Goal: Register for event/course

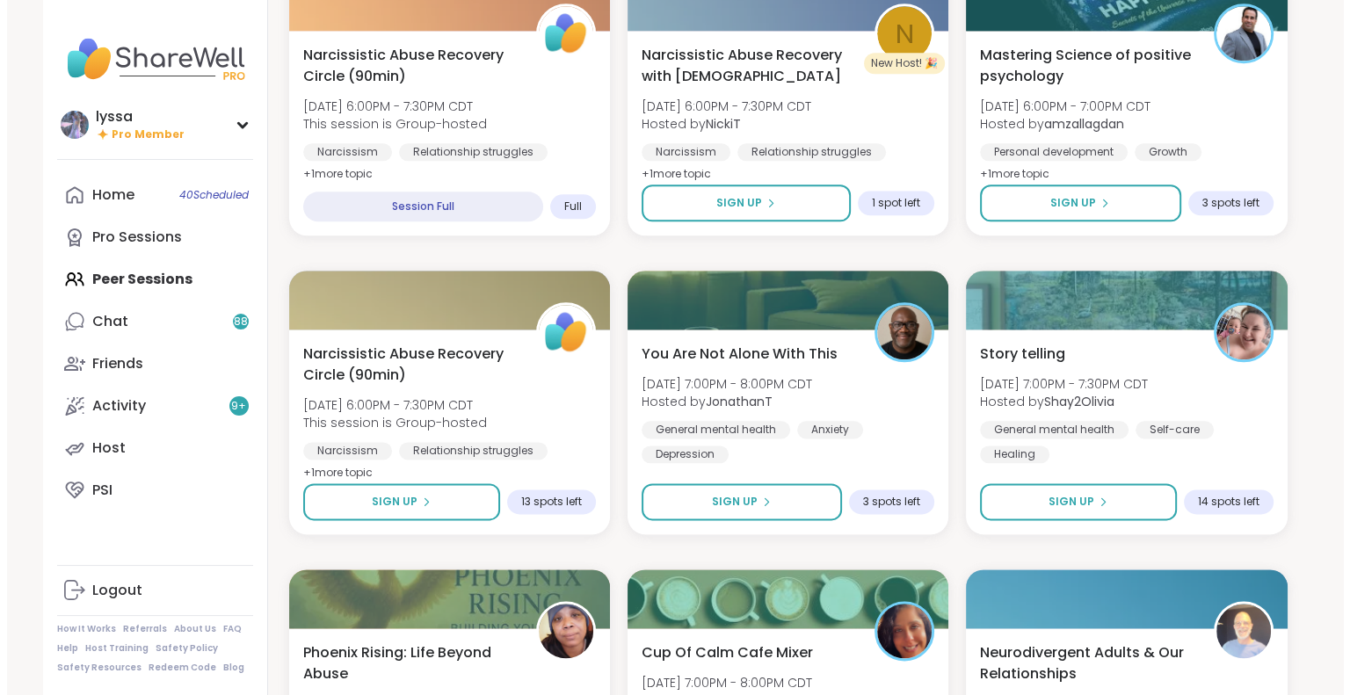
scroll to position [2071, 0]
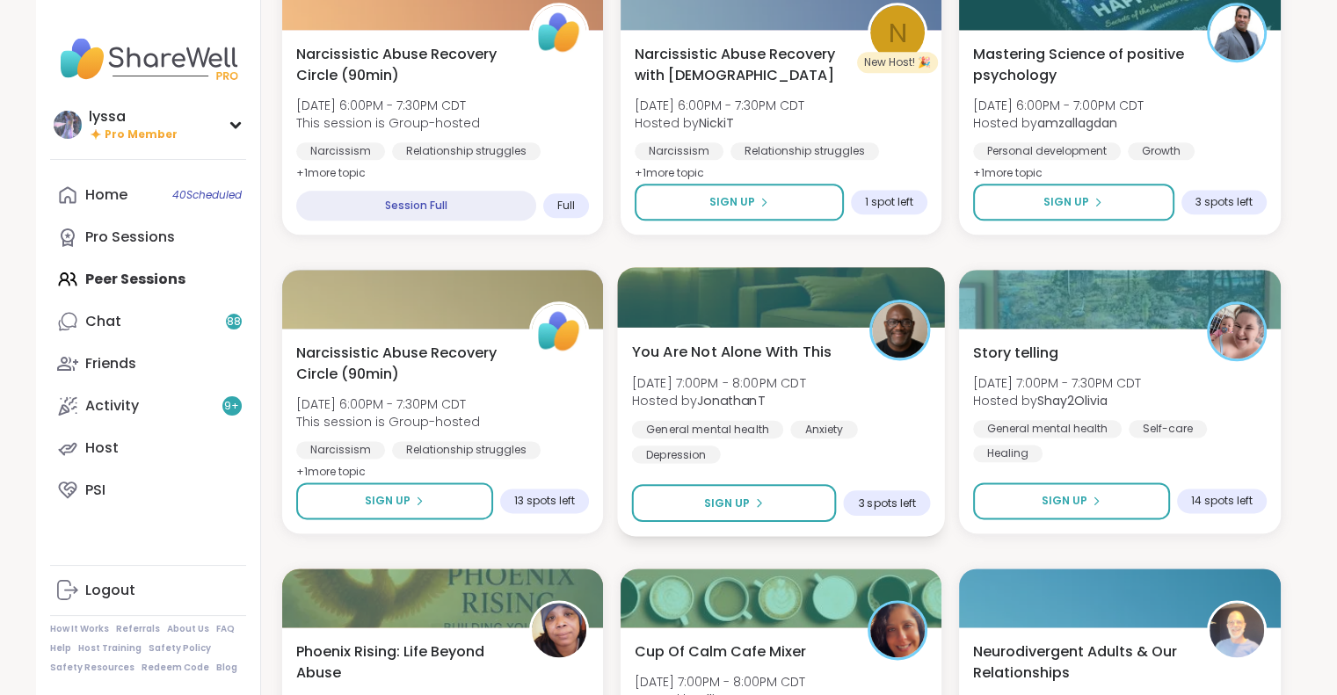
click at [876, 445] on div "General mental [MEDICAL_DATA] [MEDICAL_DATA]" at bounding box center [780, 441] width 299 height 43
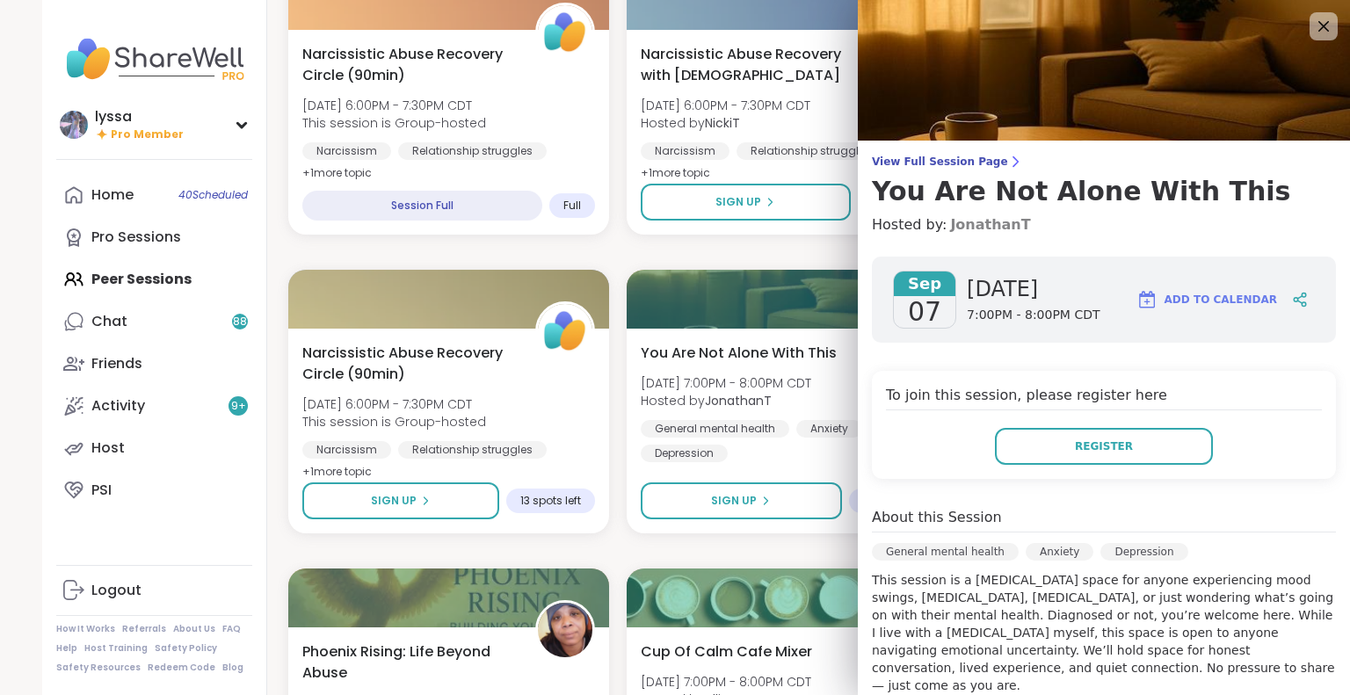
click at [956, 230] on link "JonathanT" at bounding box center [990, 224] width 80 height 21
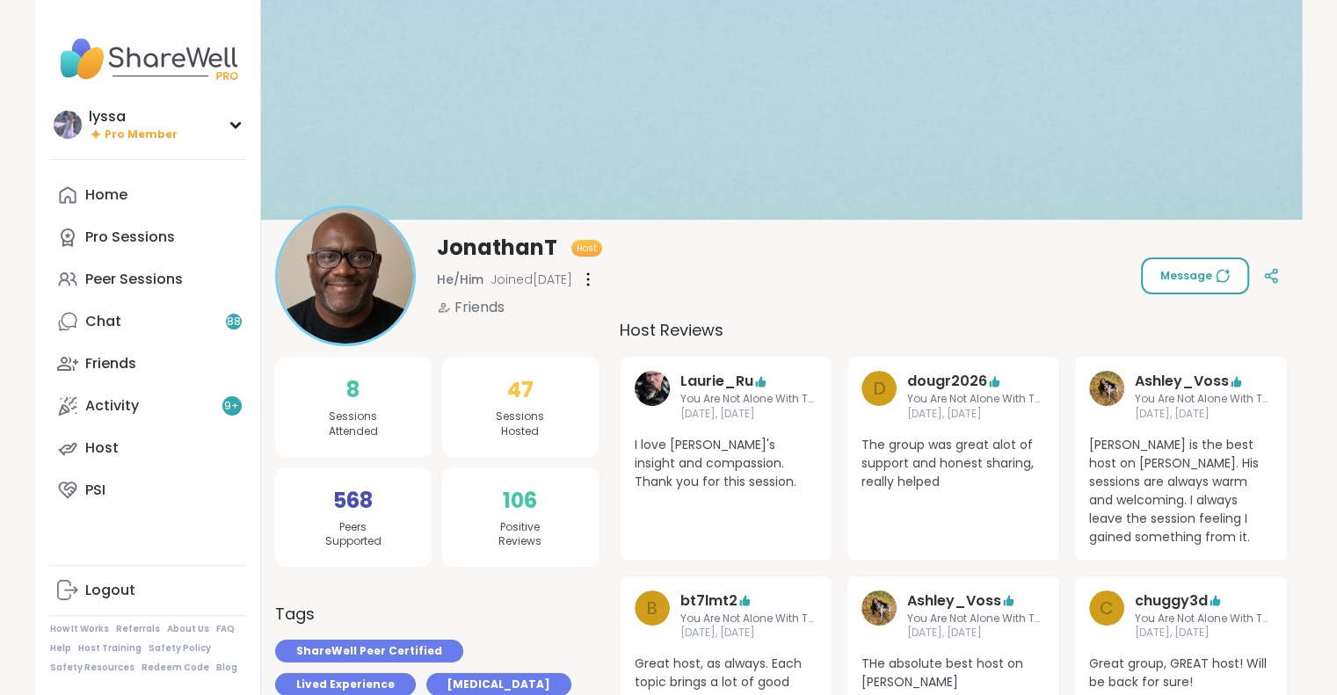
click at [1165, 274] on span "Message" at bounding box center [1194, 276] width 69 height 16
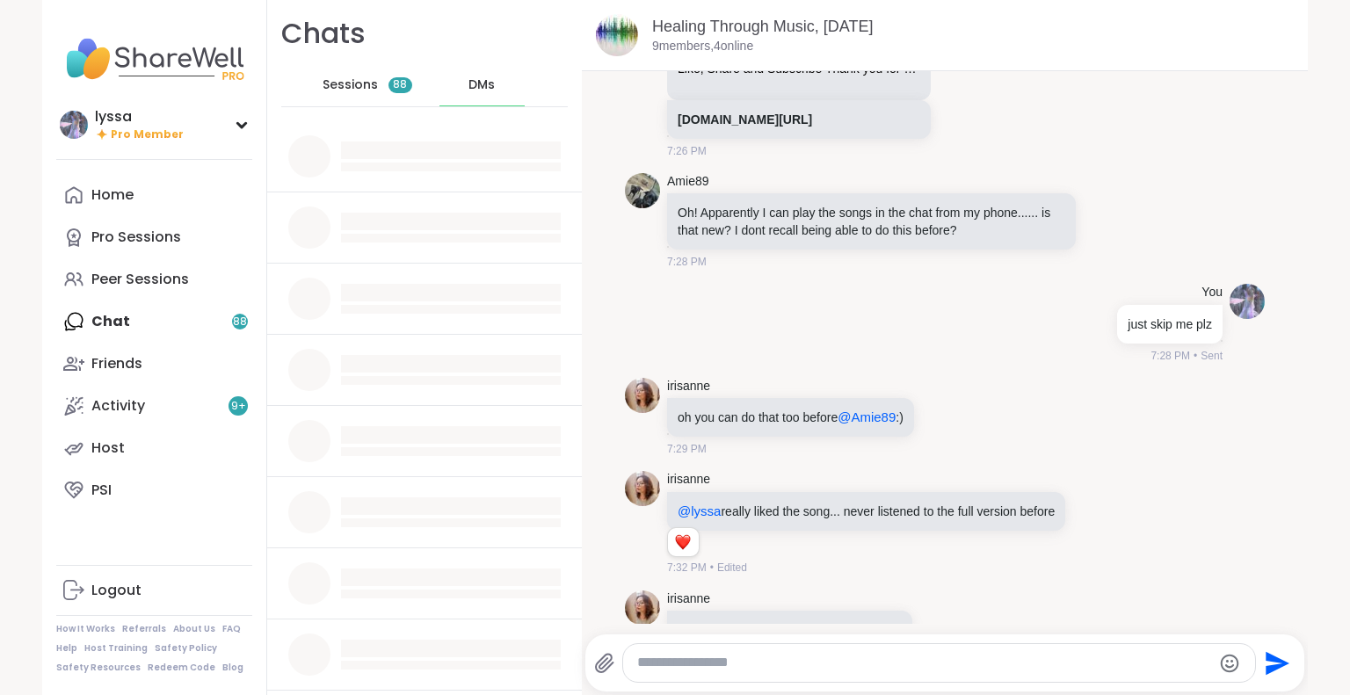
scroll to position [20623, 0]
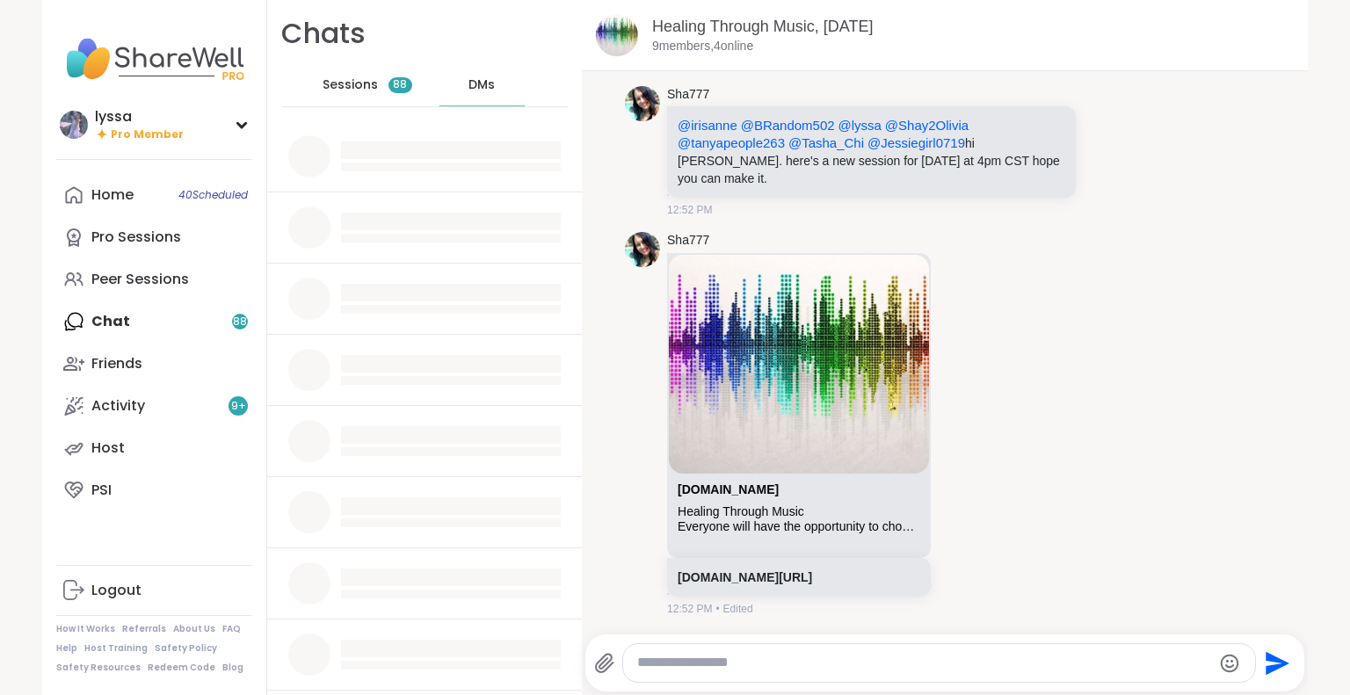
click at [861, 654] on textarea "Type your message" at bounding box center [924, 663] width 574 height 18
type textarea "*****"
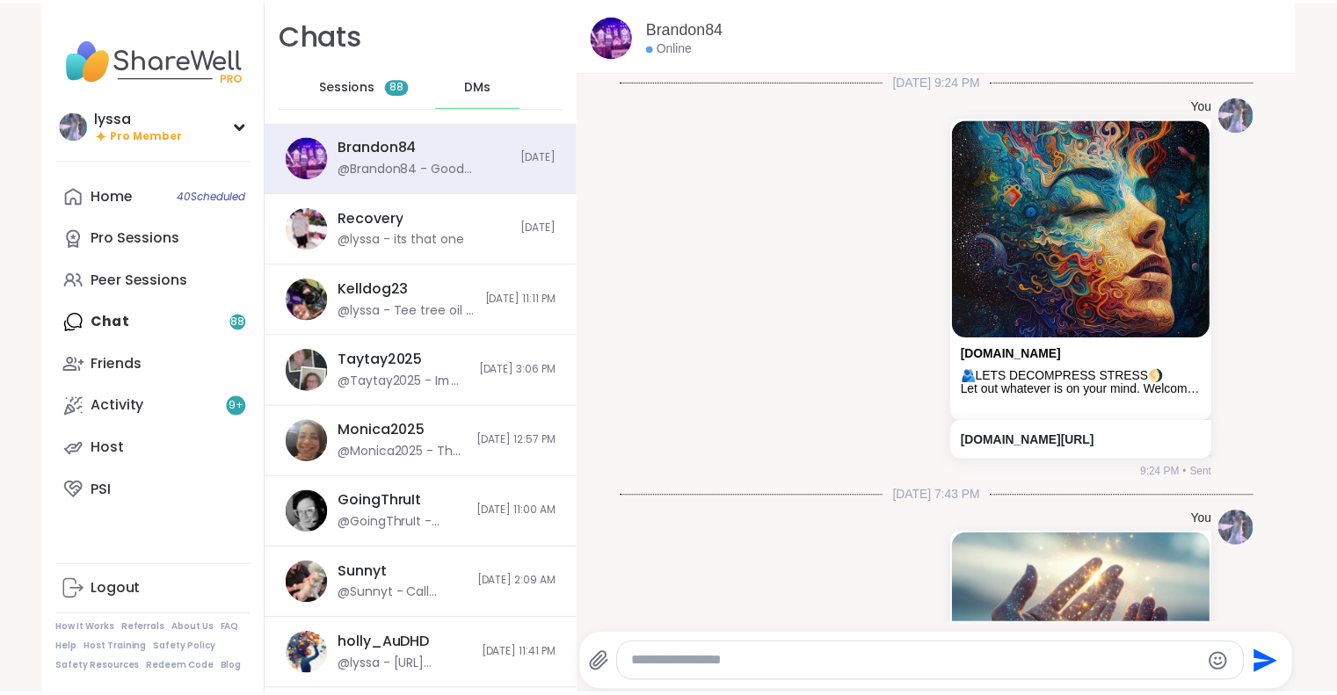
scroll to position [4206, 0]
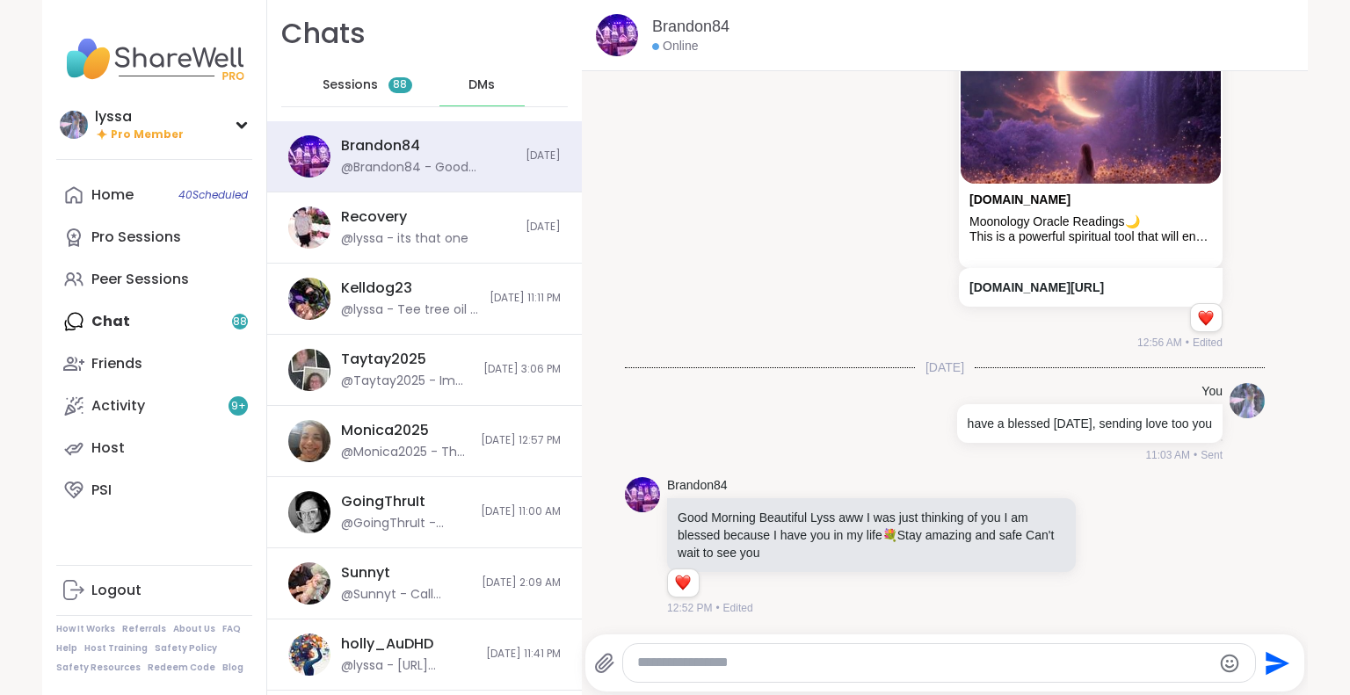
click at [456, 93] on div "DMs" at bounding box center [483, 85] width 86 height 42
click at [143, 259] on link "Peer Sessions" at bounding box center [154, 279] width 196 height 42
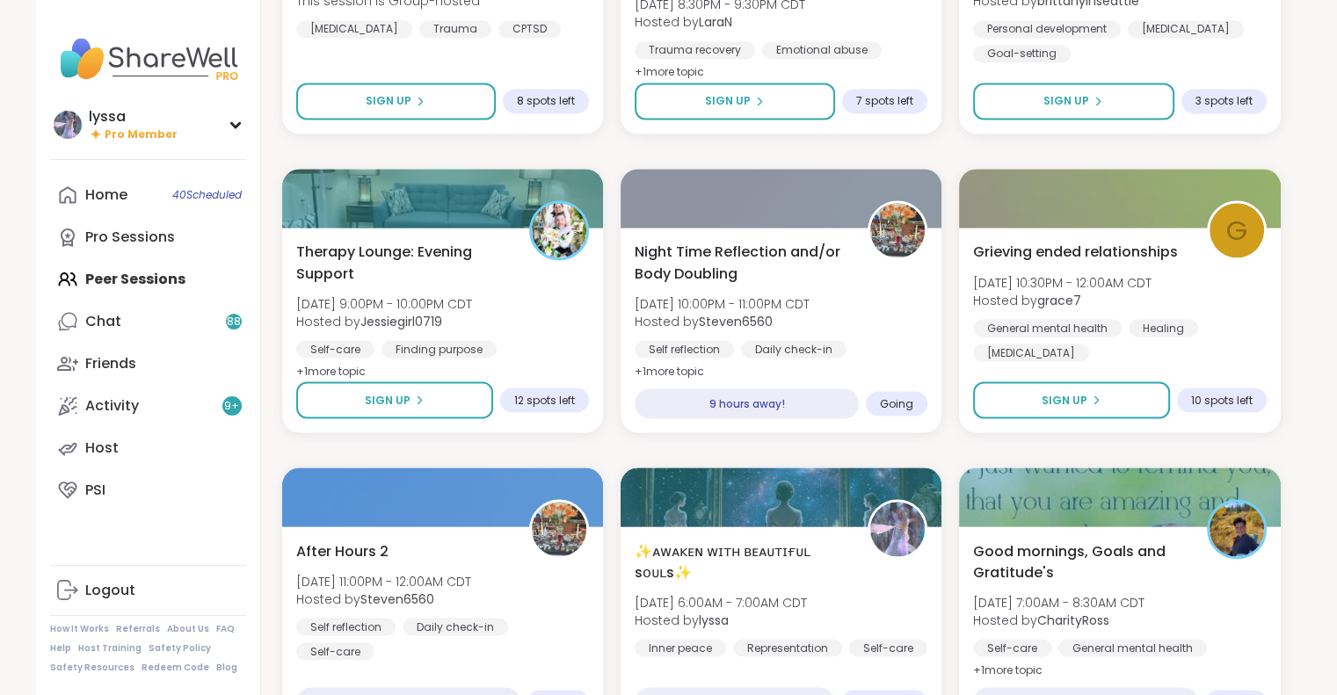
scroll to position [3176, 0]
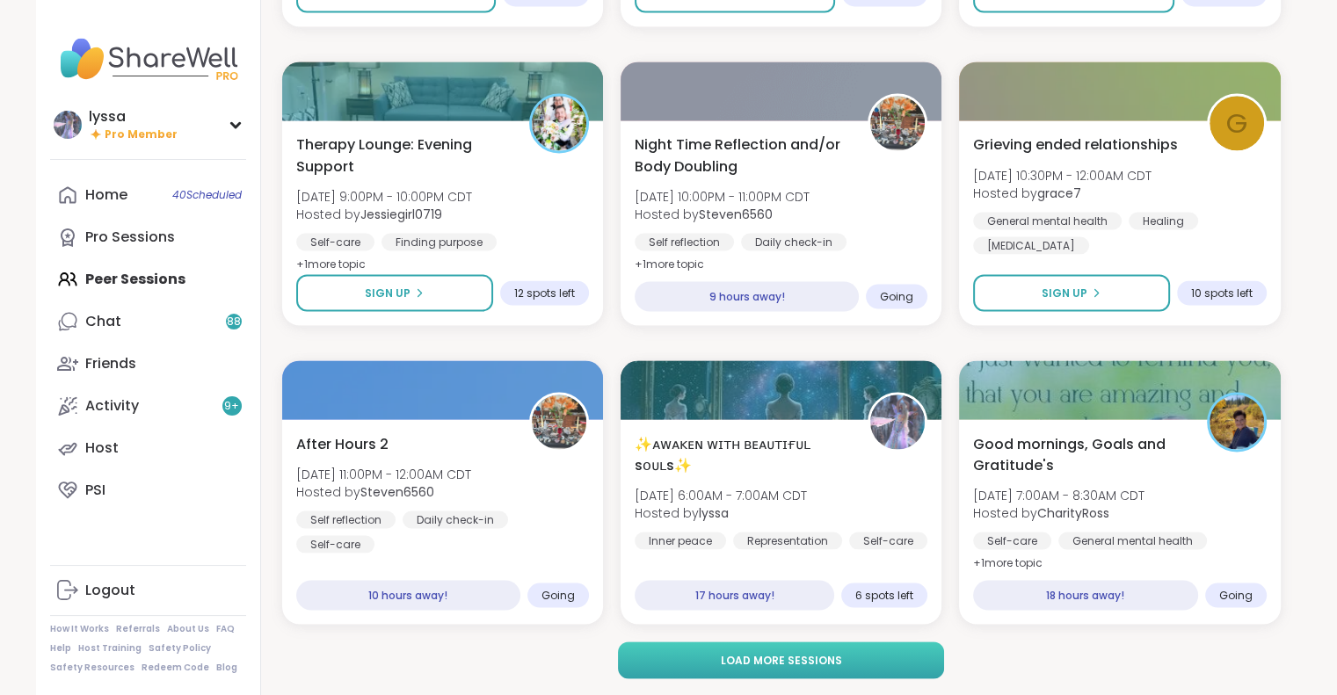
click at [721, 657] on button "Load more sessions" at bounding box center [781, 660] width 326 height 37
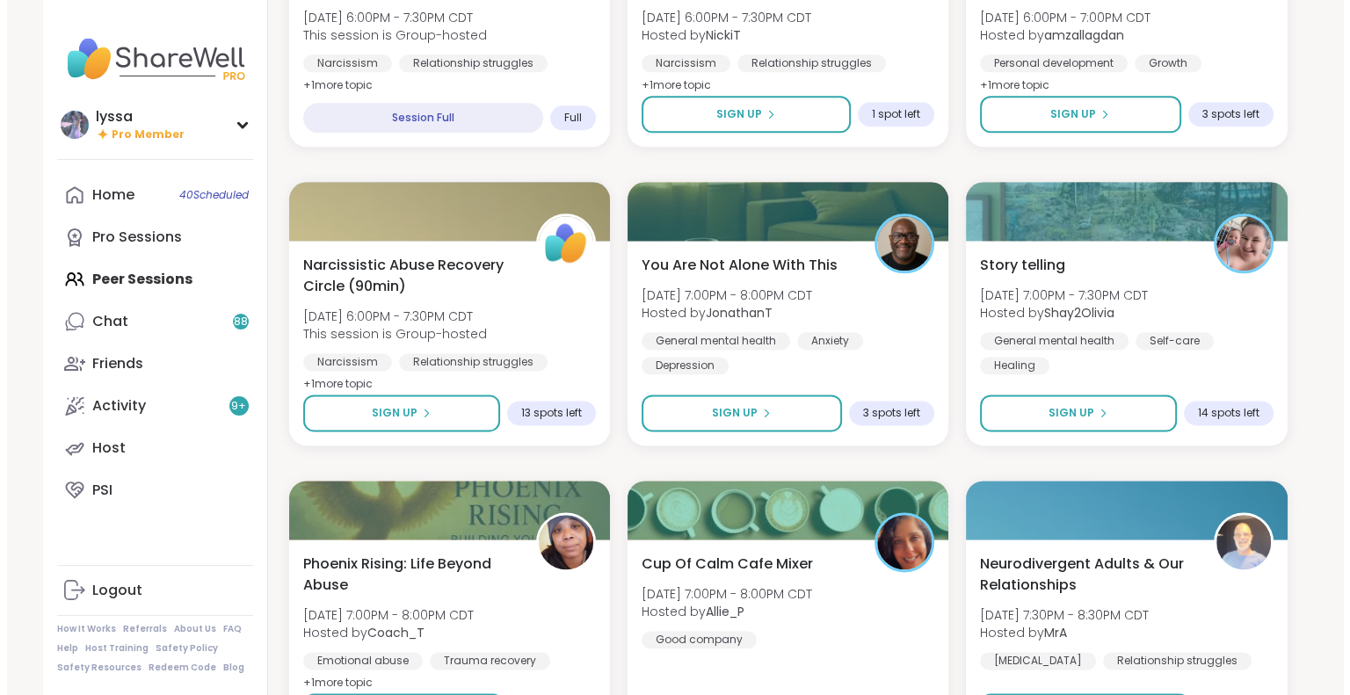
scroll to position [2159, 0]
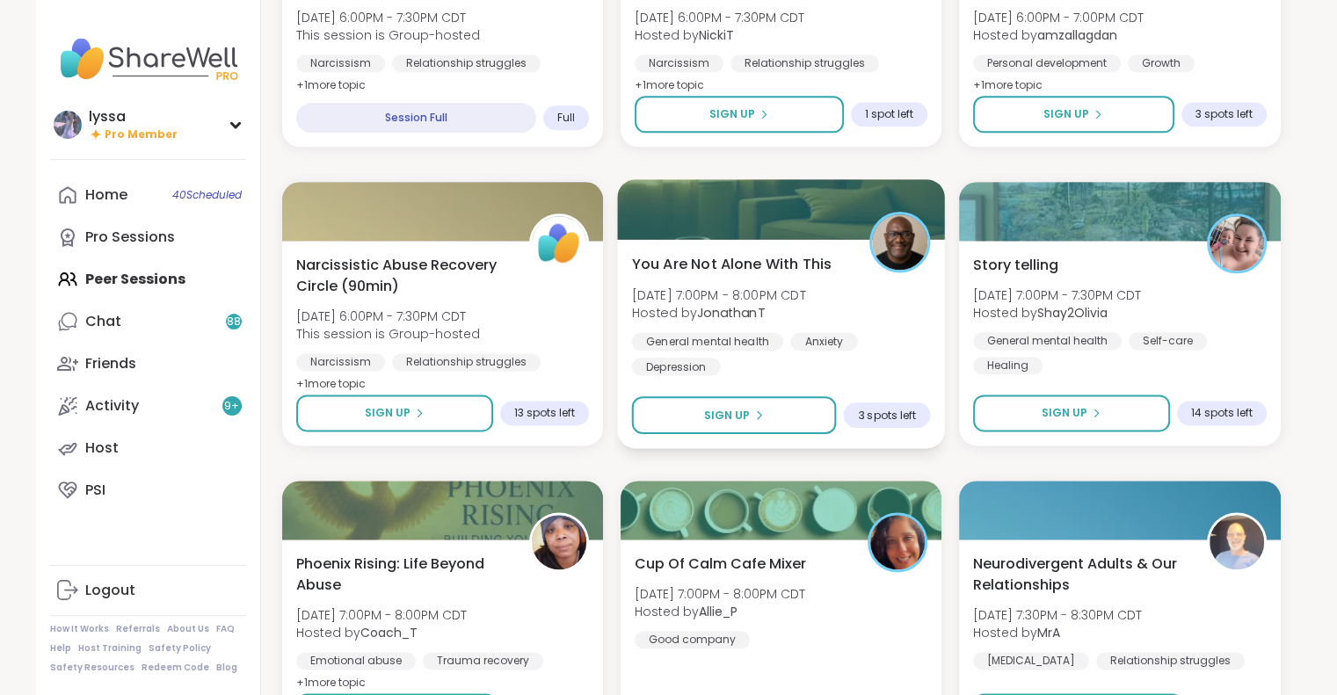
click at [835, 385] on div "You Are Not Alone With This Sun, Sep 07 | 7:00PM - 8:00PM CDT Hosted by Jonatha…" at bounding box center [781, 343] width 328 height 209
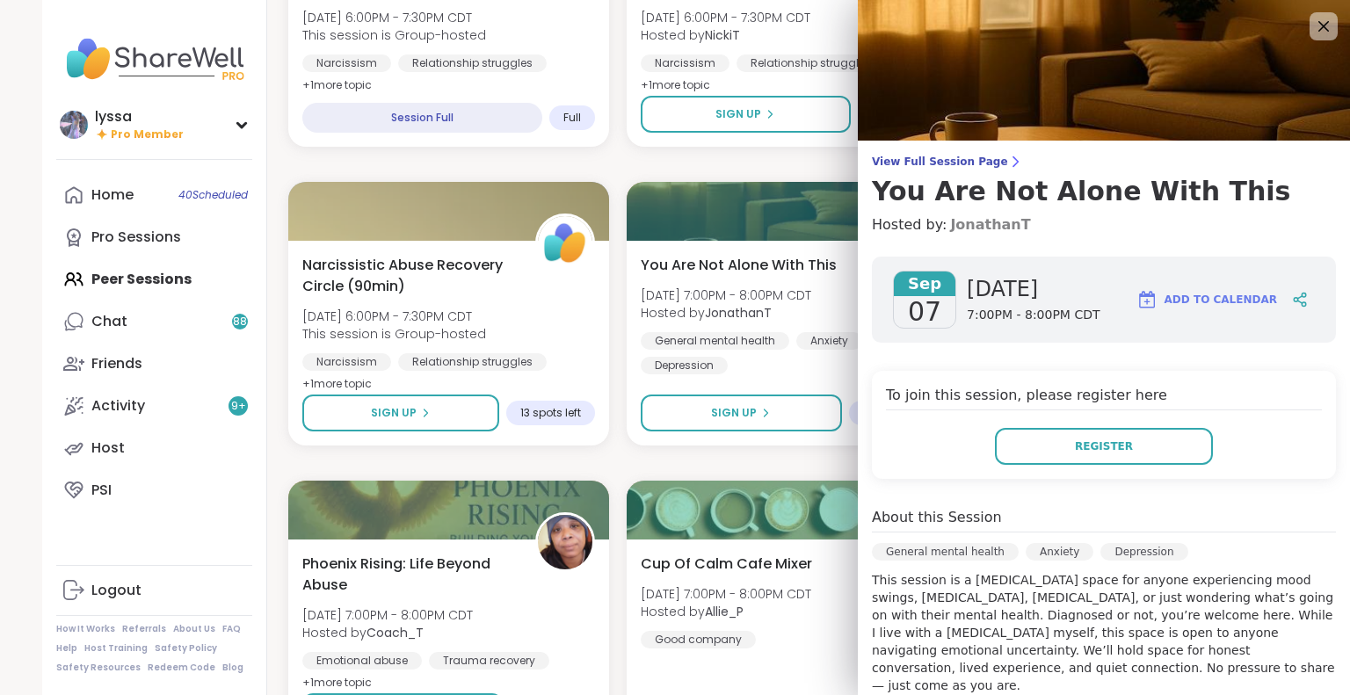
click at [974, 222] on link "JonathanT" at bounding box center [990, 224] width 80 height 21
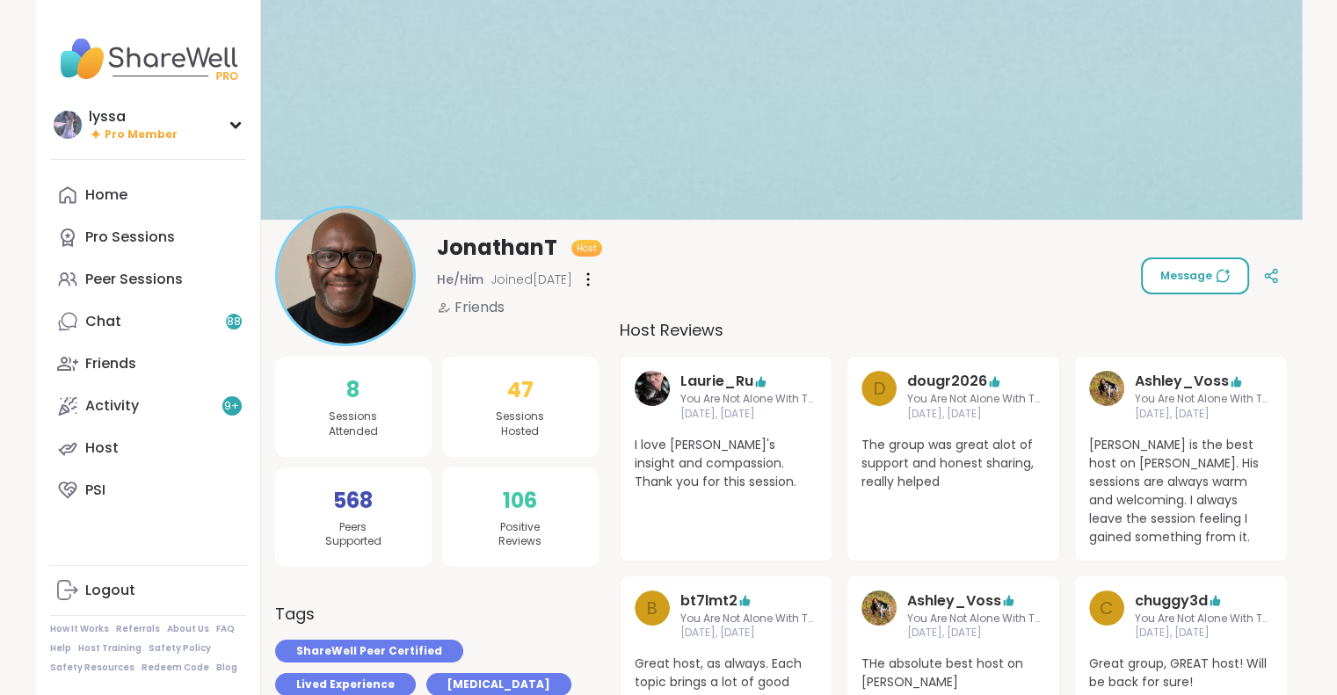
click at [1182, 290] on button "Message" at bounding box center [1195, 276] width 108 height 37
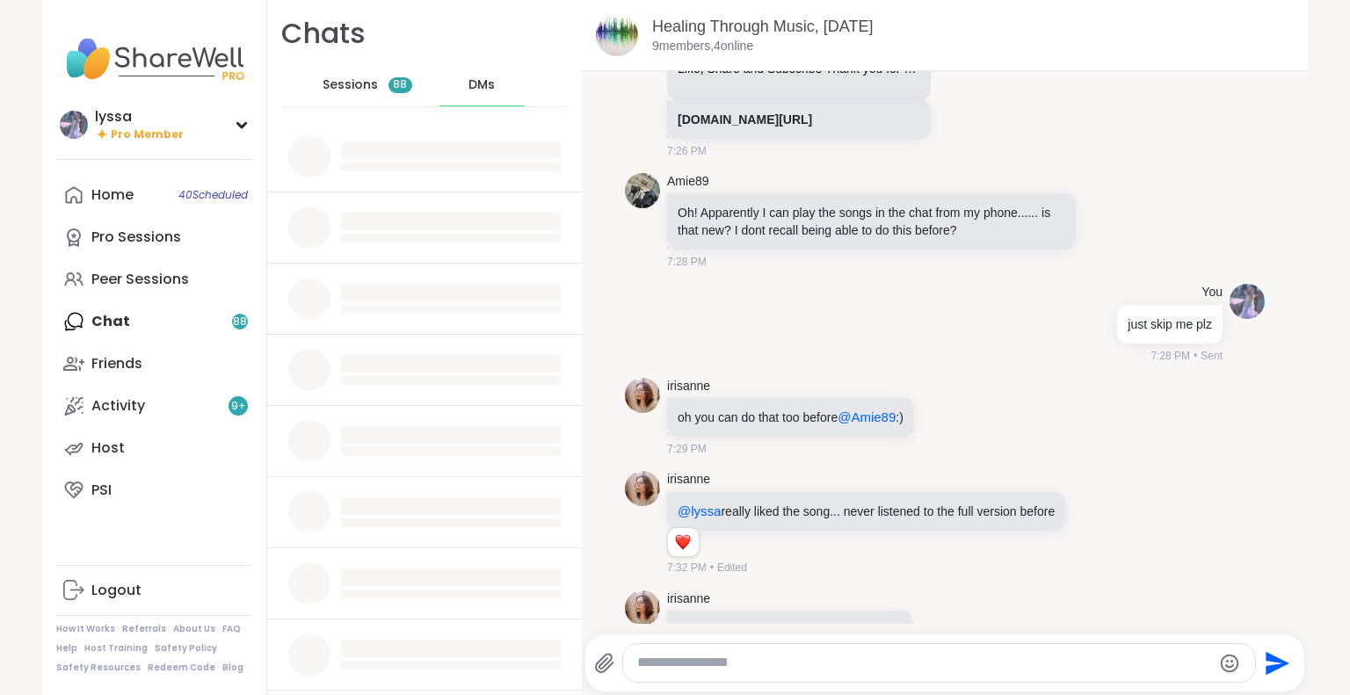
scroll to position [20623, 0]
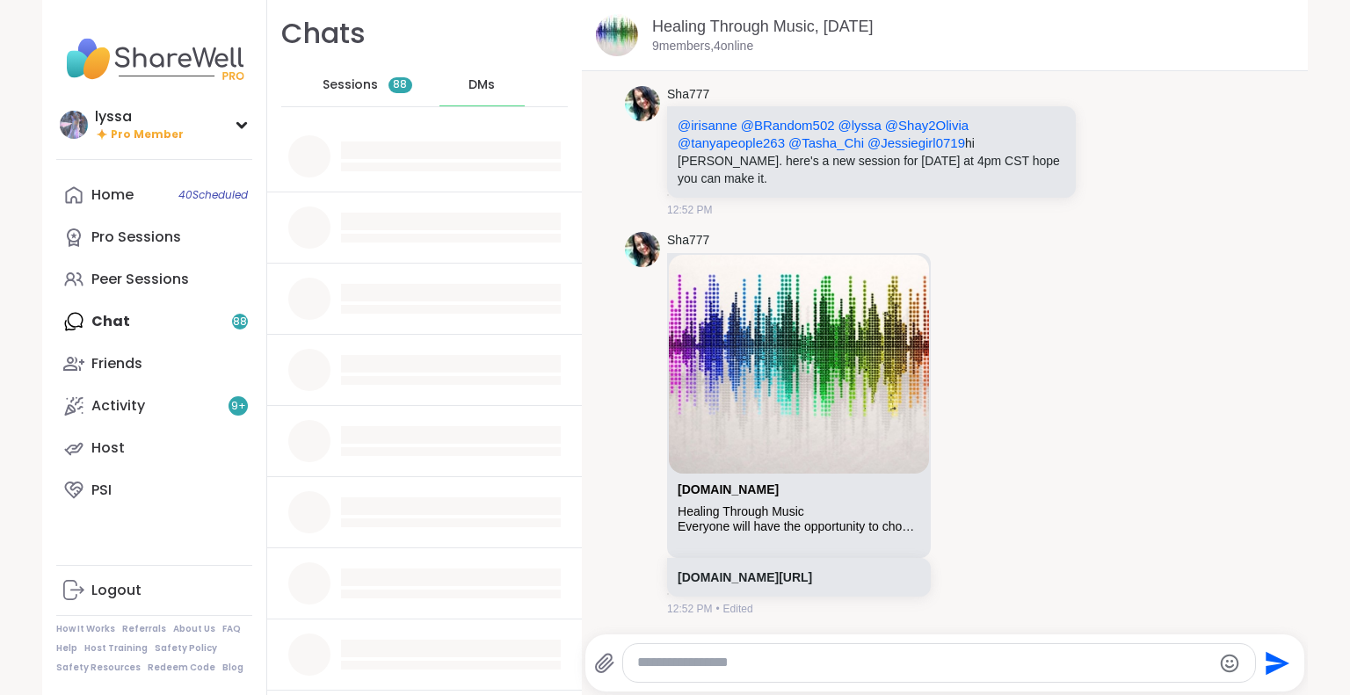
click at [743, 659] on textarea "Type your message" at bounding box center [924, 663] width 574 height 18
type textarea "*"
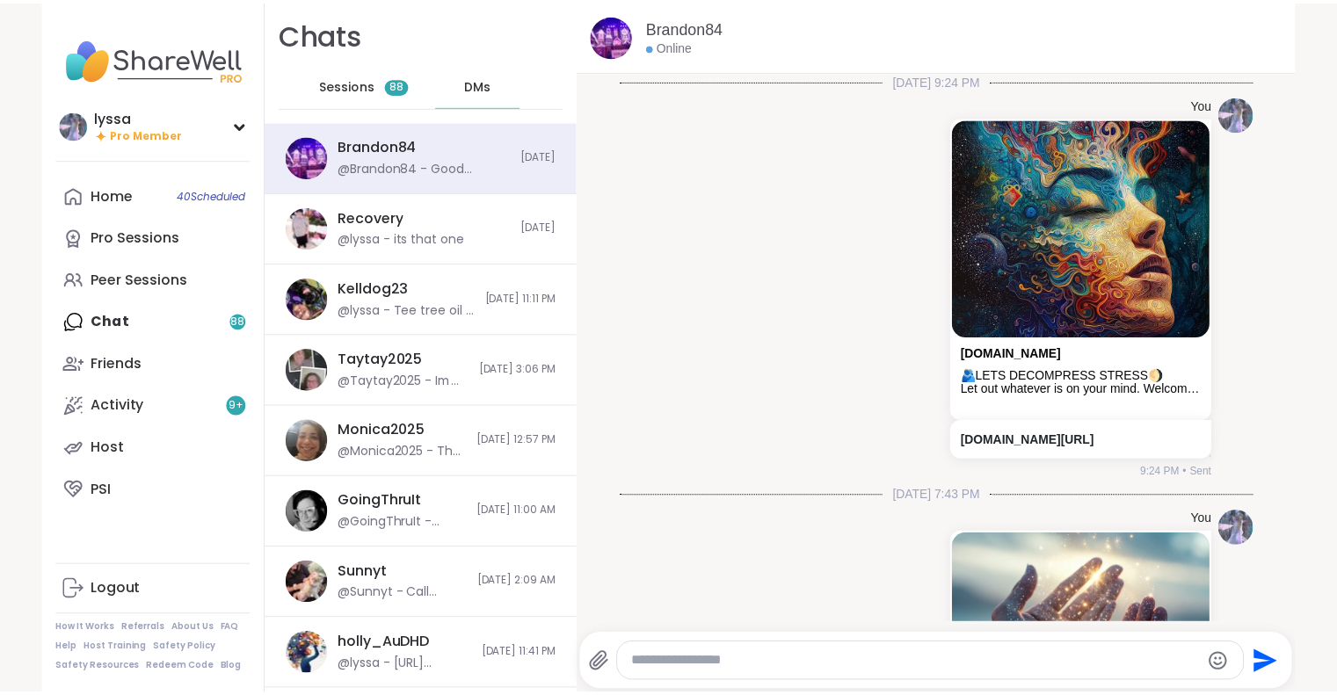
scroll to position [4206, 0]
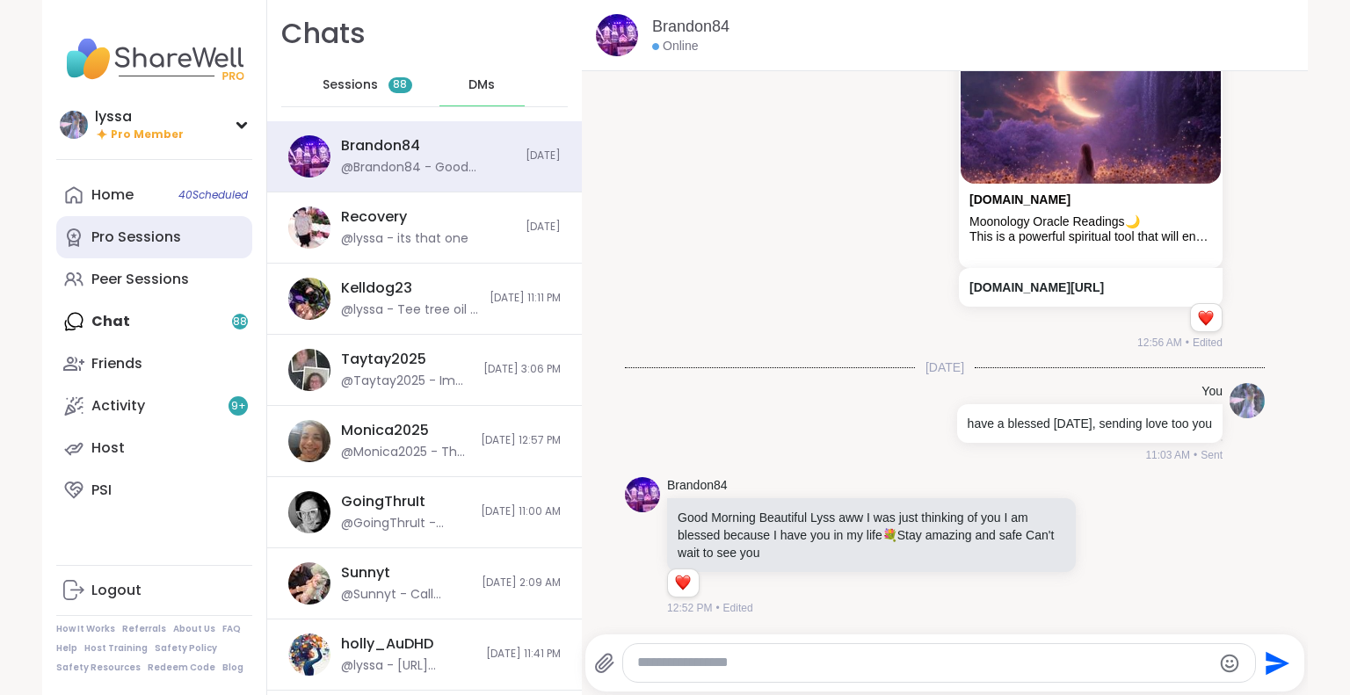
click at [176, 244] on link "Pro Sessions" at bounding box center [154, 237] width 196 height 42
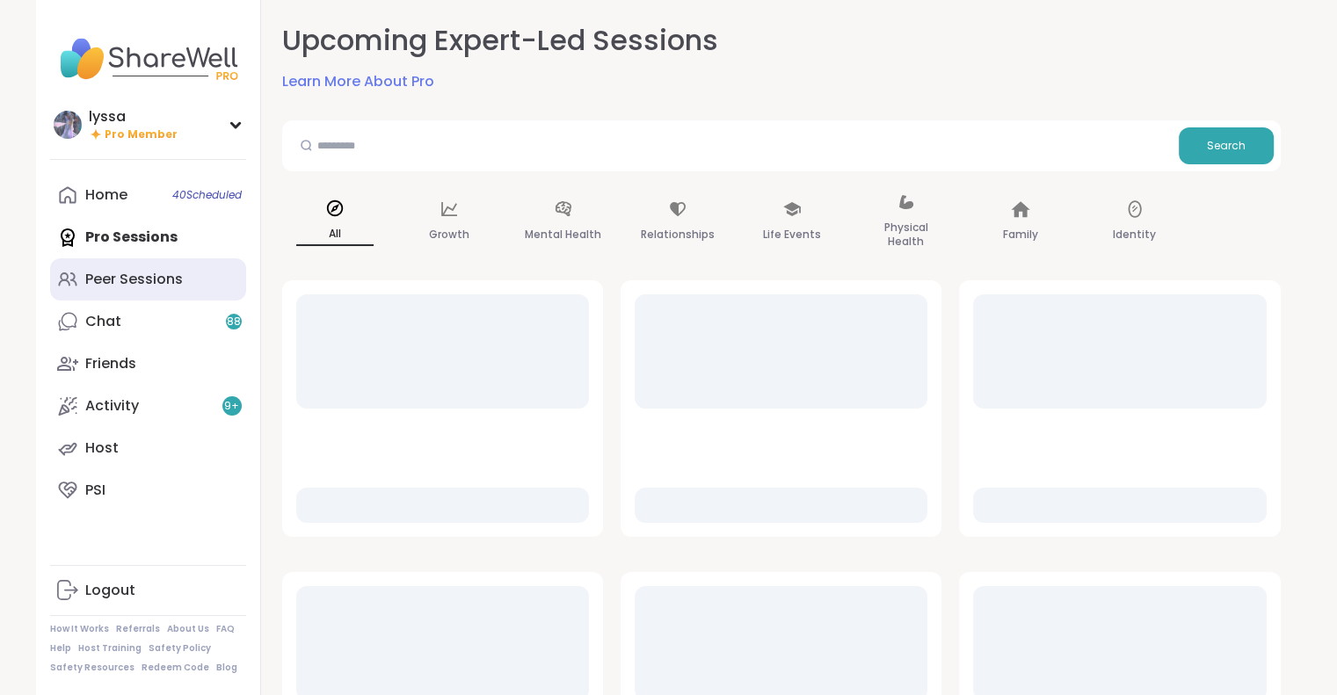
click at [179, 283] on div "Peer Sessions" at bounding box center [134, 279] width 98 height 19
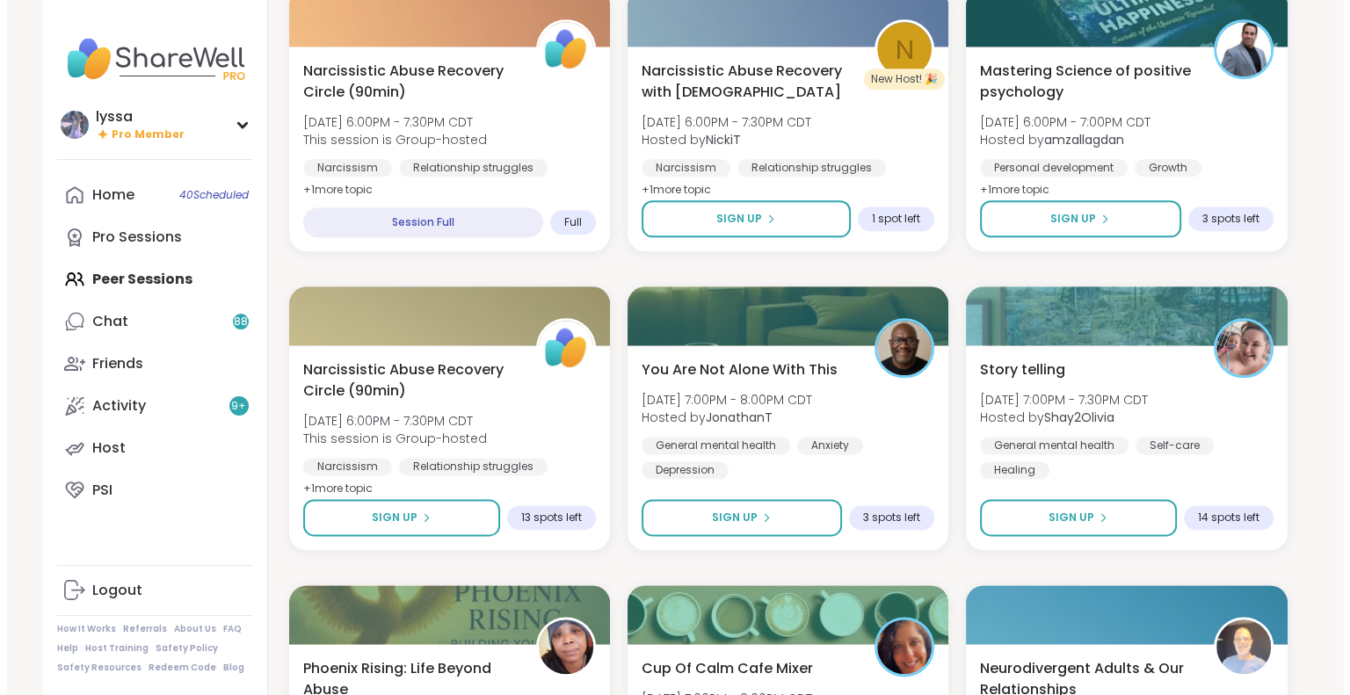
scroll to position [2046, 0]
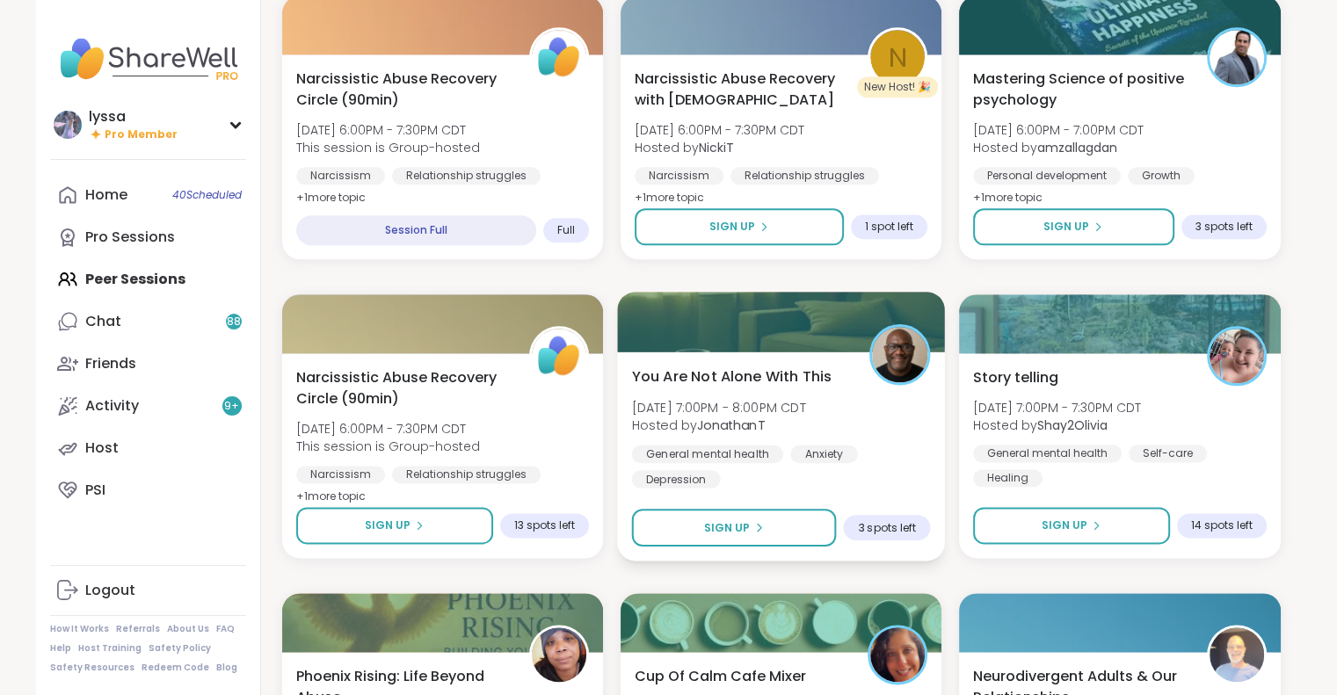
click at [801, 350] on div at bounding box center [781, 322] width 328 height 60
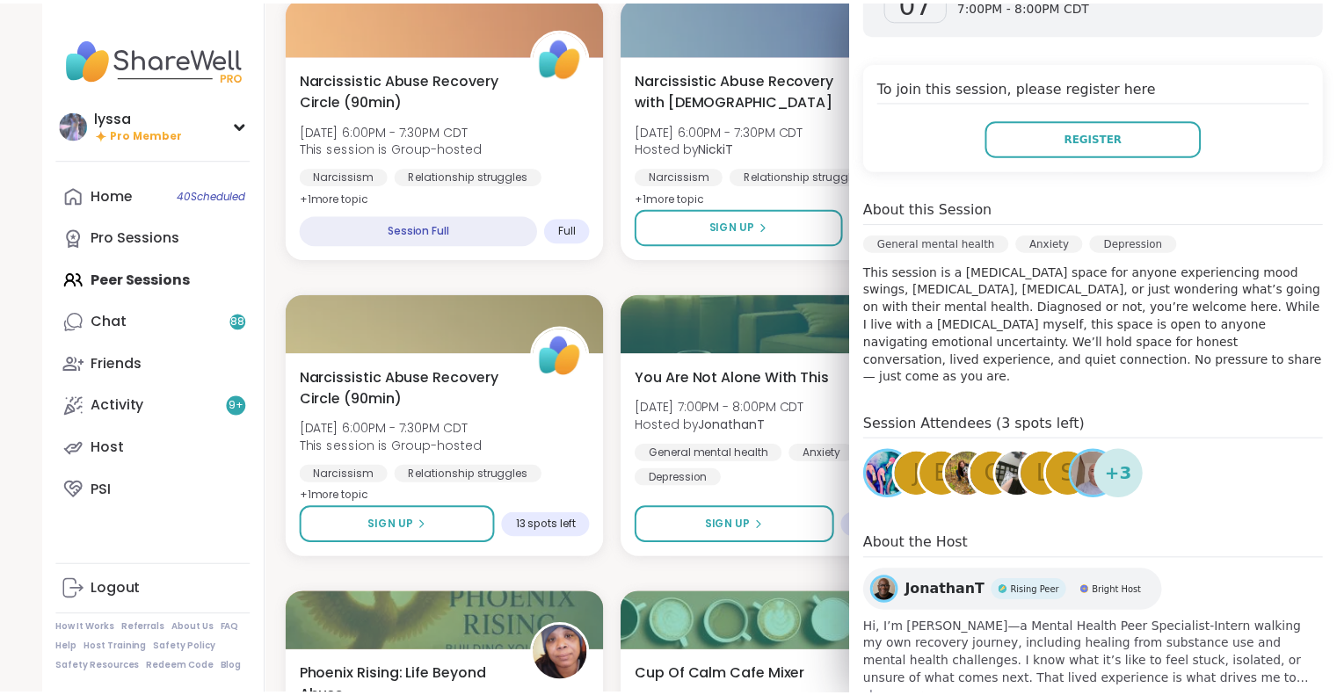
scroll to position [312, 0]
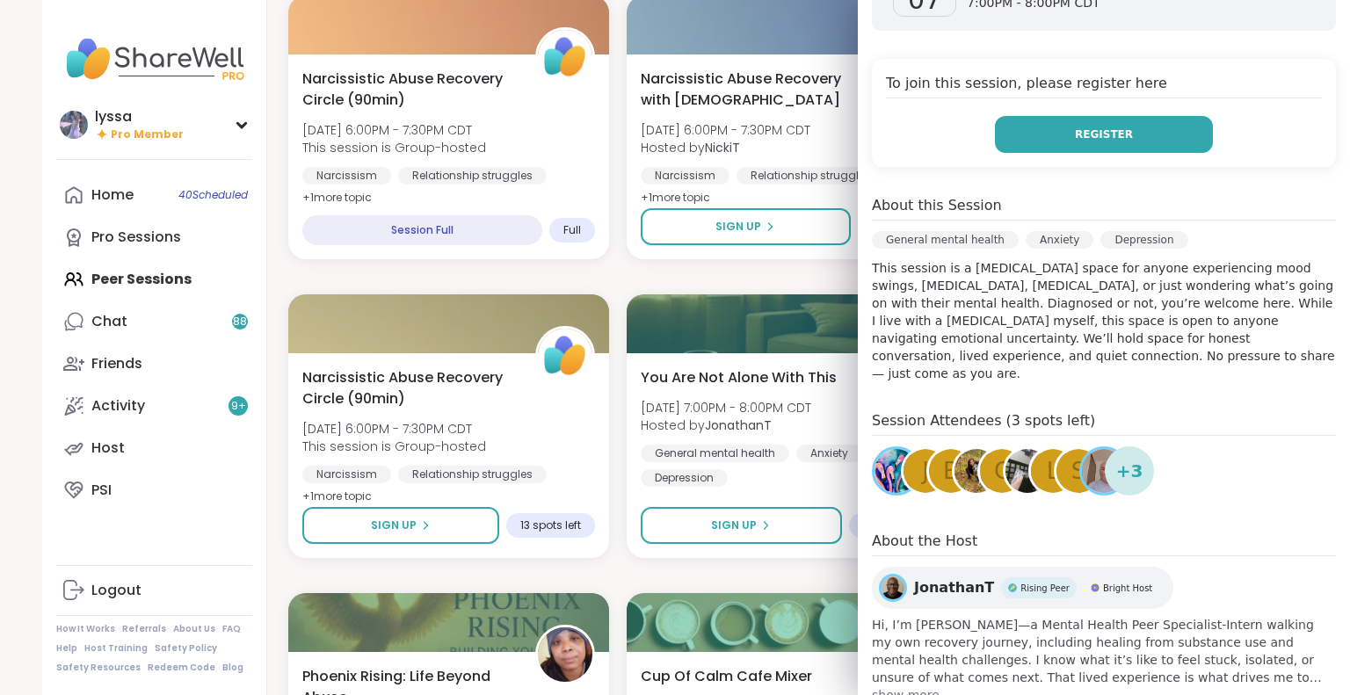
click at [995, 120] on button "Register" at bounding box center [1104, 134] width 218 height 37
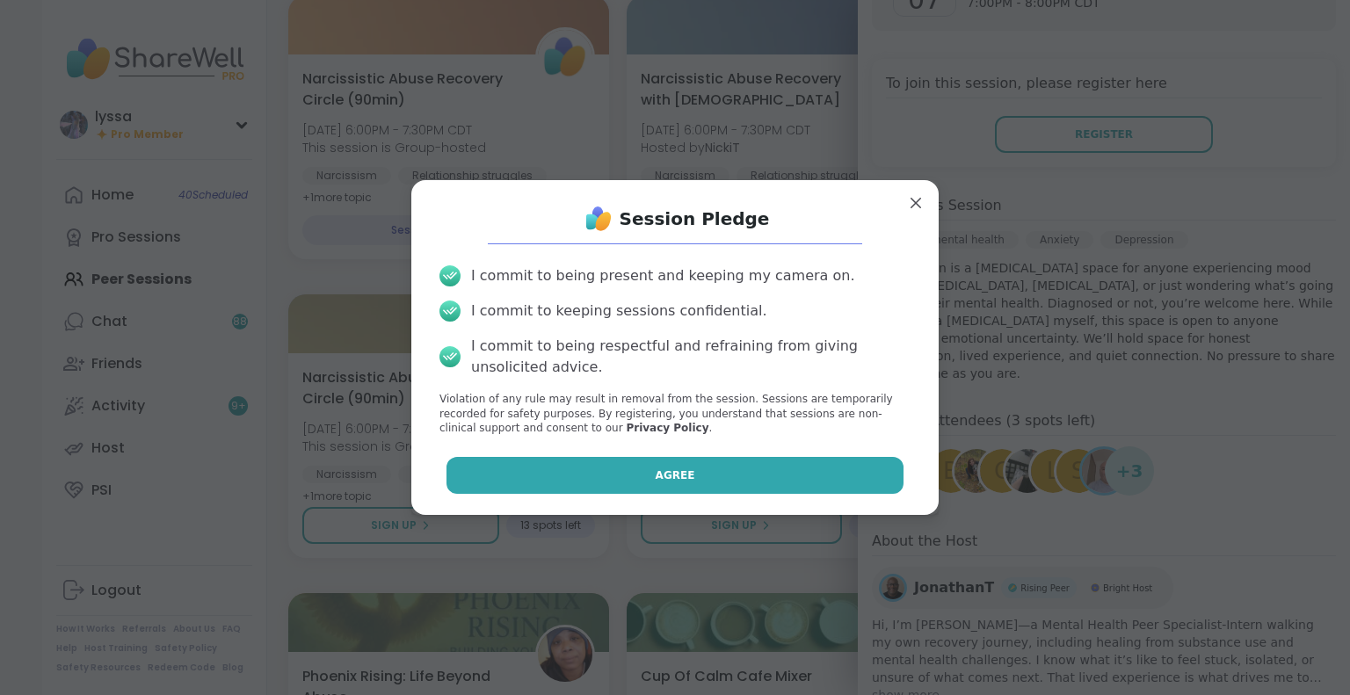
click at [656, 475] on span "Agree" at bounding box center [676, 476] width 40 height 16
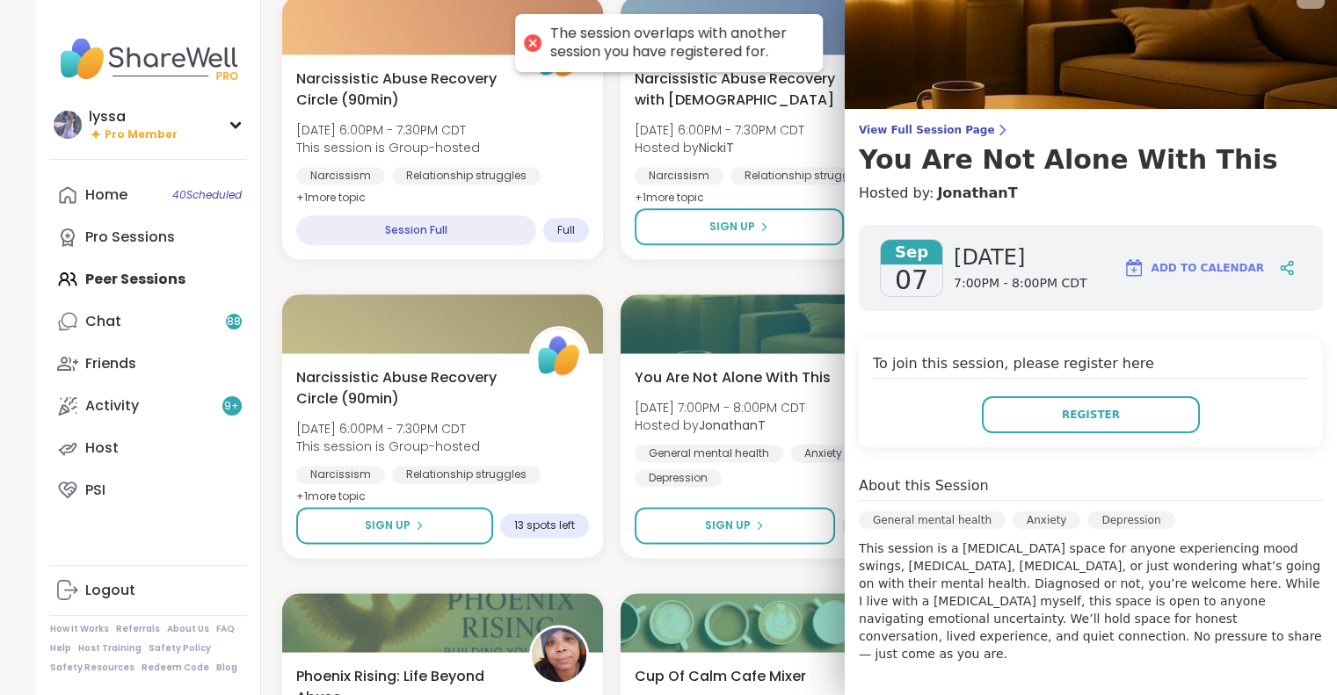
scroll to position [0, 0]
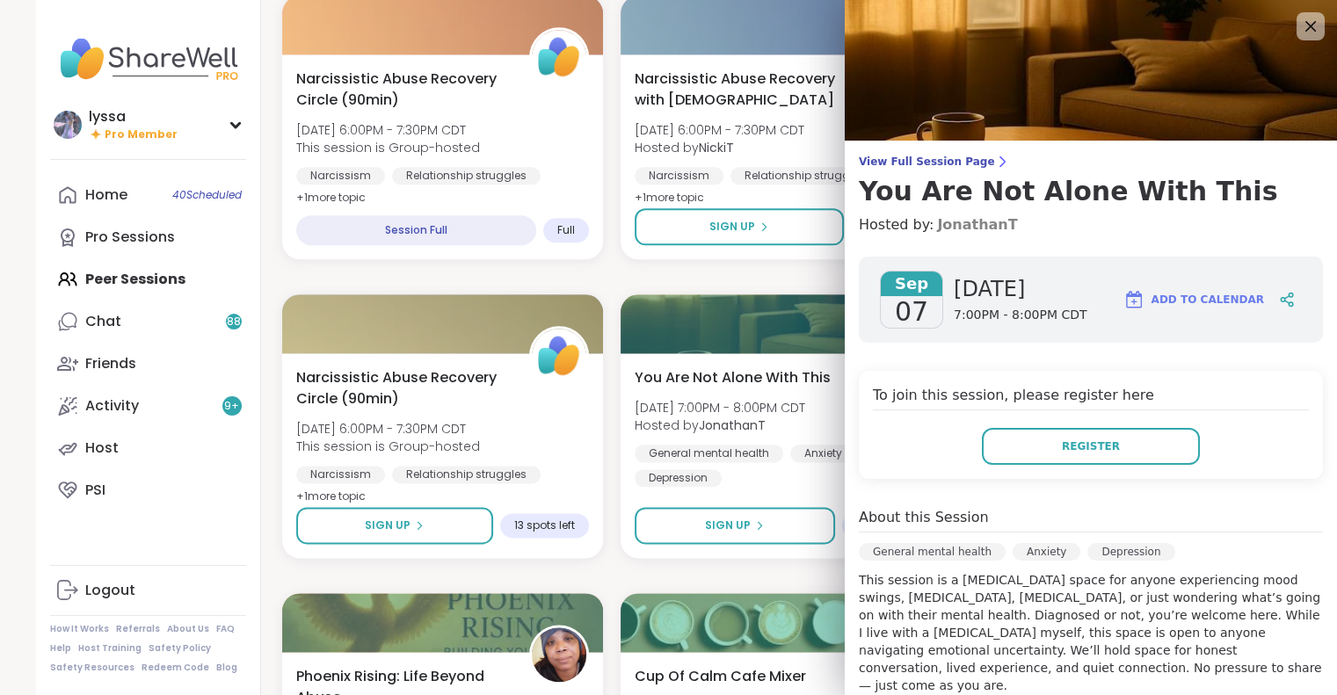
click at [974, 229] on link "JonathanT" at bounding box center [977, 224] width 80 height 21
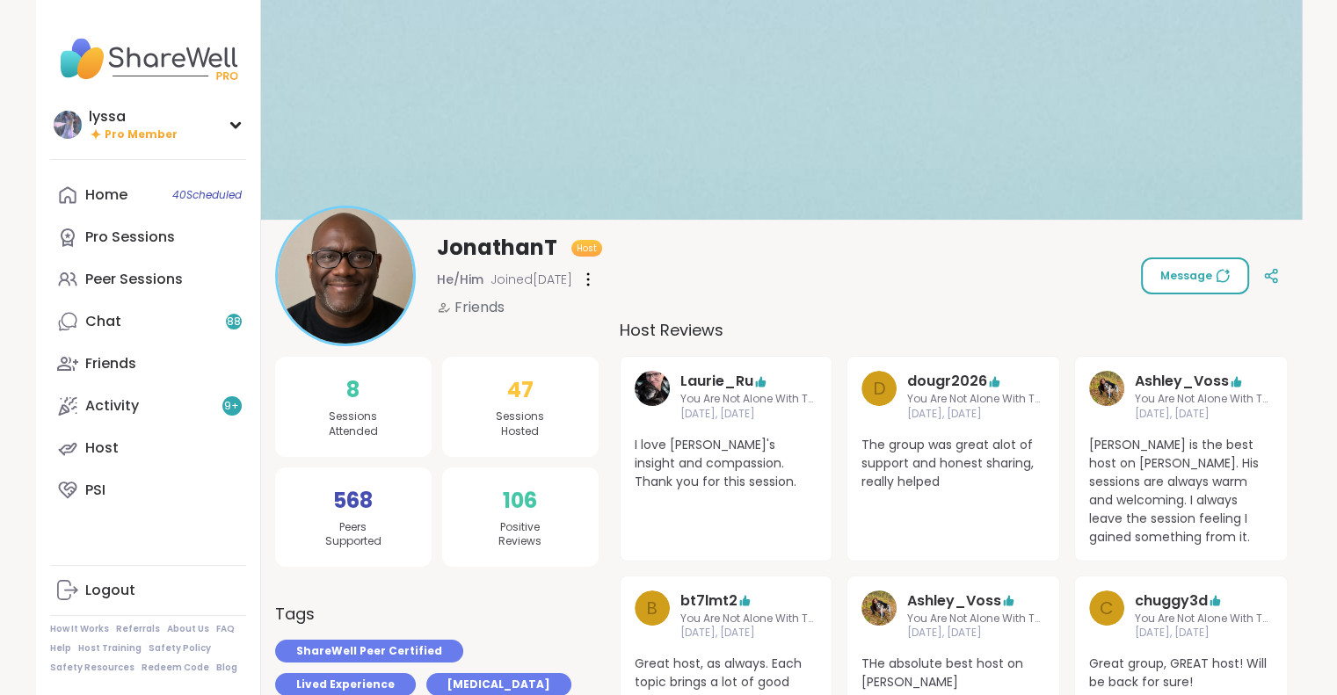
click at [1201, 268] on span "Message" at bounding box center [1194, 276] width 69 height 16
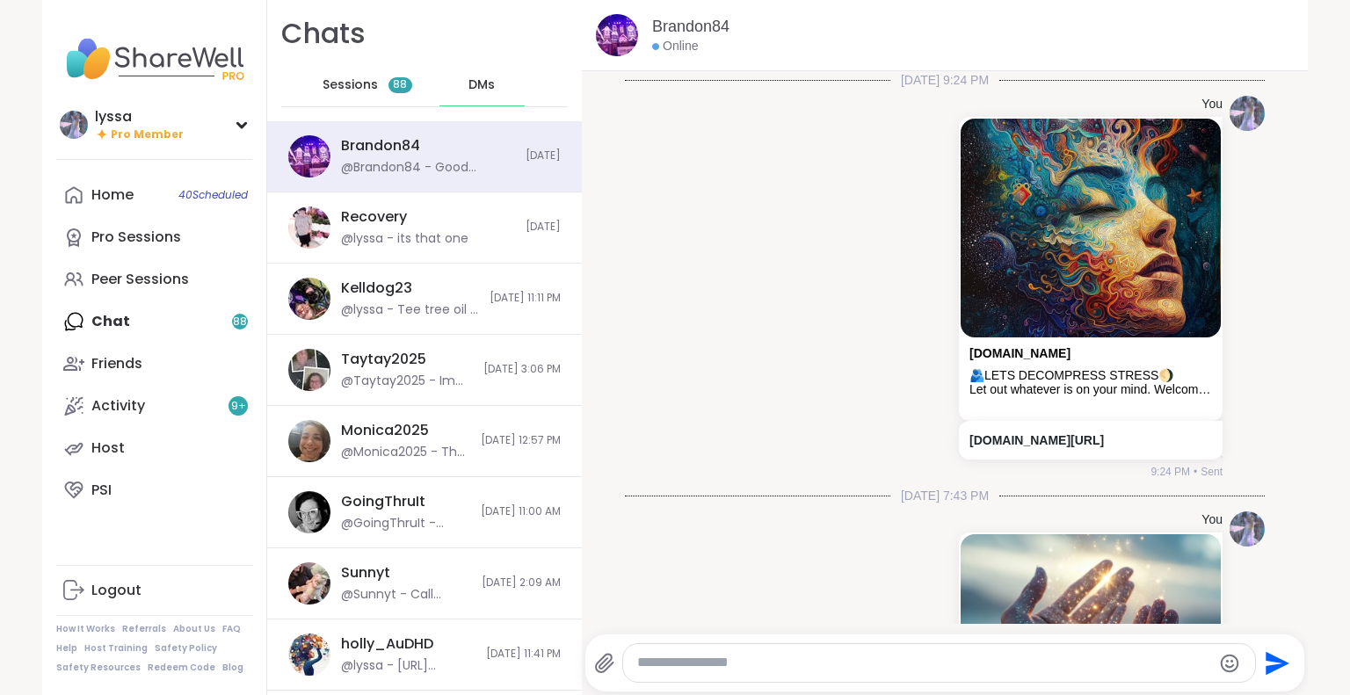
scroll to position [4206, 0]
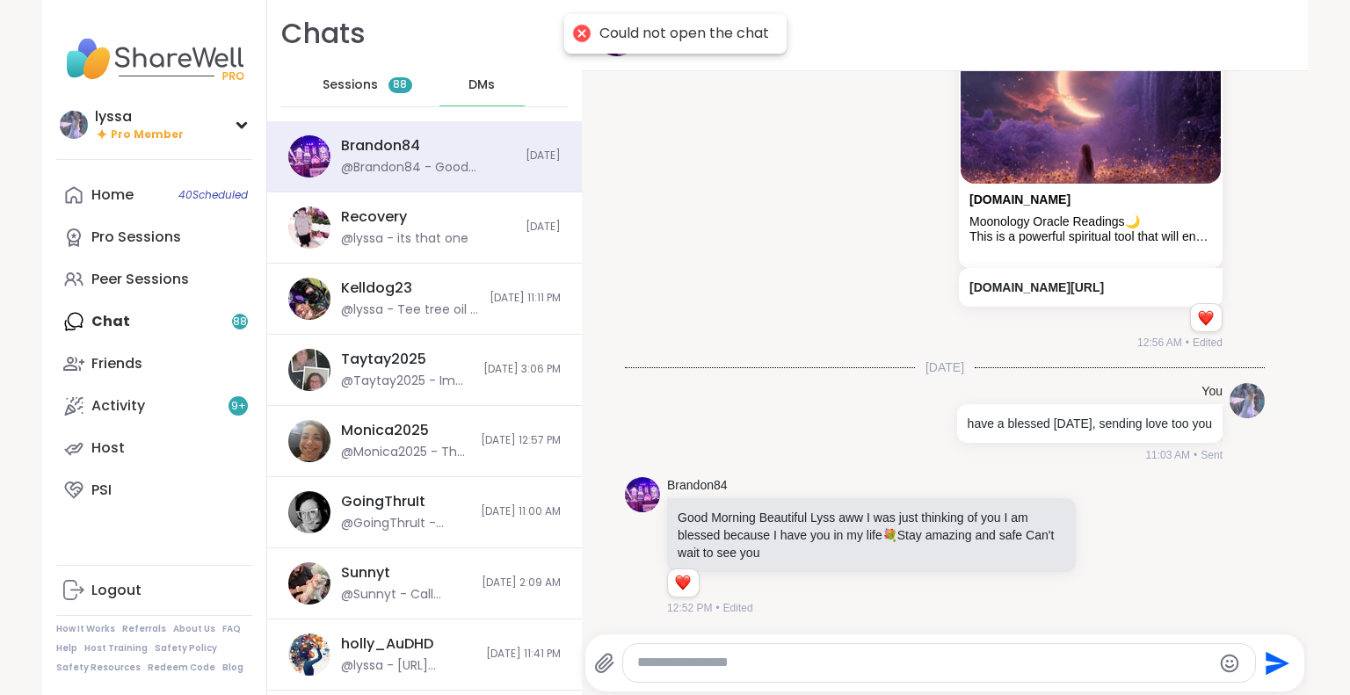
click at [469, 77] on span "DMs" at bounding box center [482, 85] width 26 height 18
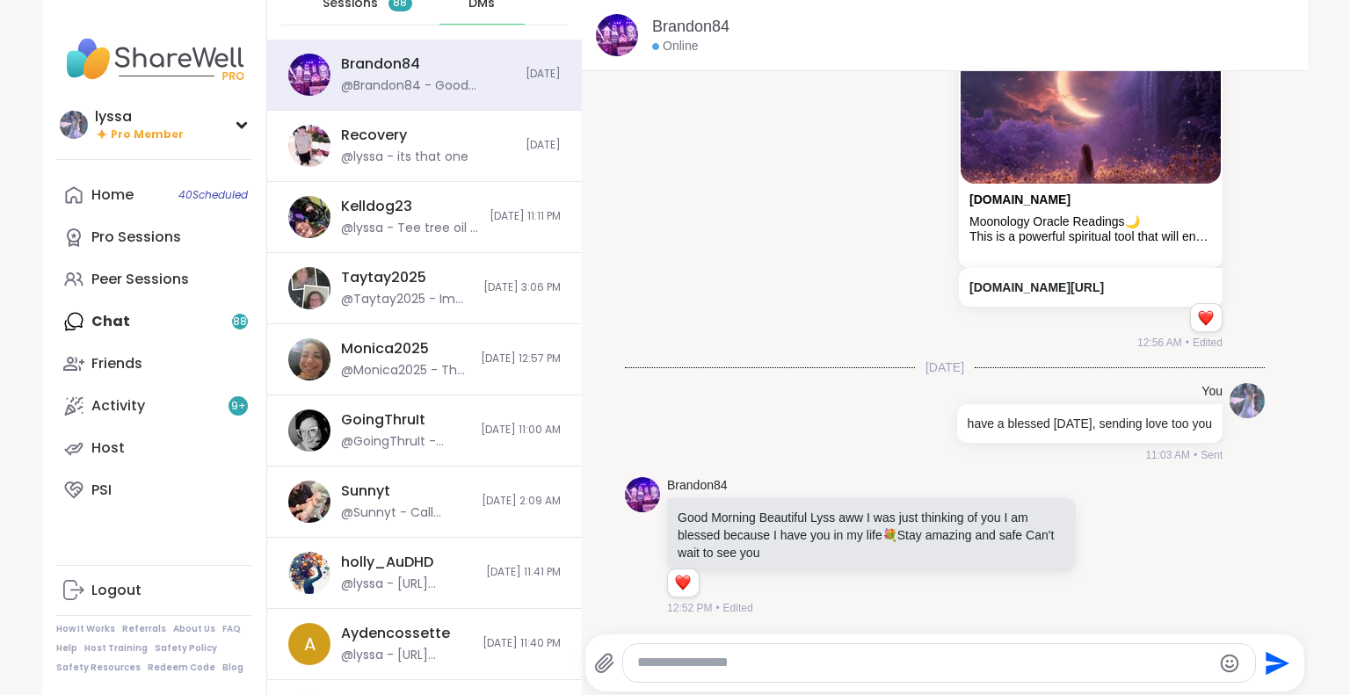
scroll to position [0, 0]
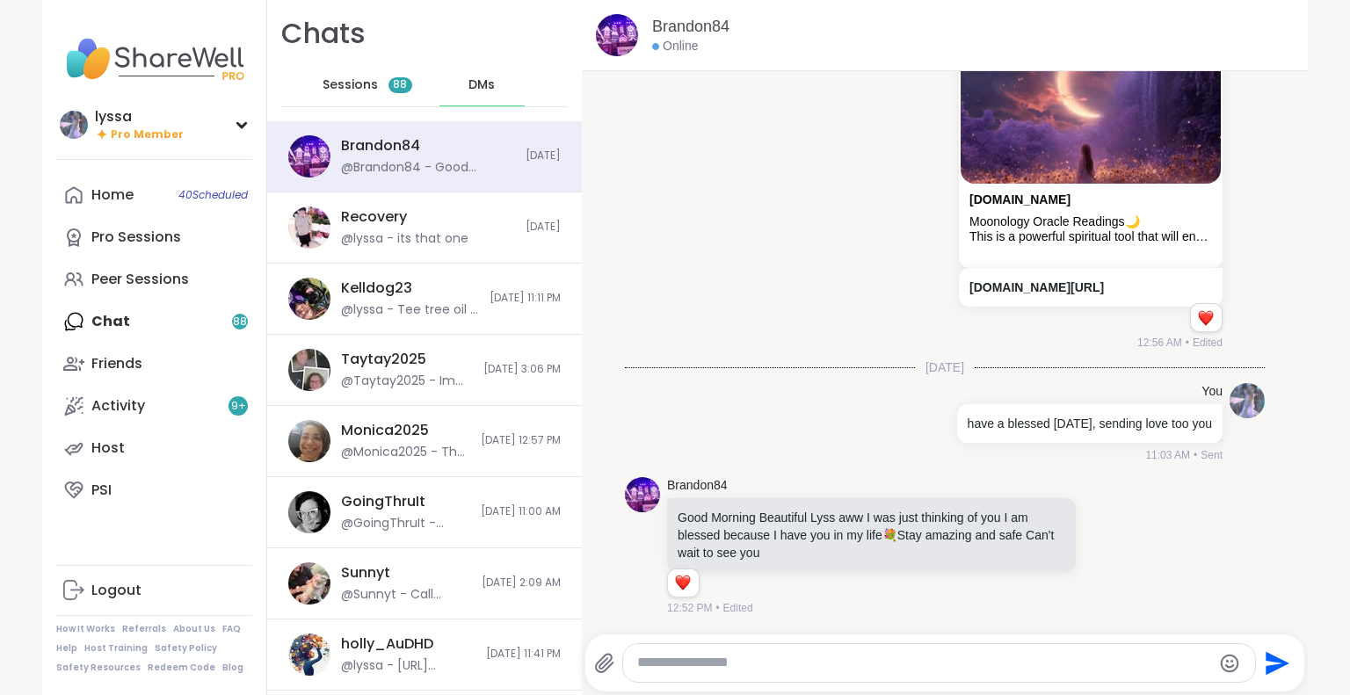
click at [374, 75] on div "Sessions 88" at bounding box center [367, 85] width 86 height 42
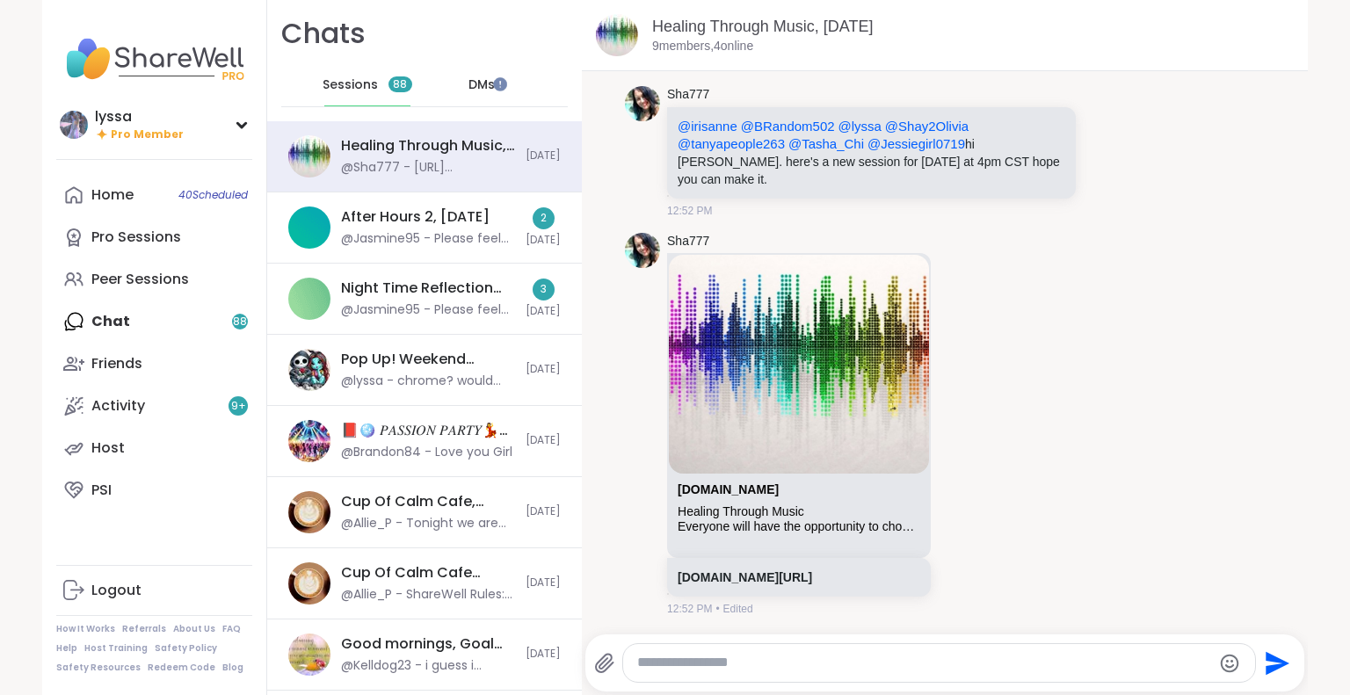
click at [469, 87] on span "DMs" at bounding box center [482, 85] width 26 height 18
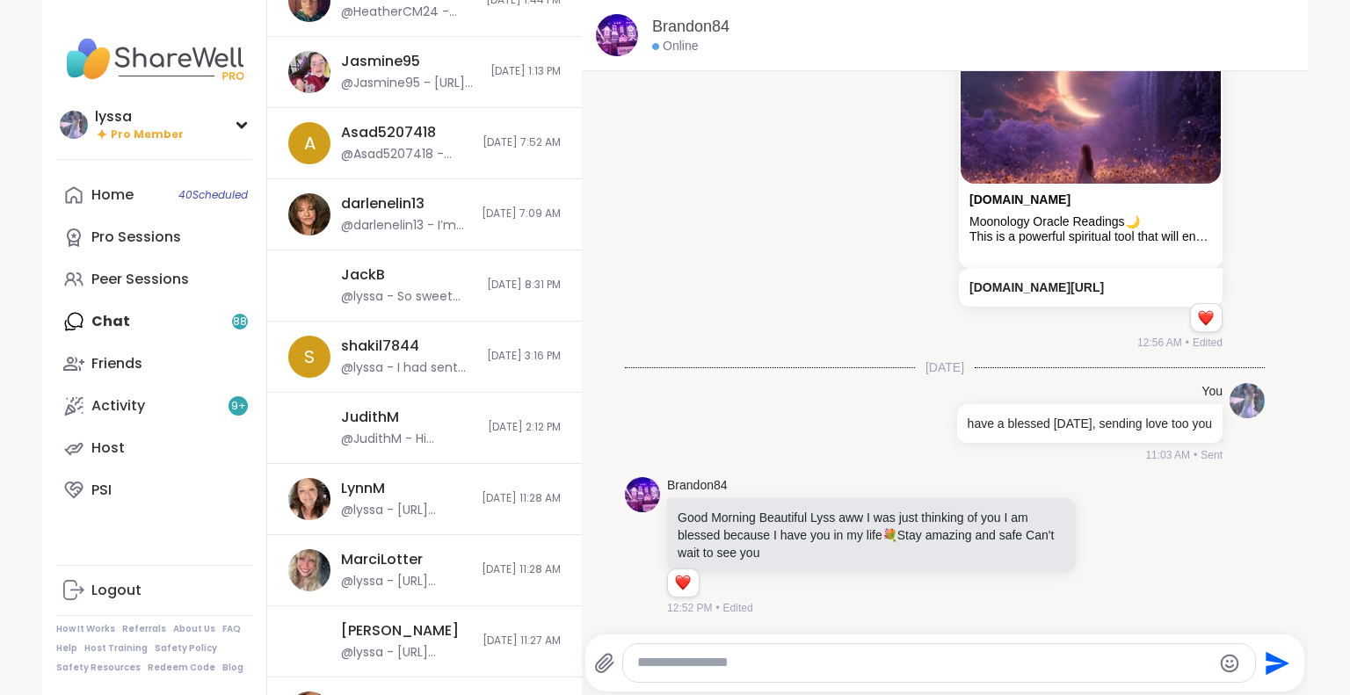
scroll to position [1245, 0]
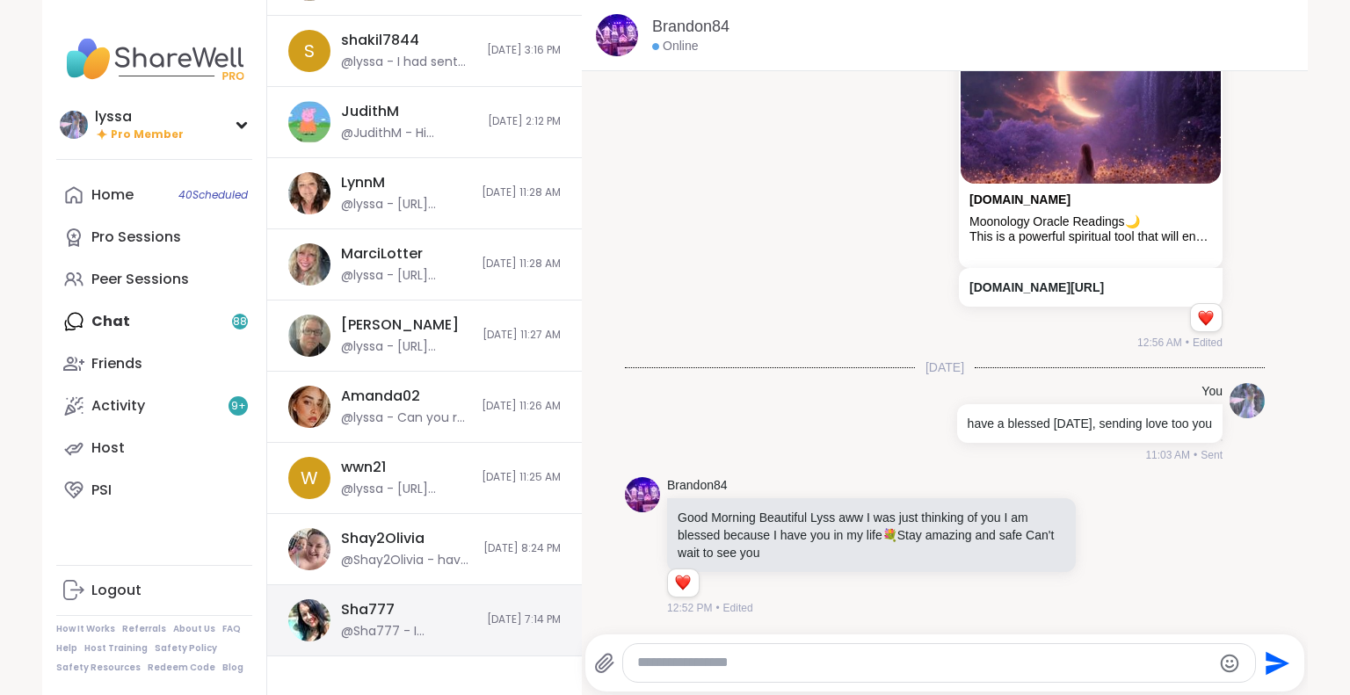
click at [426, 636] on div "Sha777 @Sha777 - I appreciate you. You're such a doll. I hope the days have bee…" at bounding box center [424, 620] width 315 height 71
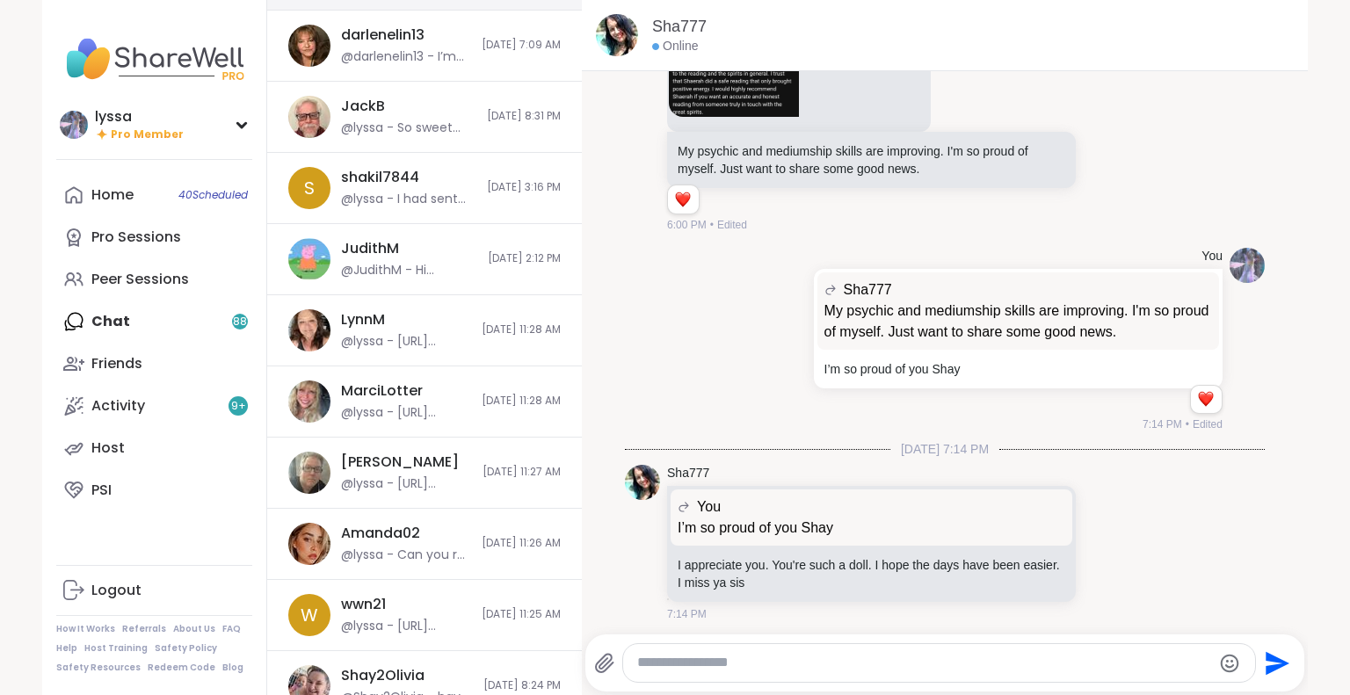
scroll to position [1201, 0]
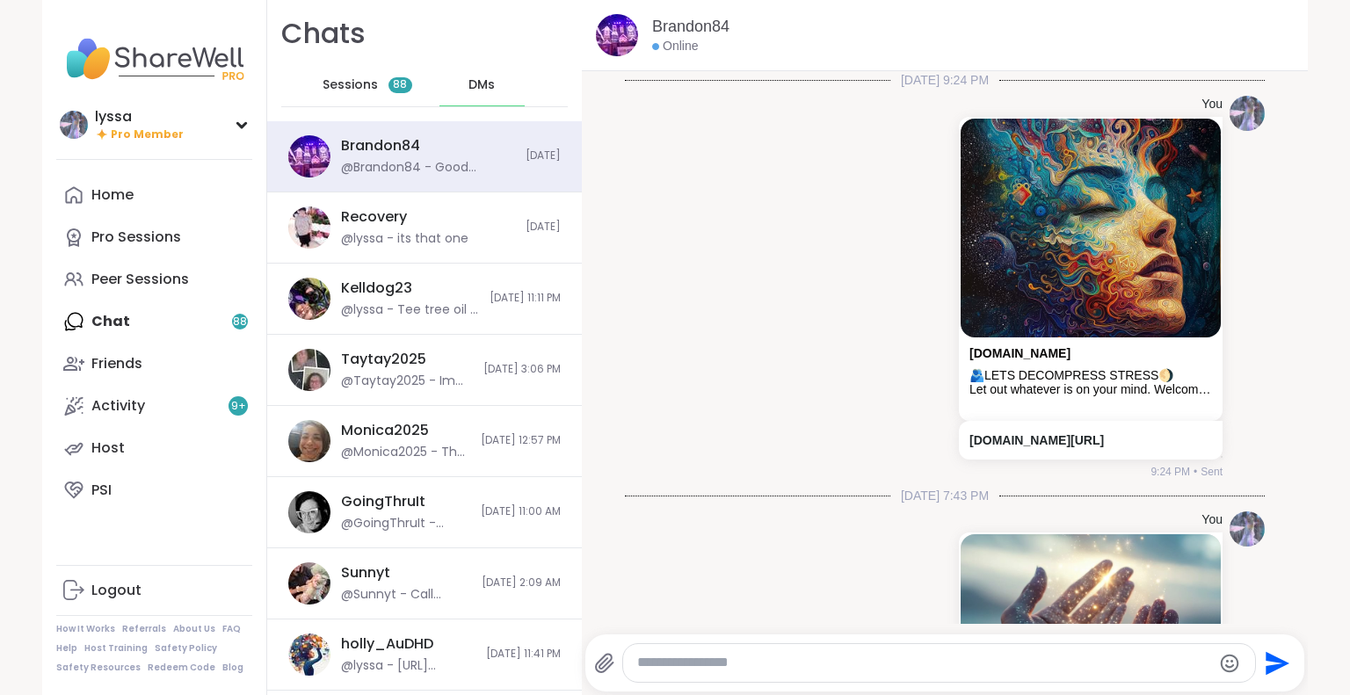
scroll to position [4206, 0]
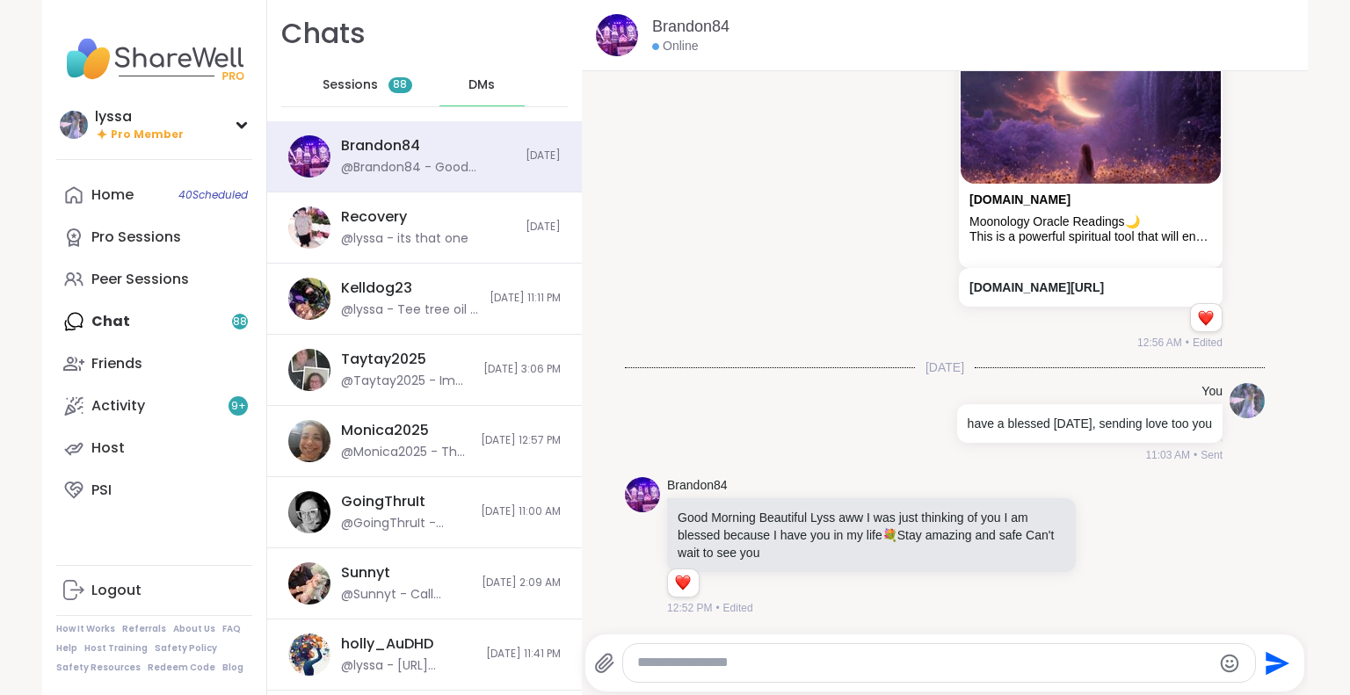
click at [367, 83] on div "Sessions 88" at bounding box center [367, 85] width 86 height 42
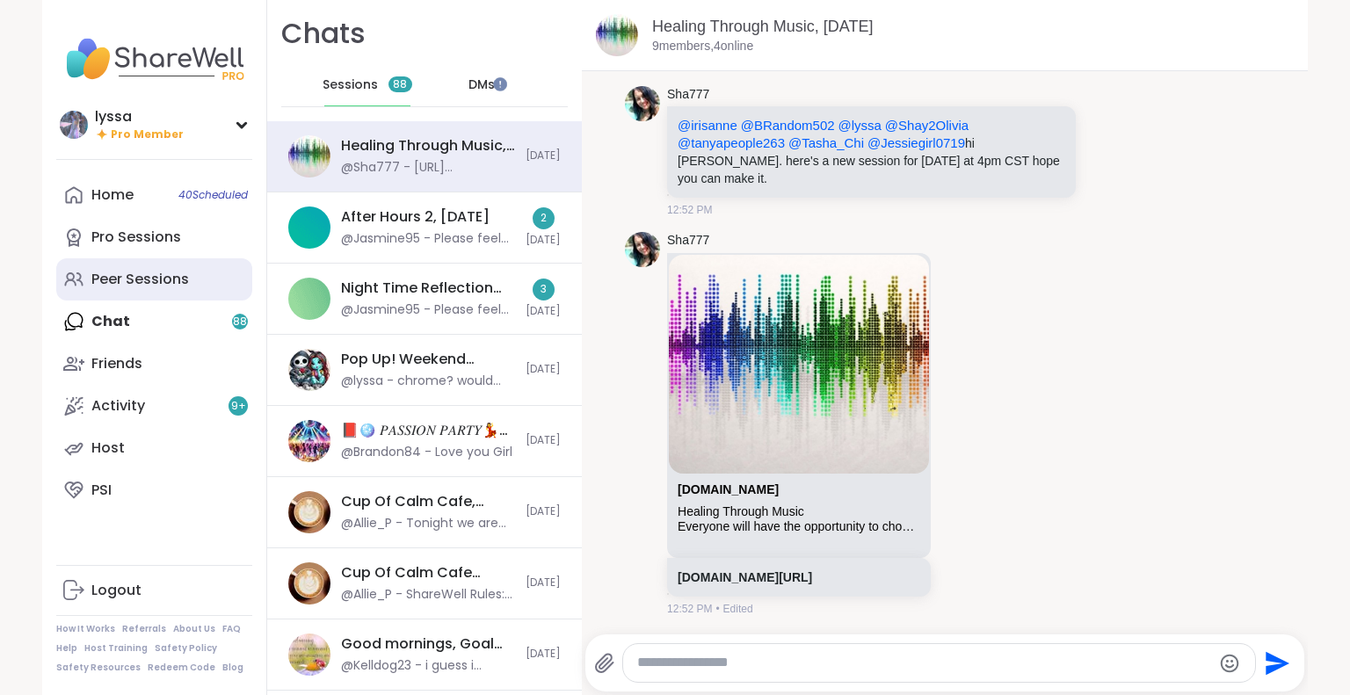
click at [121, 284] on div "Peer Sessions" at bounding box center [140, 279] width 98 height 19
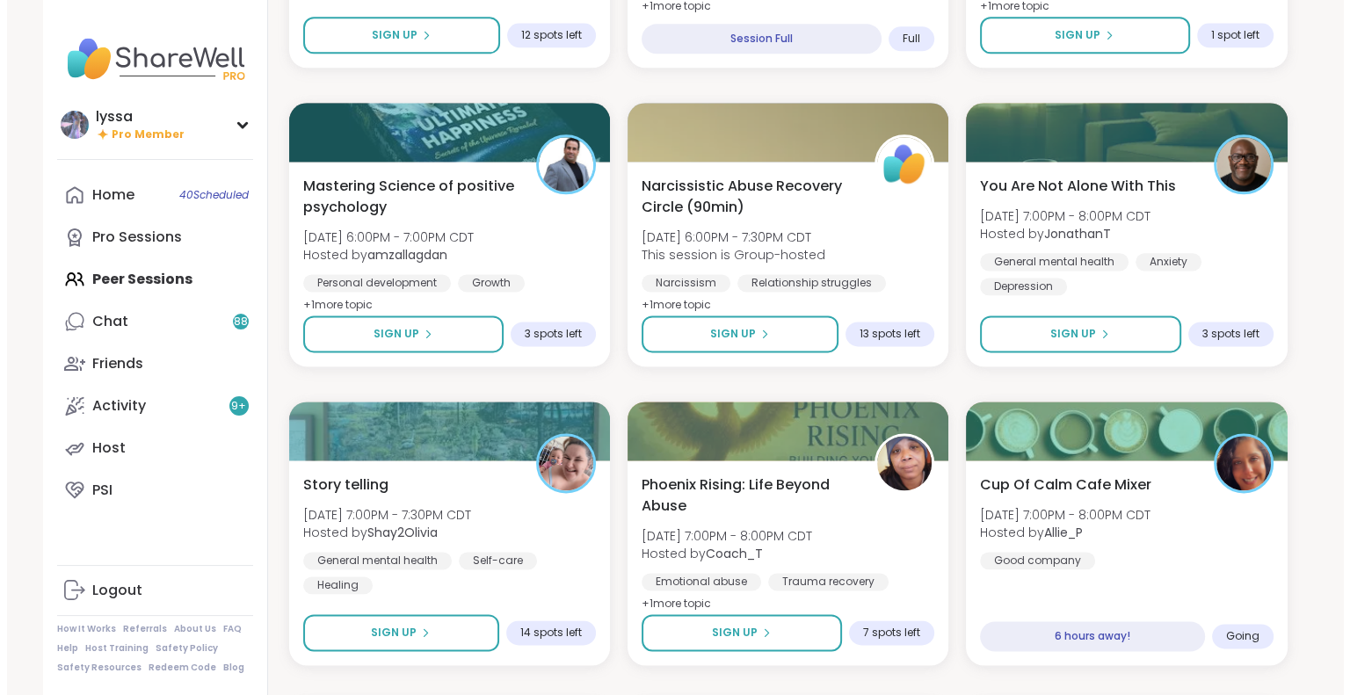
scroll to position [2242, 0]
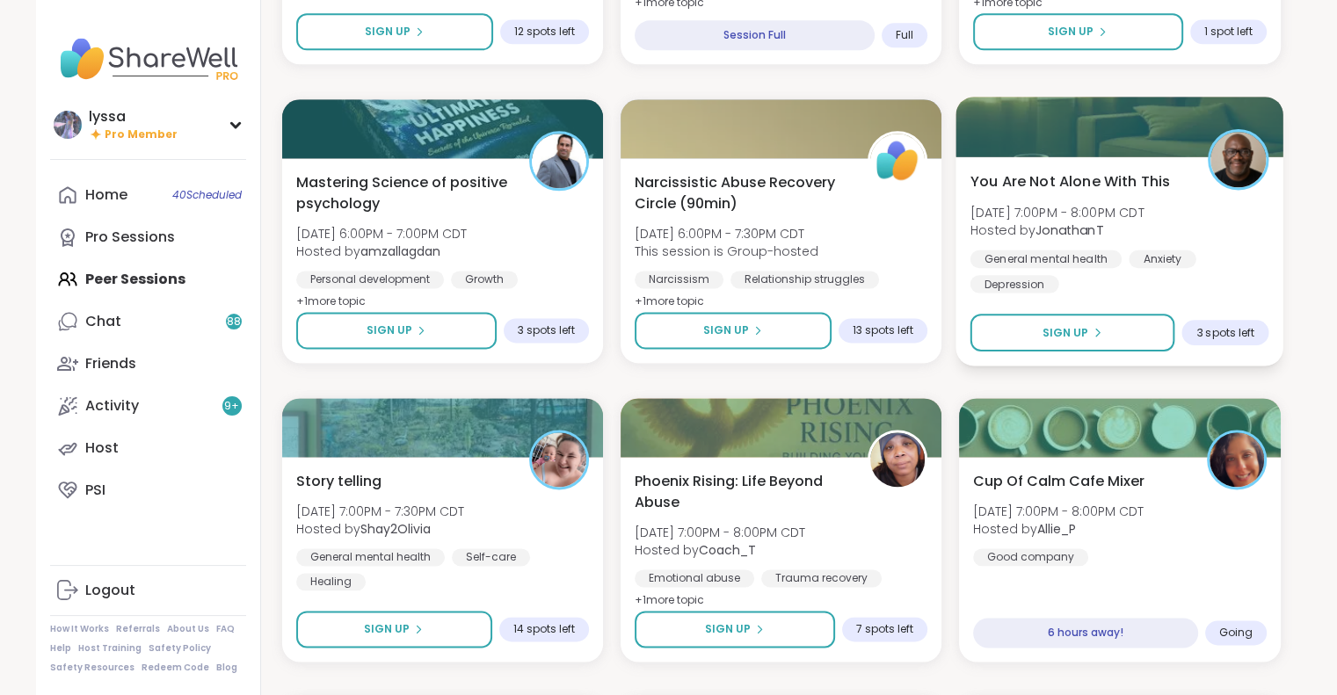
click at [1206, 283] on div "General mental health Anxiety Depression" at bounding box center [1119, 271] width 299 height 43
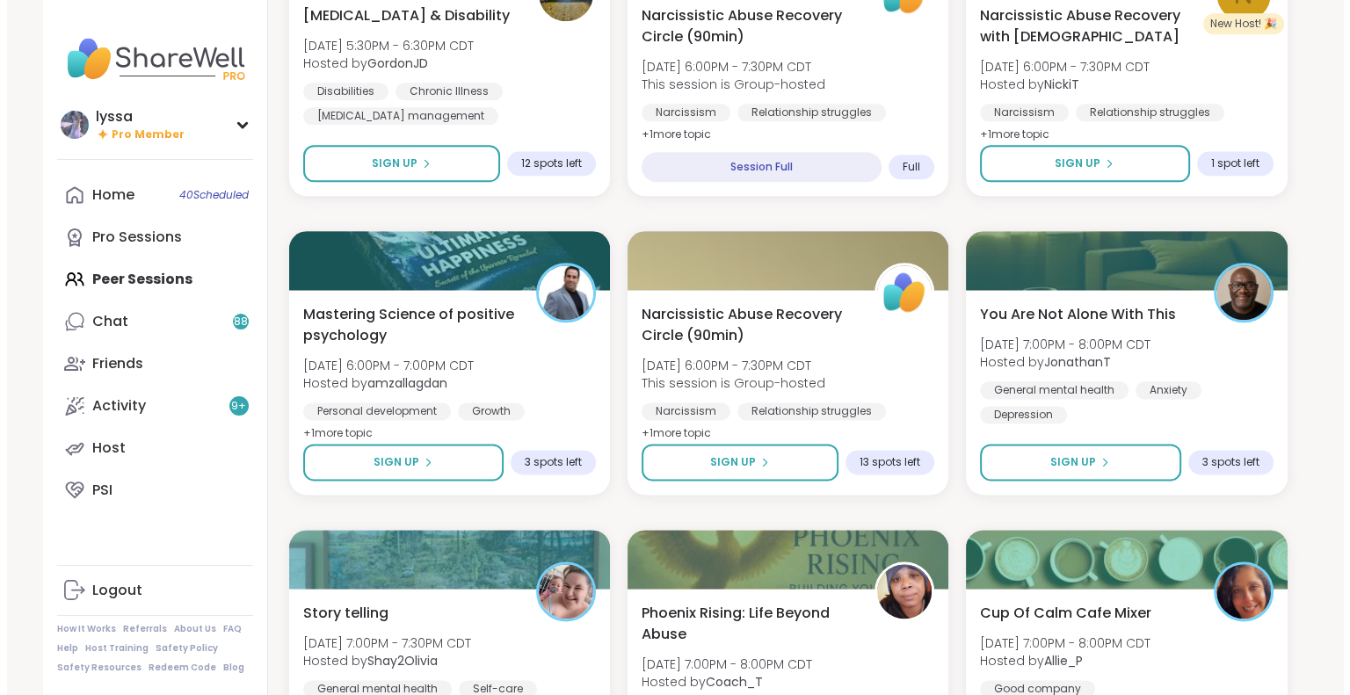
scroll to position [2112, 0]
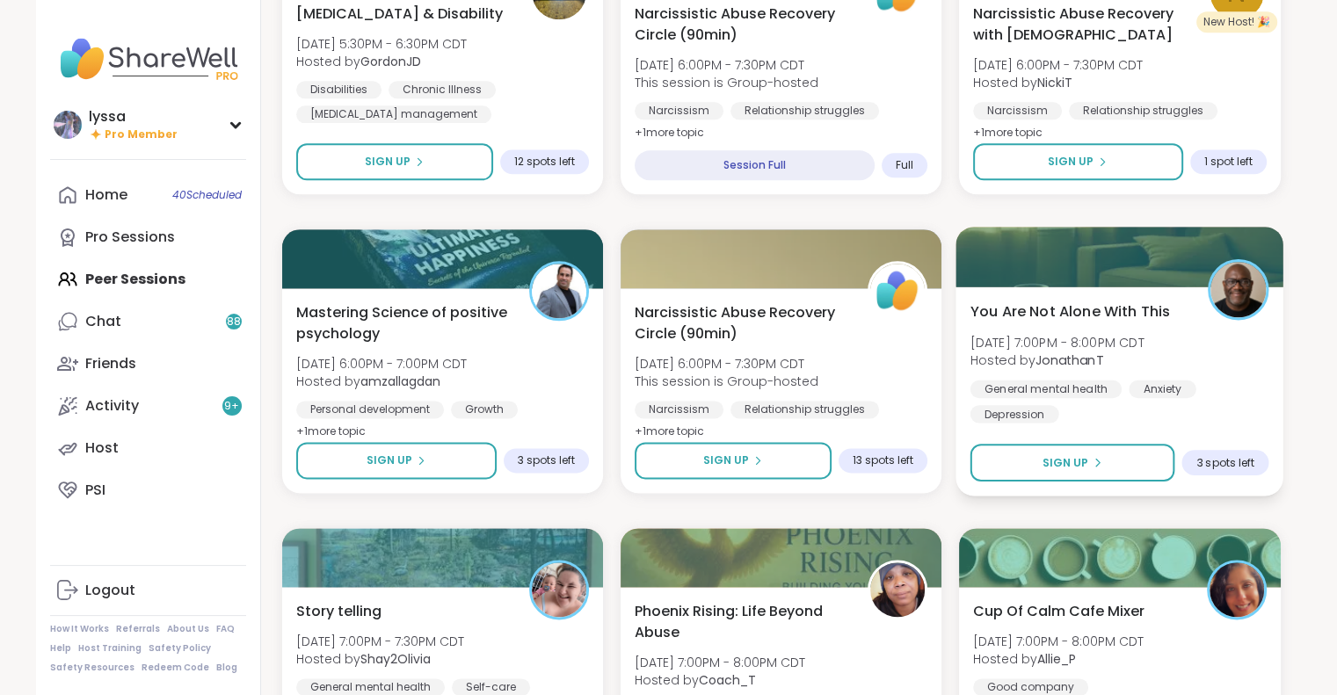
click at [1201, 360] on div "You Are Not Alone With This [DATE] 7:00PM - 8:00PM CDT Hosted by JonathanT Gene…" at bounding box center [1119, 362] width 299 height 122
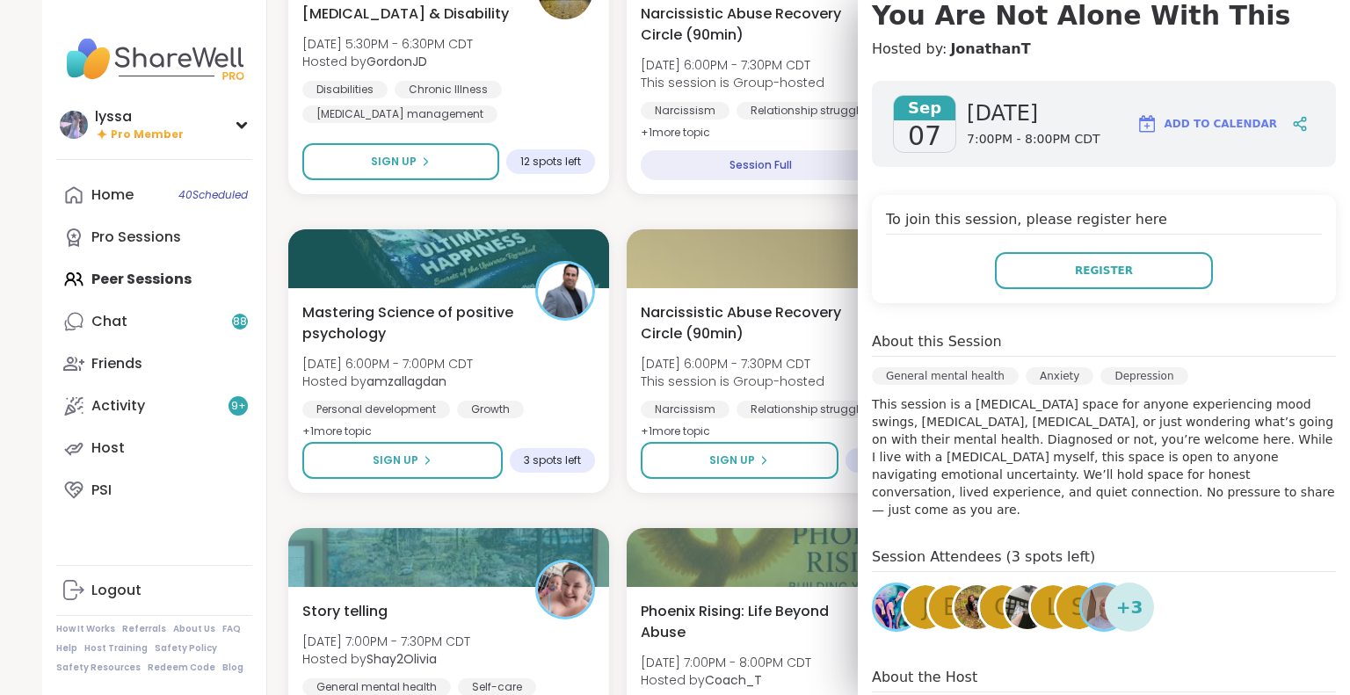
scroll to position [345, 0]
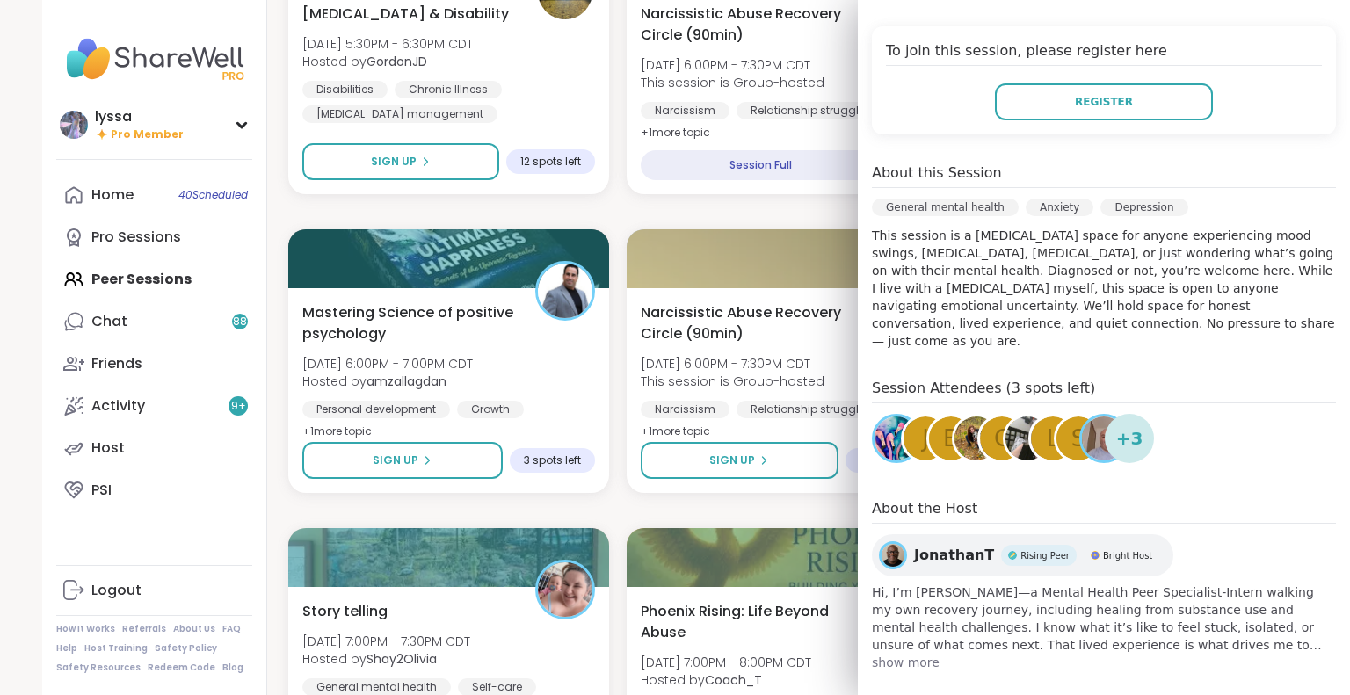
click at [916, 545] on span "JonathanT" at bounding box center [954, 555] width 80 height 21
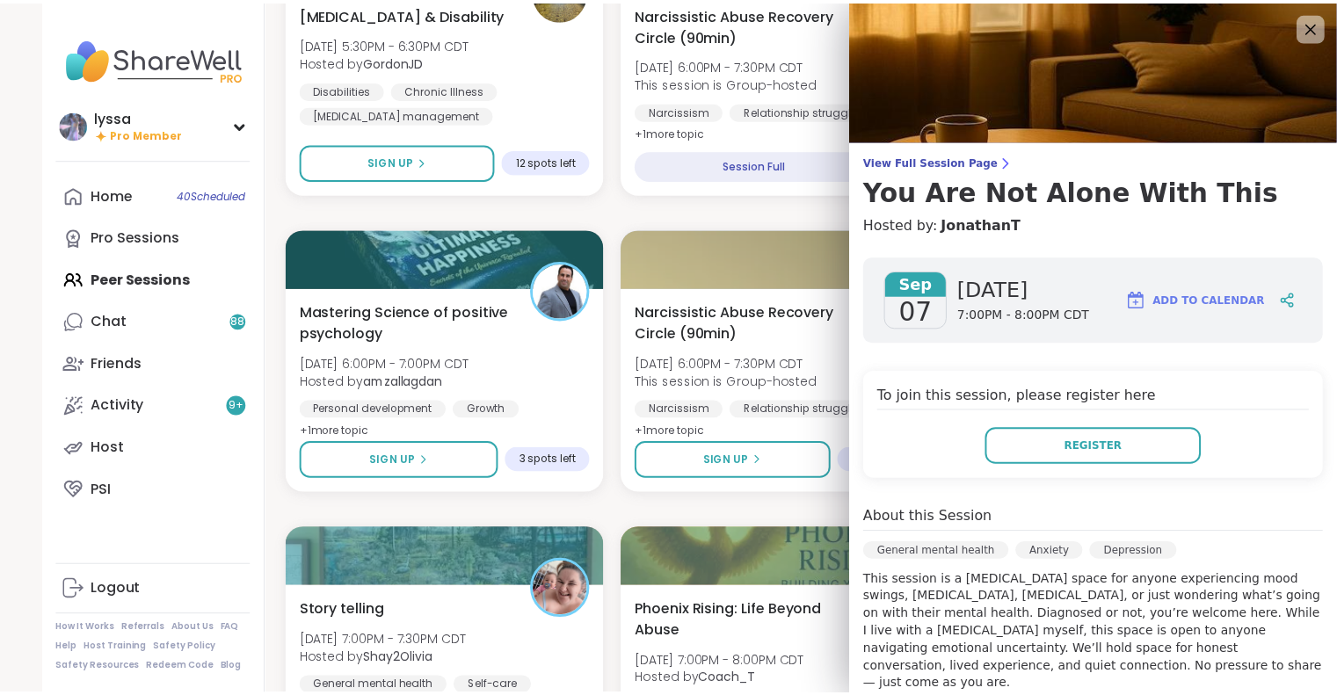
scroll to position [0, 0]
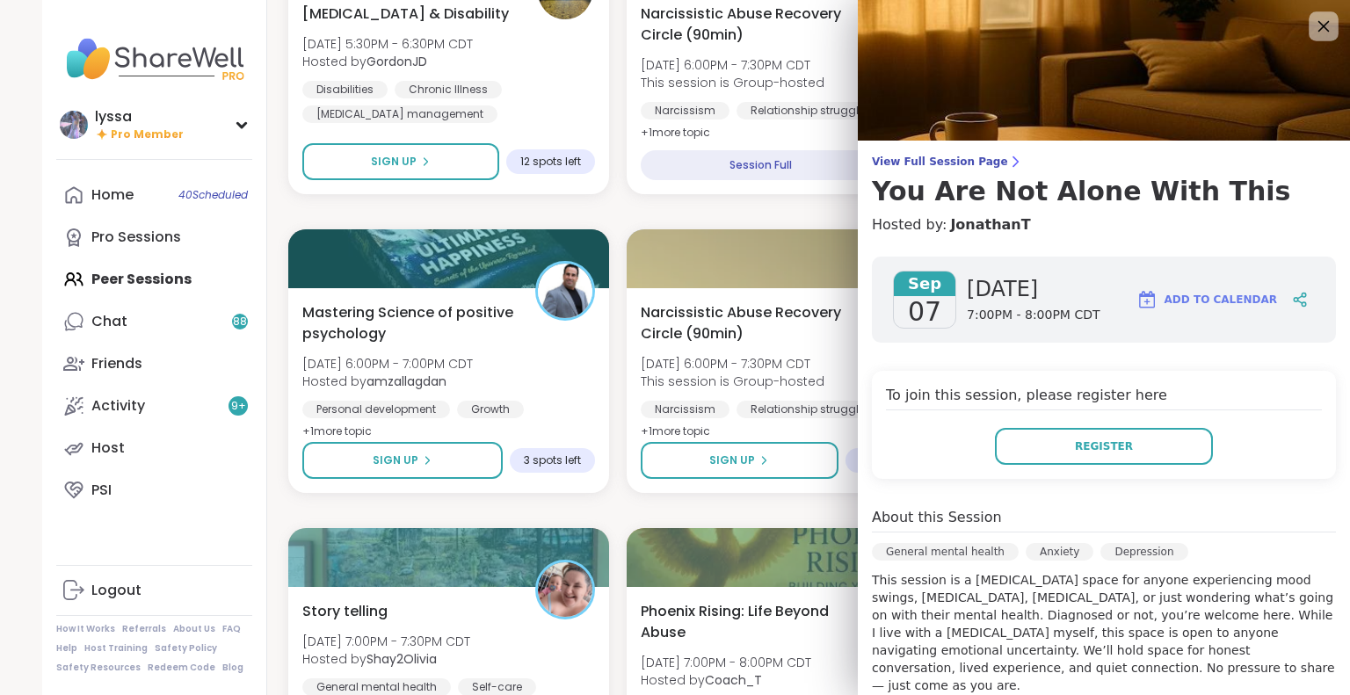
click at [1310, 25] on div at bounding box center [1324, 26] width 30 height 30
click at [1312, 26] on icon at bounding box center [1323, 26] width 22 height 22
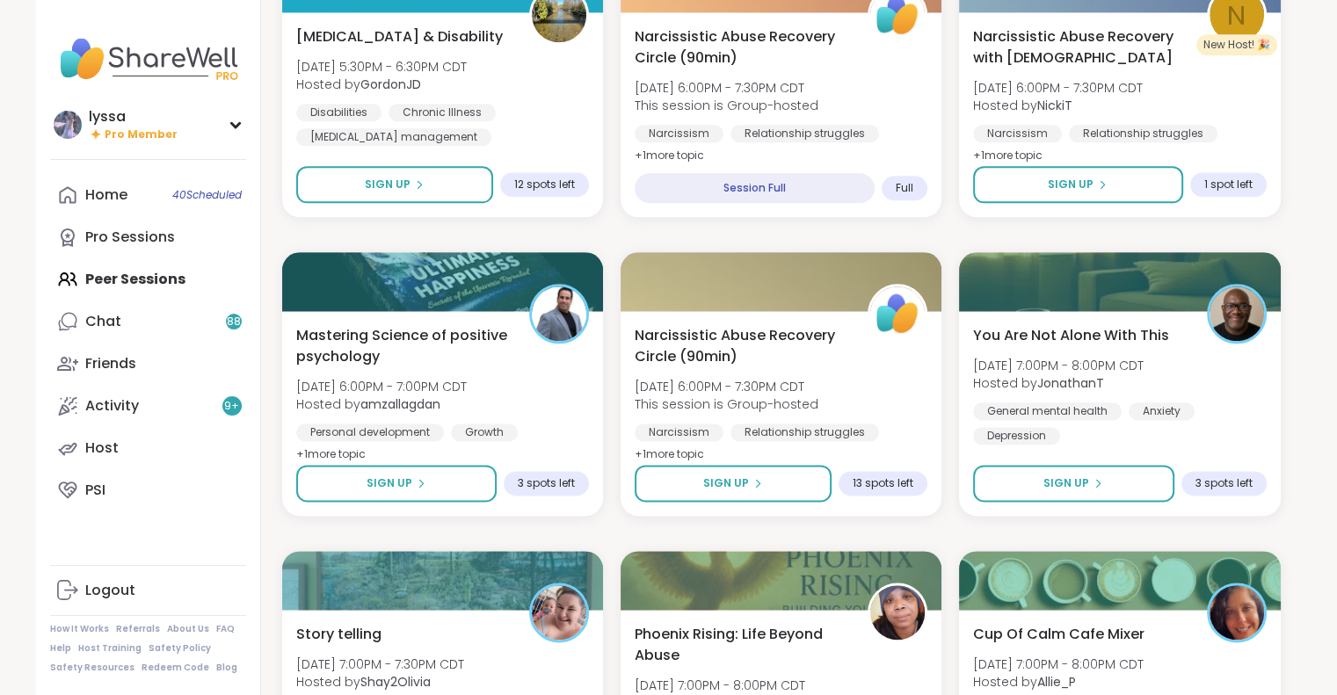
scroll to position [2090, 0]
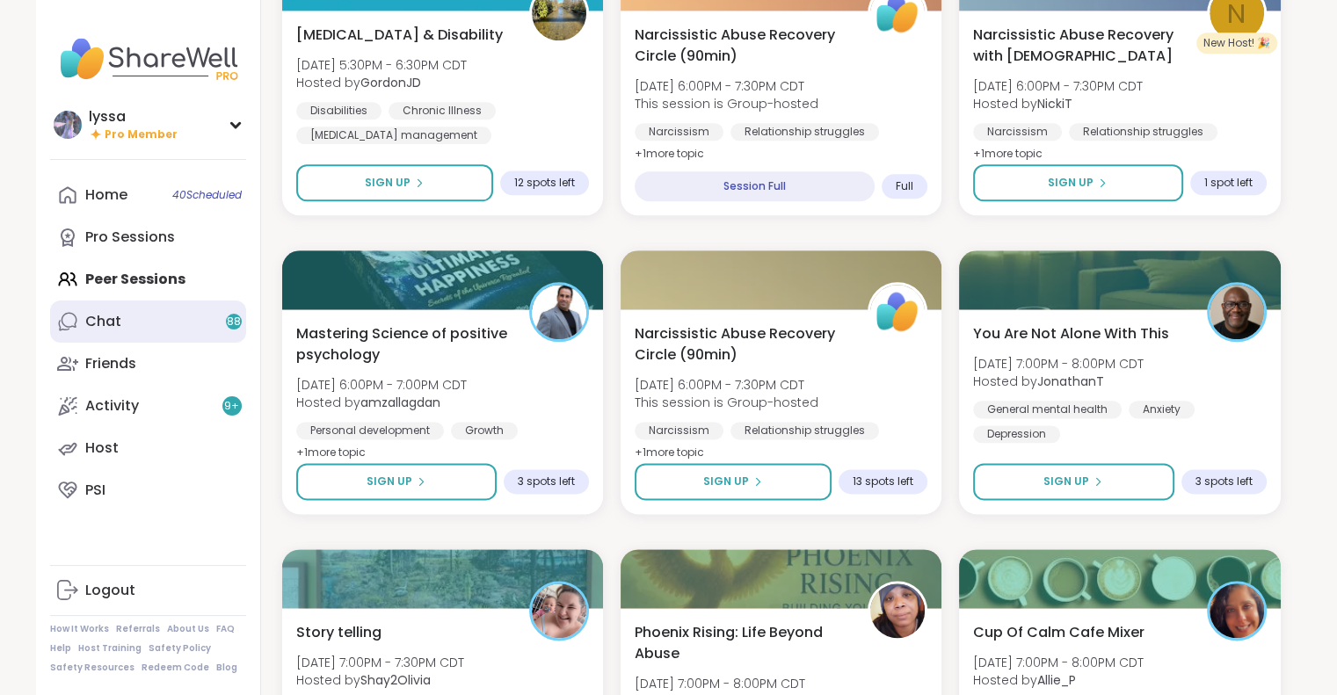
click at [138, 316] on link "Chat 88" at bounding box center [148, 322] width 196 height 42
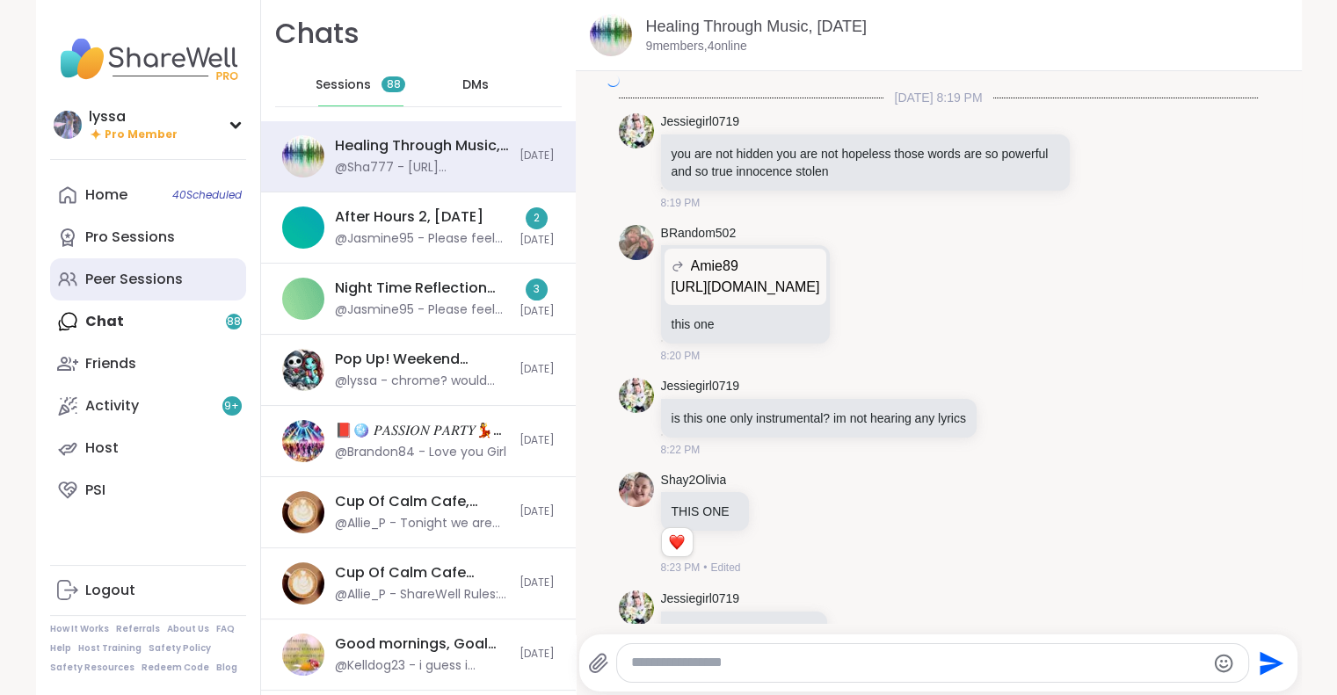
click at [147, 284] on div "Peer Sessions" at bounding box center [134, 279] width 98 height 19
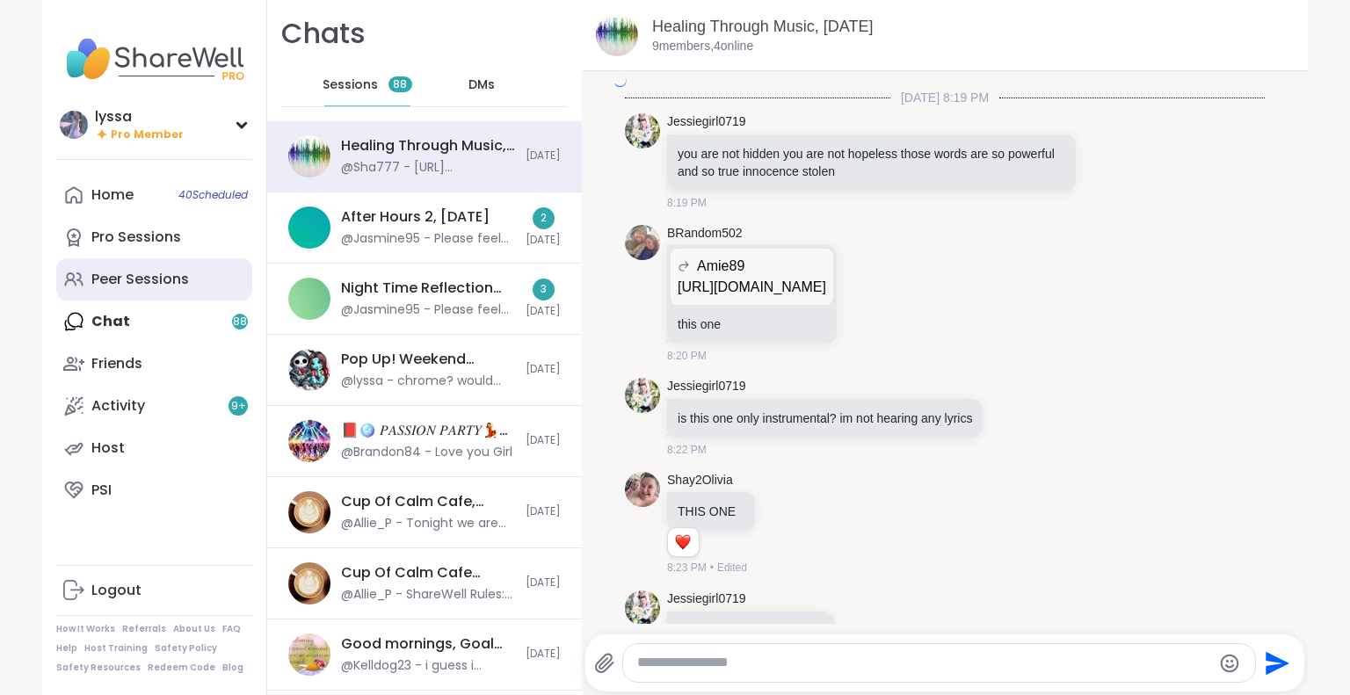
scroll to position [20623, 0]
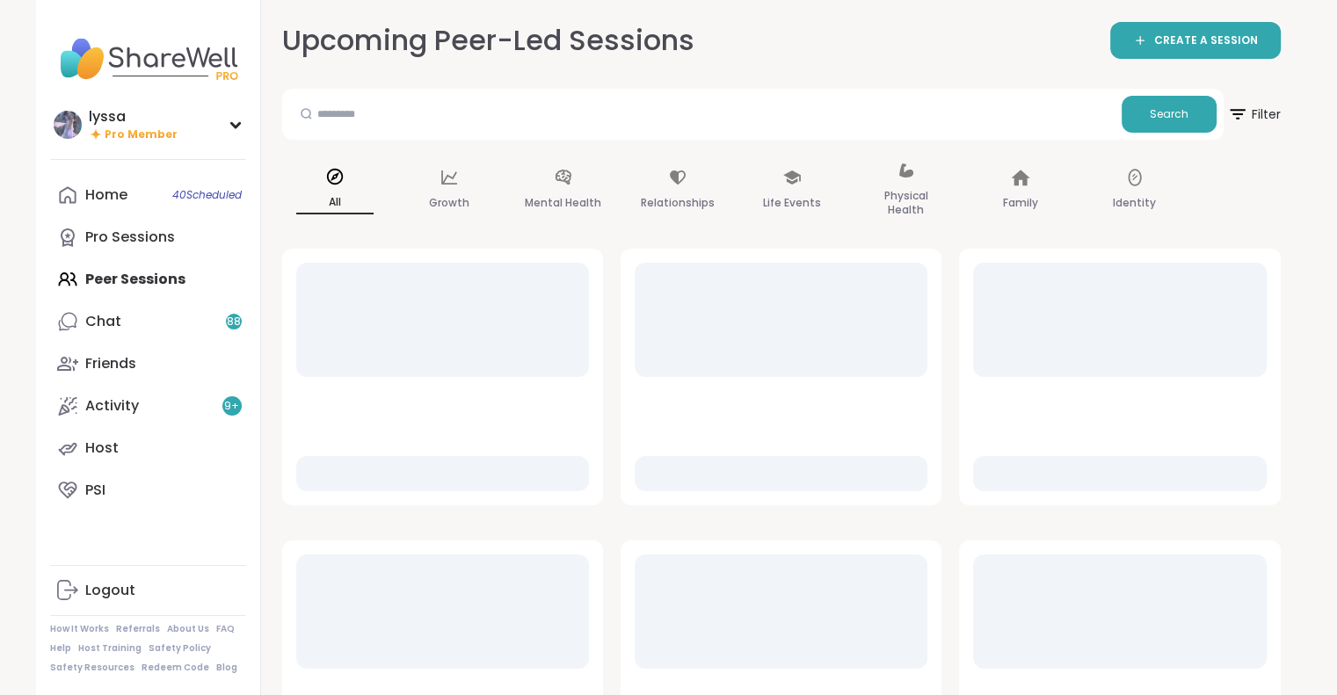
click at [170, 275] on div "Home 40 Scheduled Pro Sessions Peer Sessions Chat 88 Friends Activity 9 + Host …" at bounding box center [148, 343] width 196 height 338
click at [139, 312] on link "Chat 88" at bounding box center [148, 322] width 196 height 42
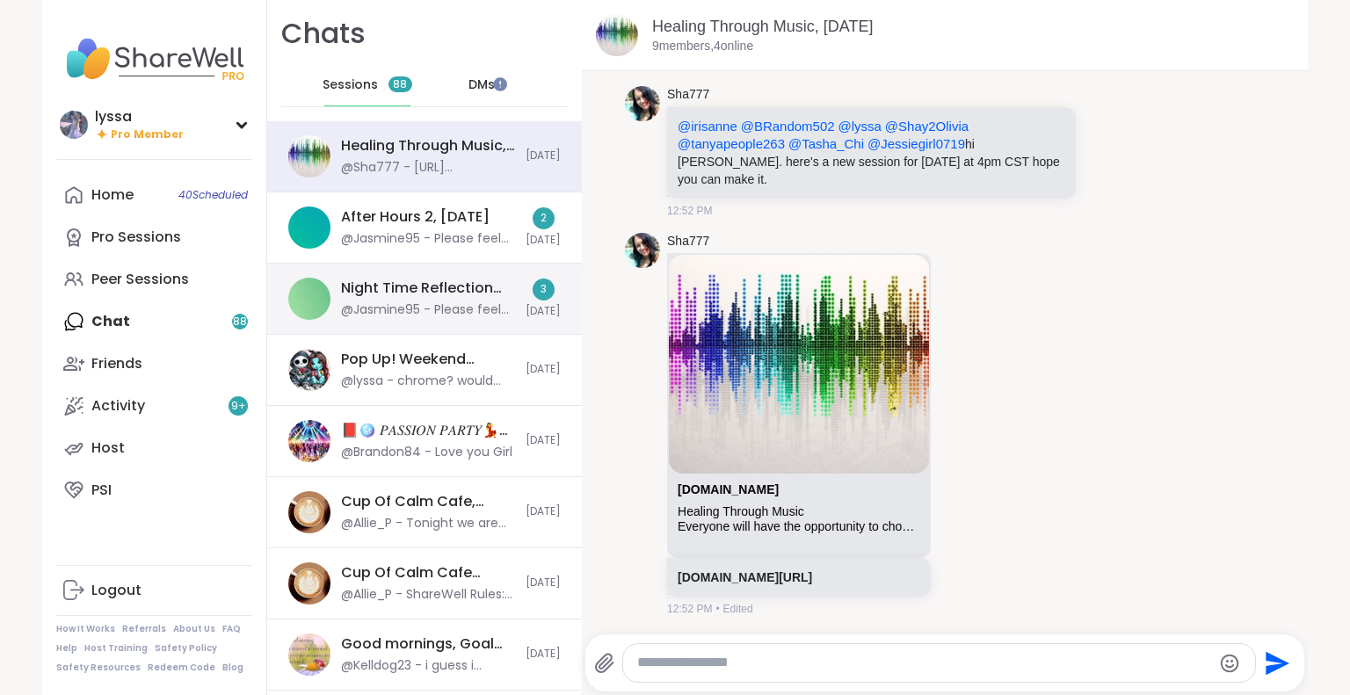
click at [410, 316] on div "@Jasmine95 - Please feel free to register! There's still some open spots" at bounding box center [428, 311] width 174 height 18
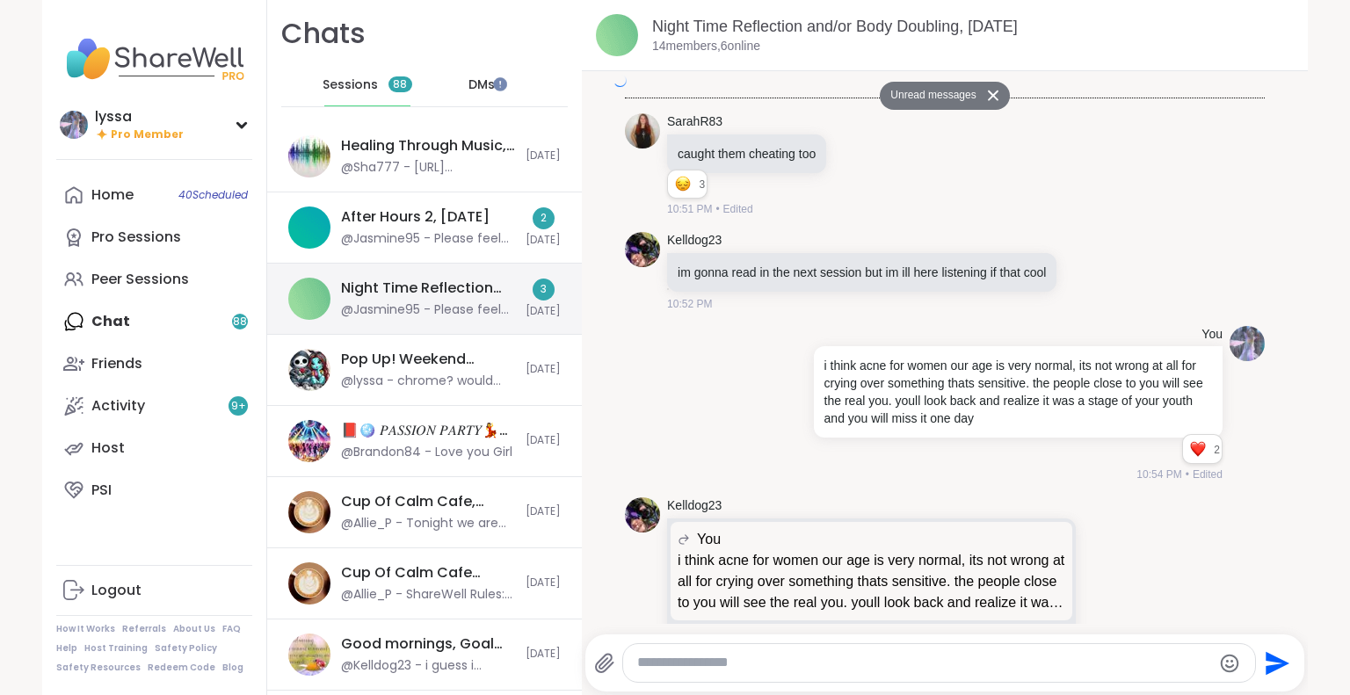
scroll to position [9919, 0]
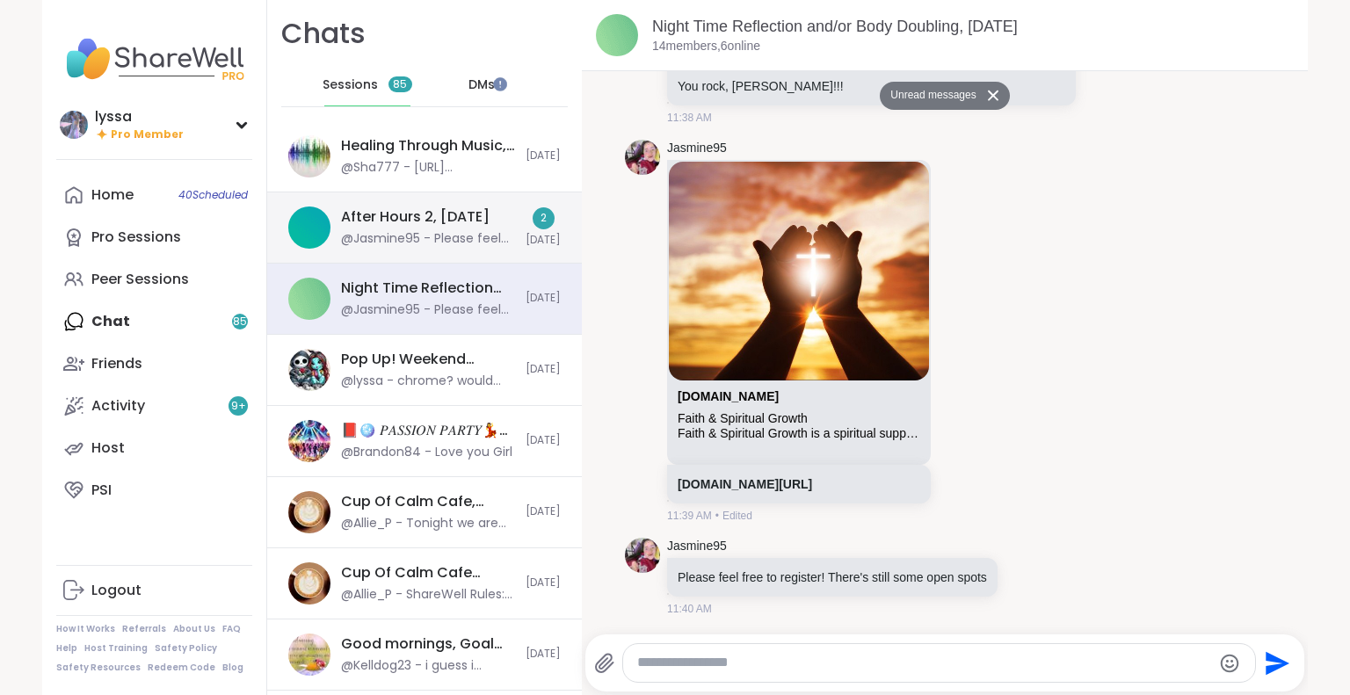
click at [429, 242] on div "@Jasmine95 - Please feel free to register! There's still some open spots" at bounding box center [428, 239] width 174 height 18
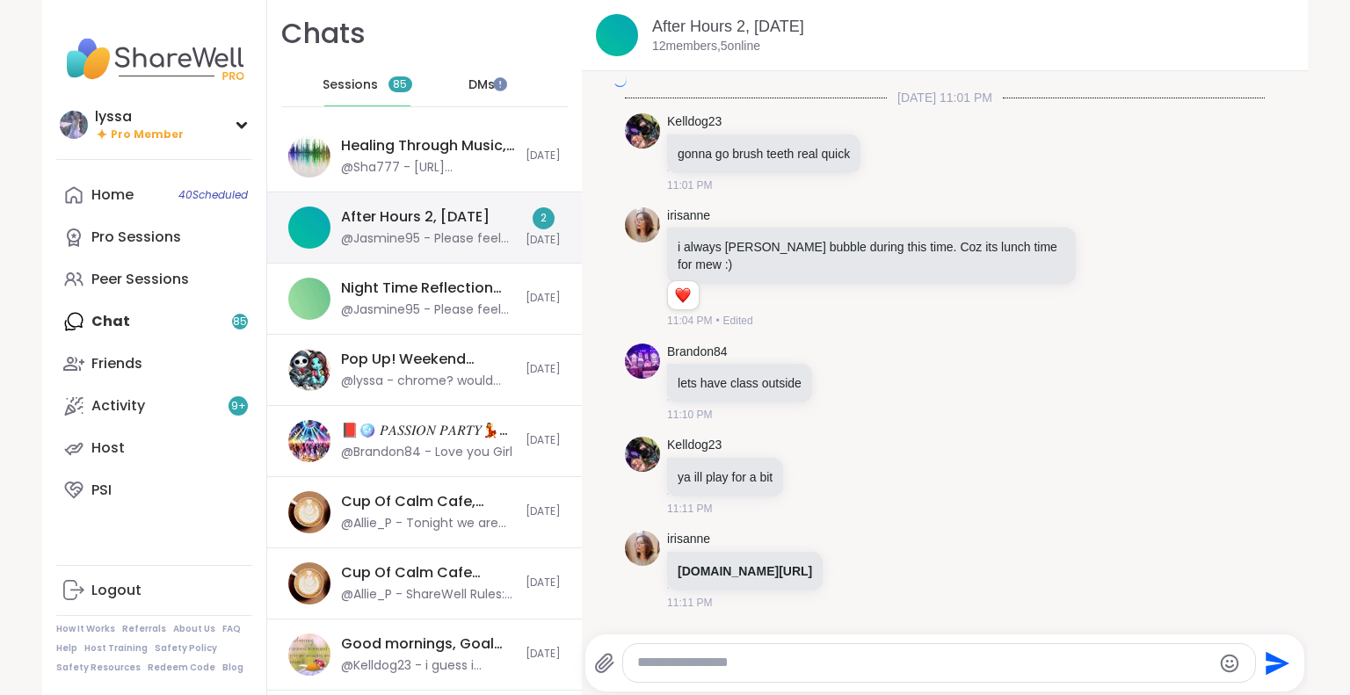
scroll to position [4292, 0]
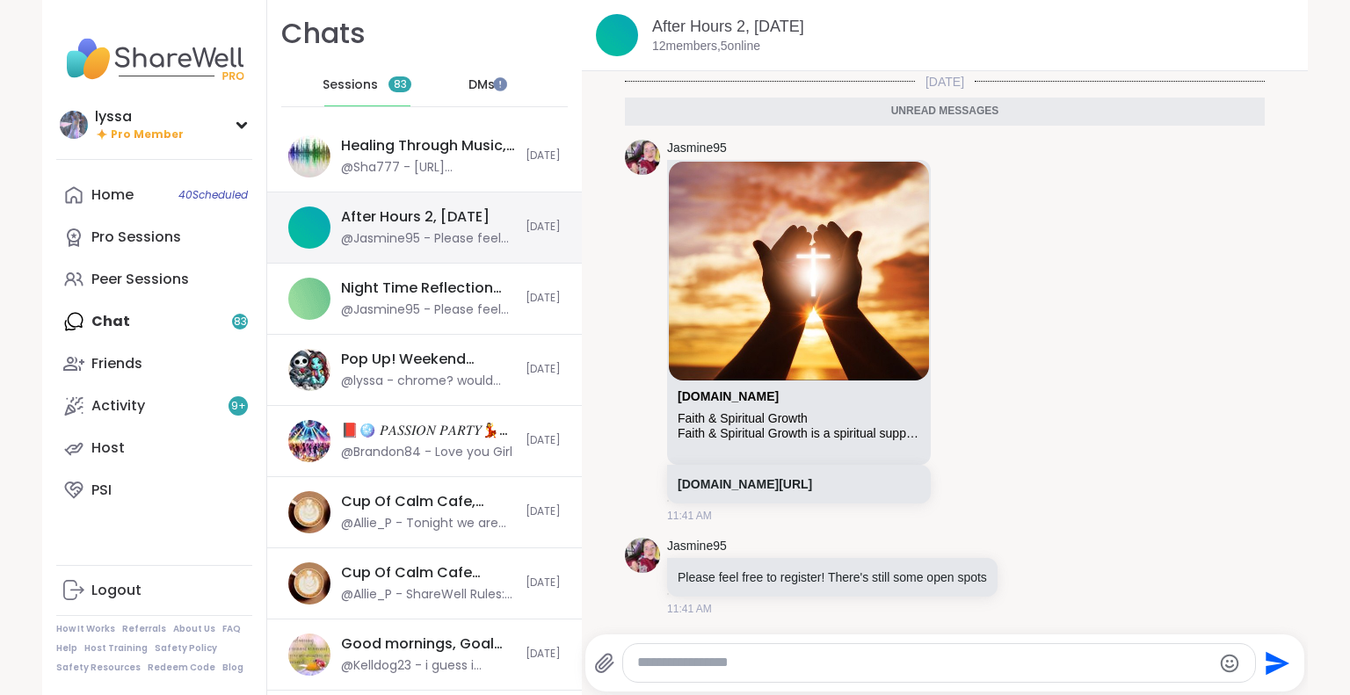
click at [503, 212] on div "After Hours 2, [DATE] @Jasmine95 - Please feel free to register! There's still …" at bounding box center [424, 228] width 315 height 71
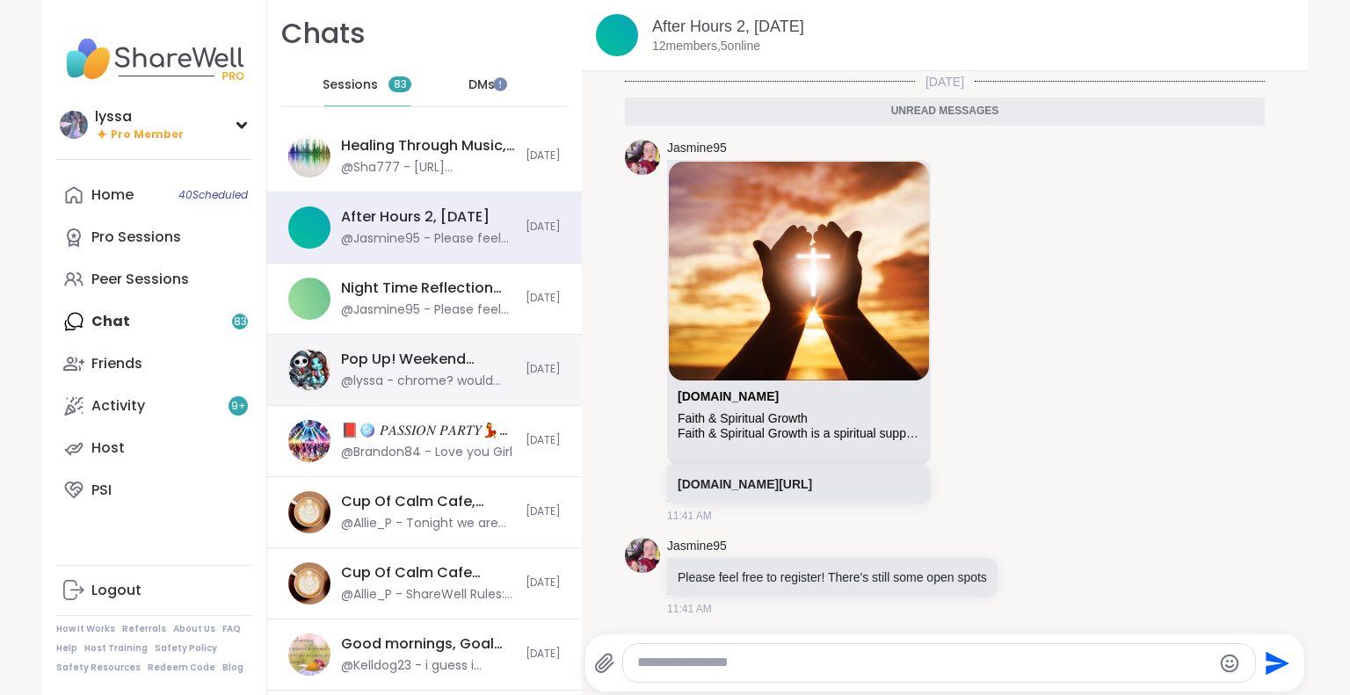
click at [444, 396] on div "Pop Up! Weekend Session!, [DATE] @lyssa - chrome? would def restart or use a di…" at bounding box center [424, 370] width 315 height 71
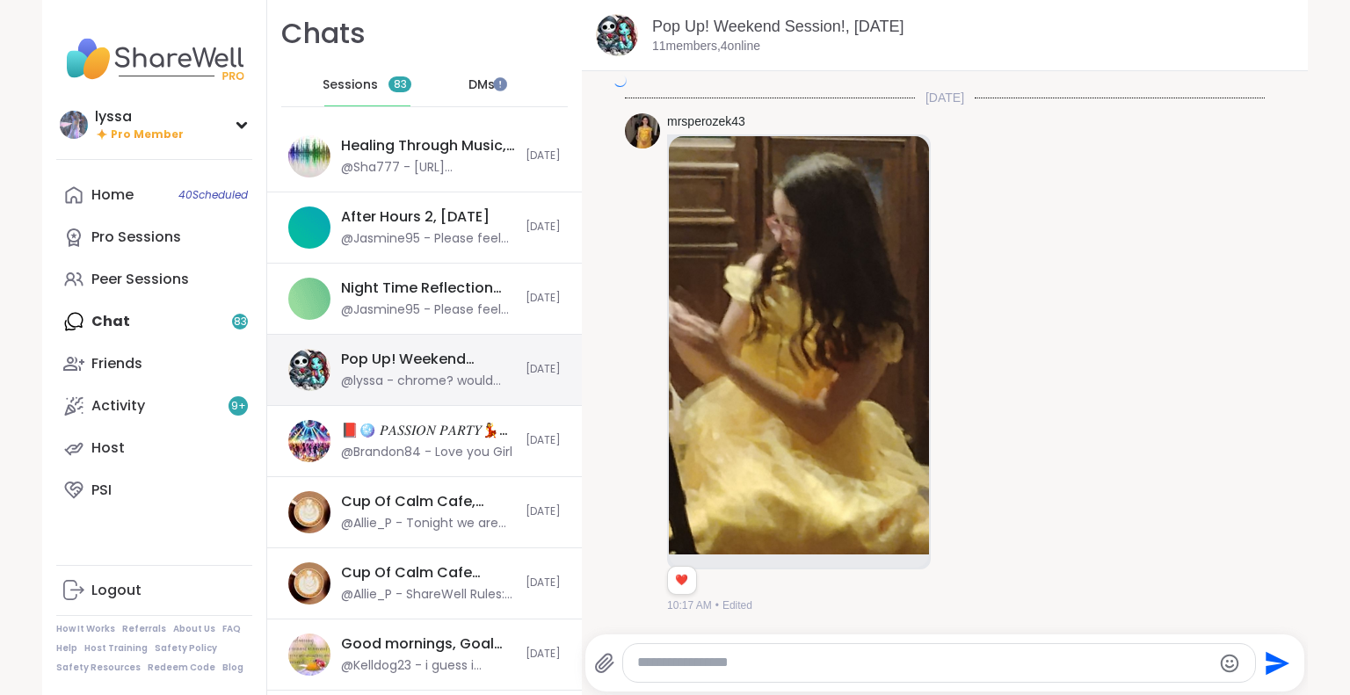
scroll to position [5628, 0]
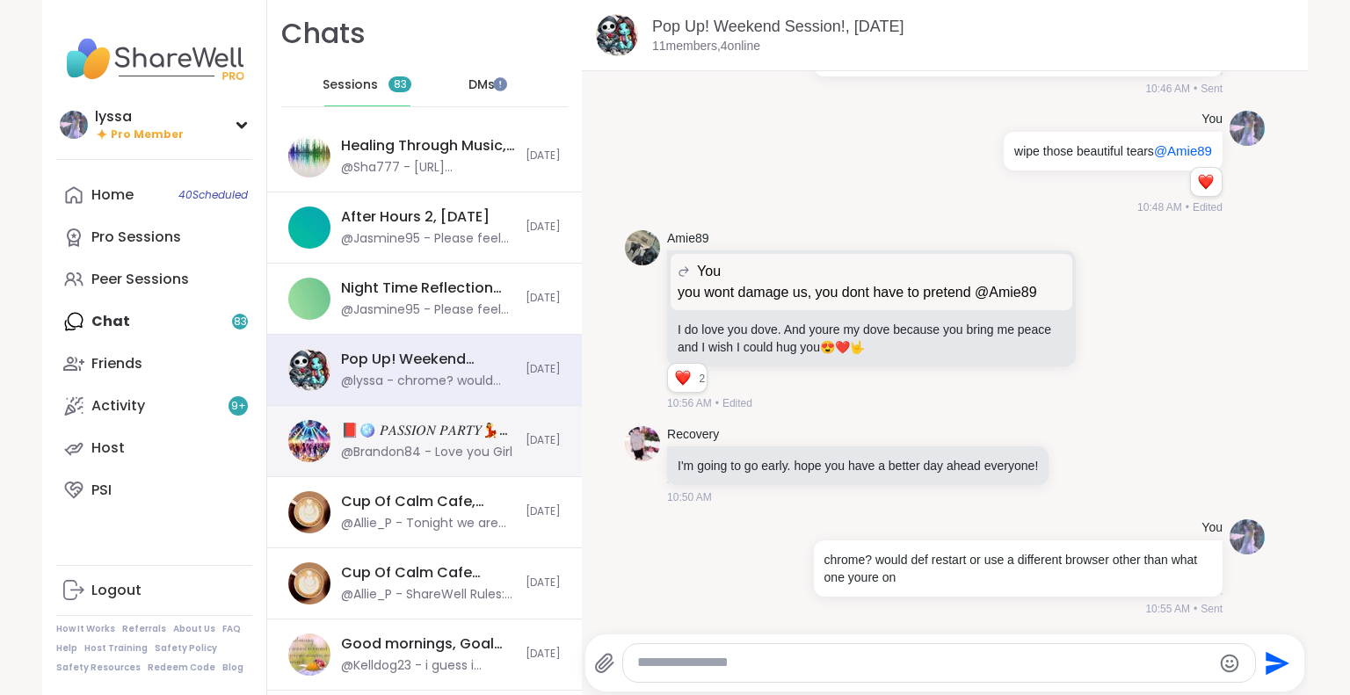
click at [437, 449] on div "@Brandon84 - Love you Girl" at bounding box center [426, 453] width 171 height 18
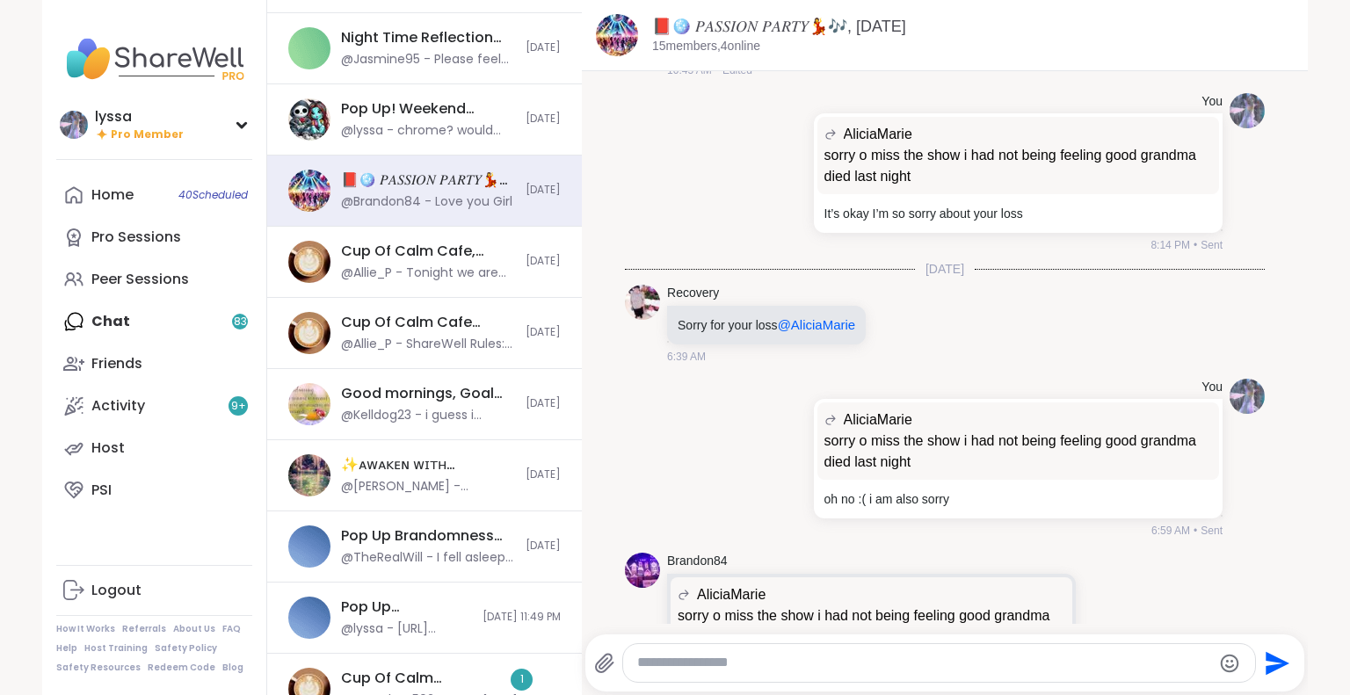
scroll to position [0, 0]
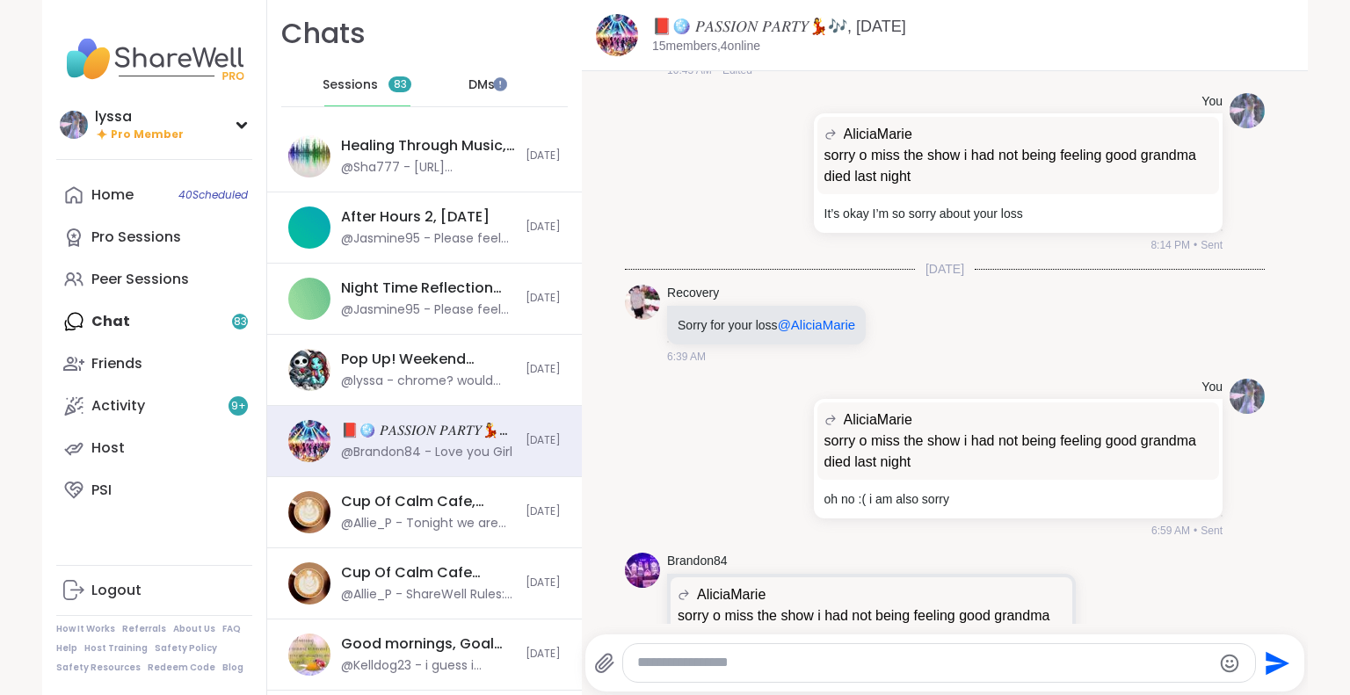
click at [469, 90] on span "DMs" at bounding box center [482, 85] width 26 height 18
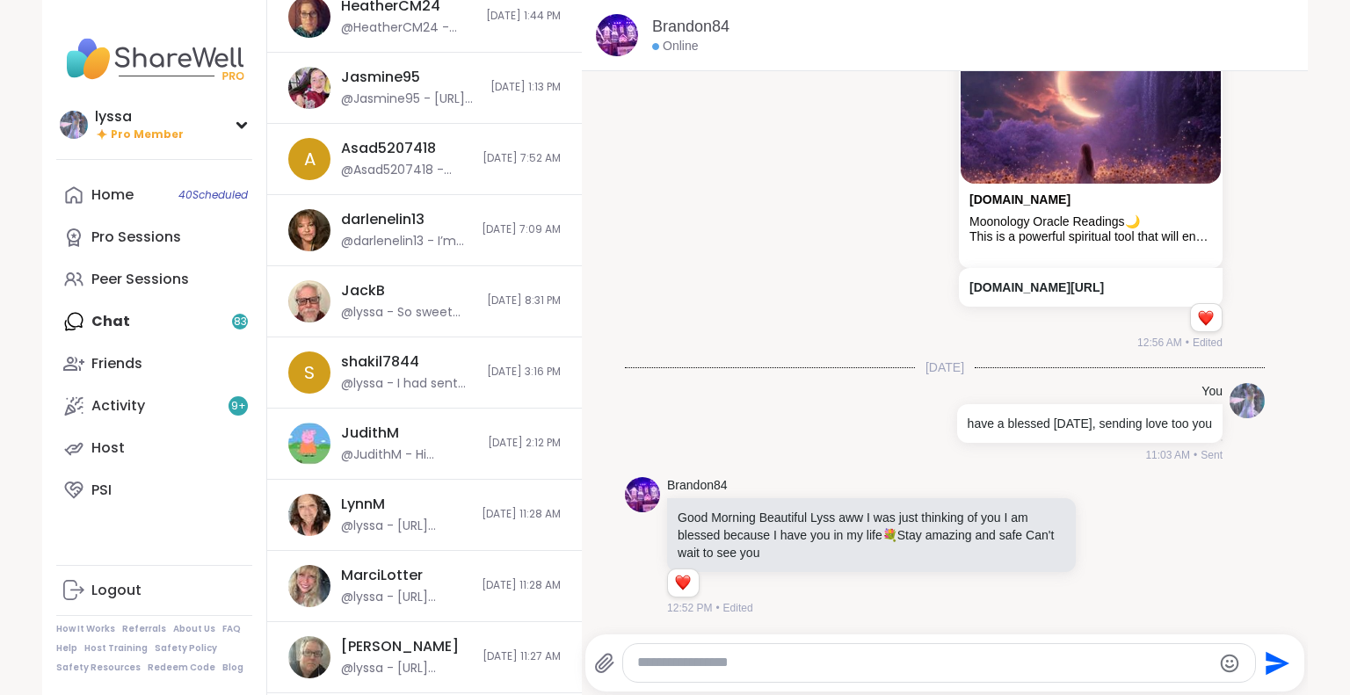
scroll to position [1201, 0]
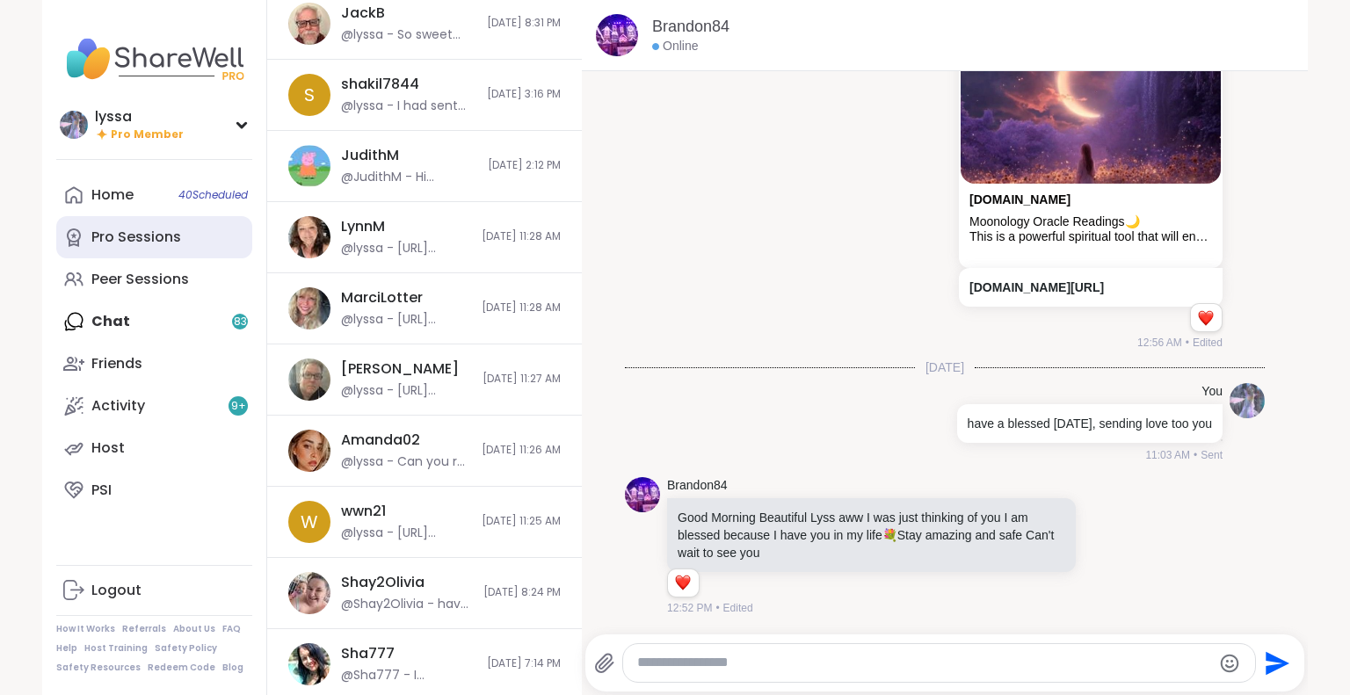
click at [102, 235] on div "Pro Sessions" at bounding box center [136, 237] width 90 height 19
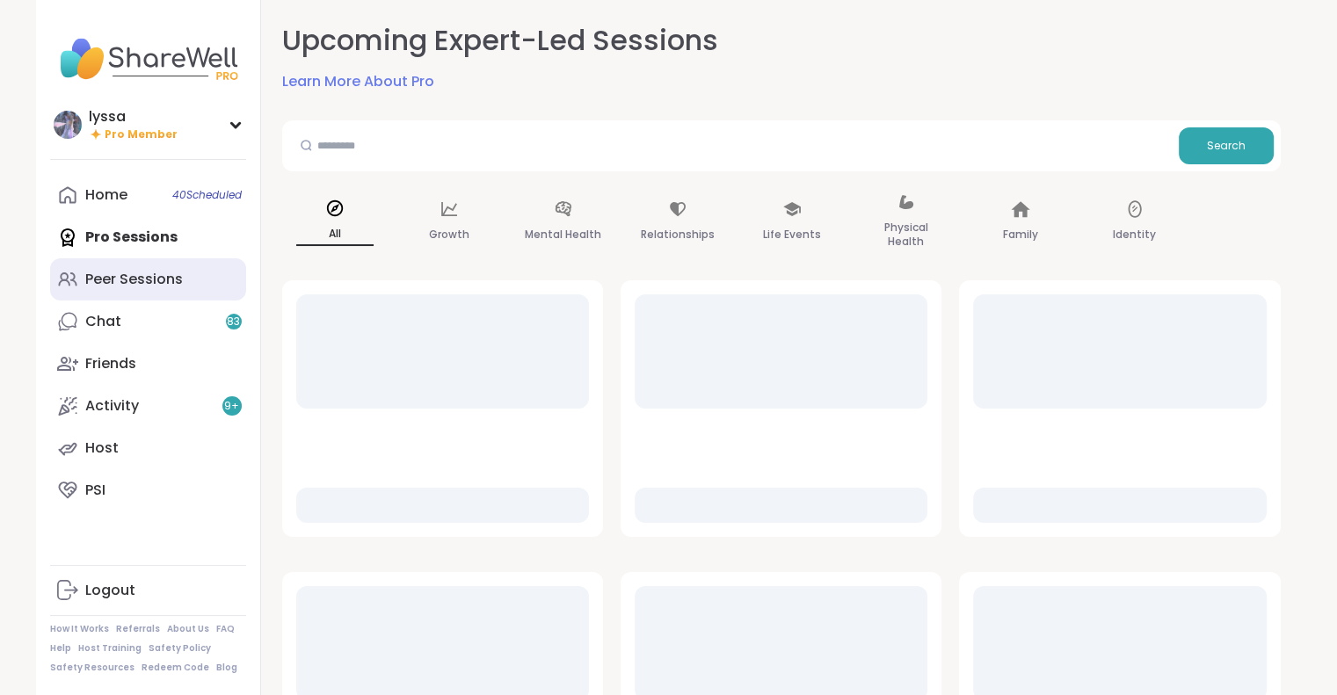
click at [126, 293] on link "Peer Sessions" at bounding box center [148, 279] width 196 height 42
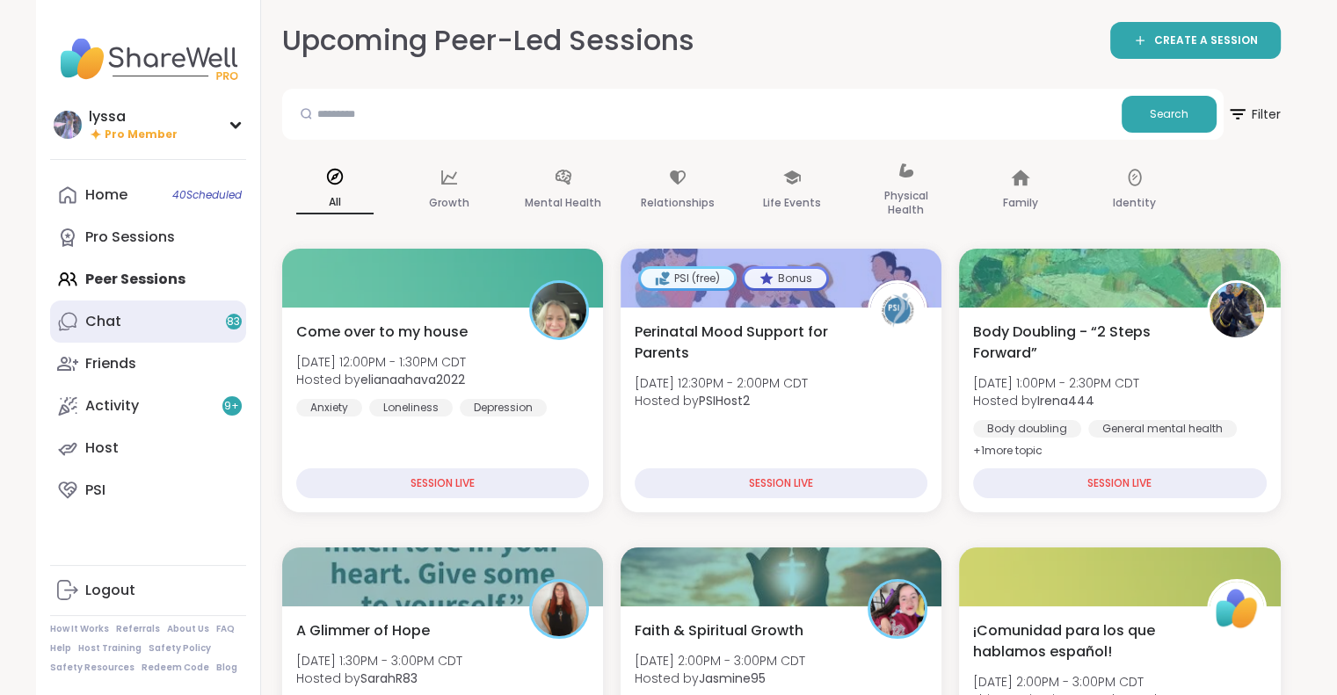
click at [225, 316] on link "Chat 83" at bounding box center [148, 322] width 196 height 42
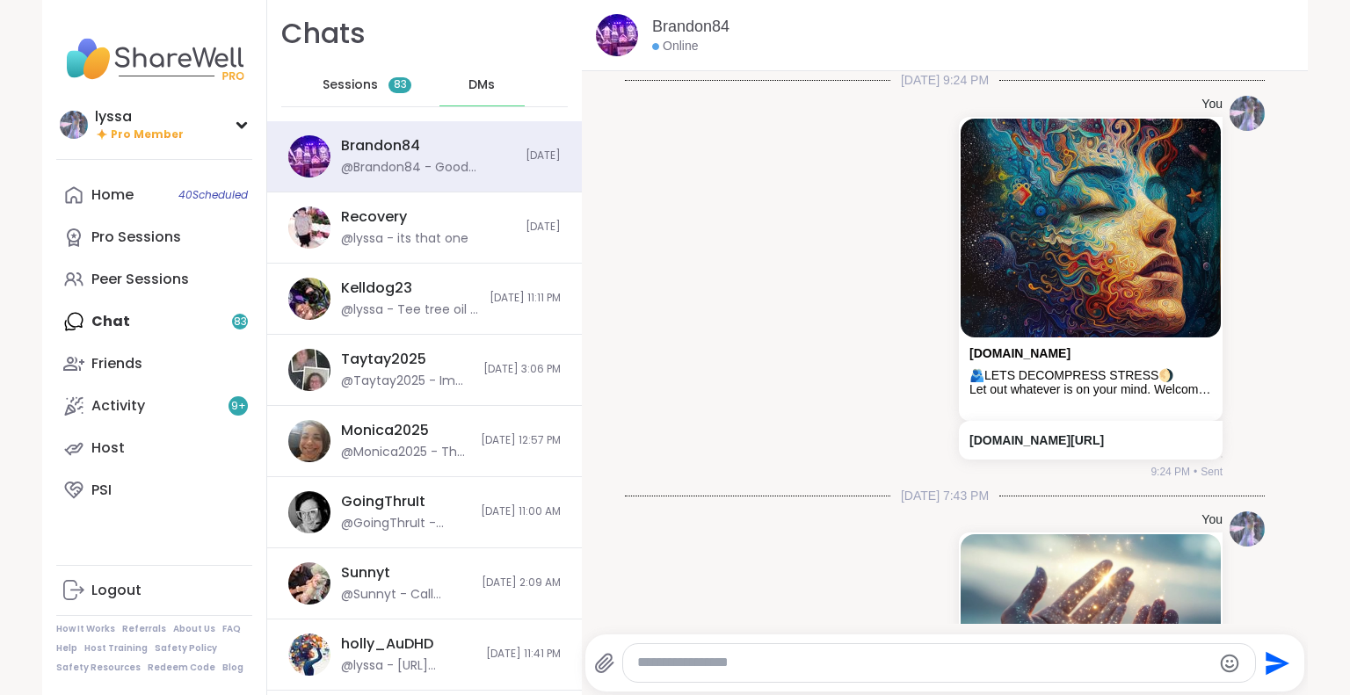
scroll to position [4206, 0]
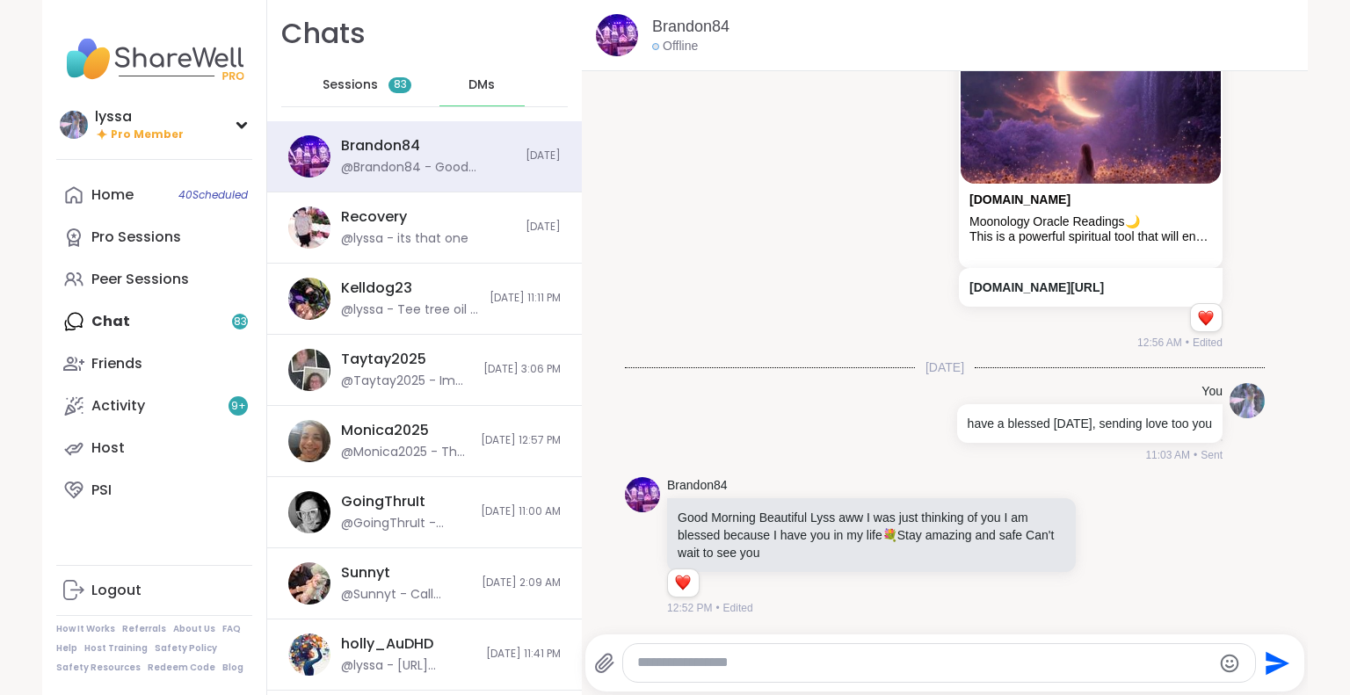
click at [440, 91] on div "DMs" at bounding box center [483, 85] width 86 height 42
click at [360, 79] on span "Sessions" at bounding box center [350, 85] width 55 height 18
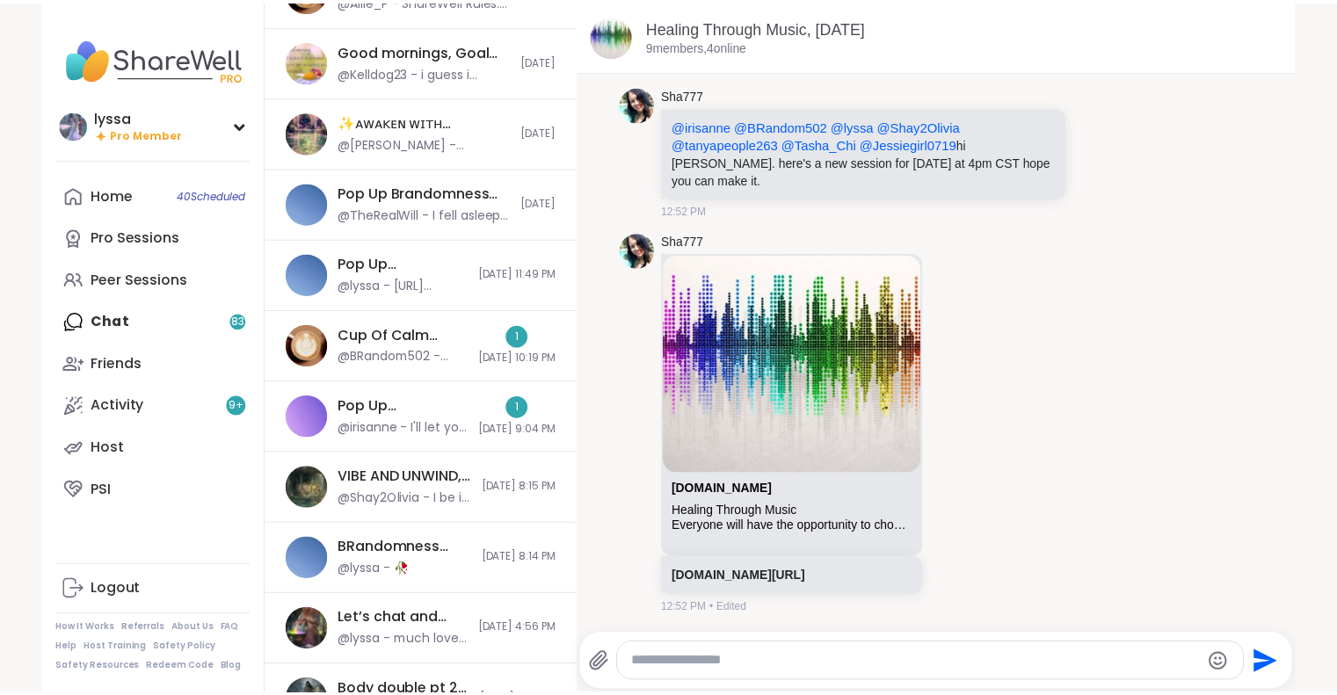
scroll to position [643, 0]
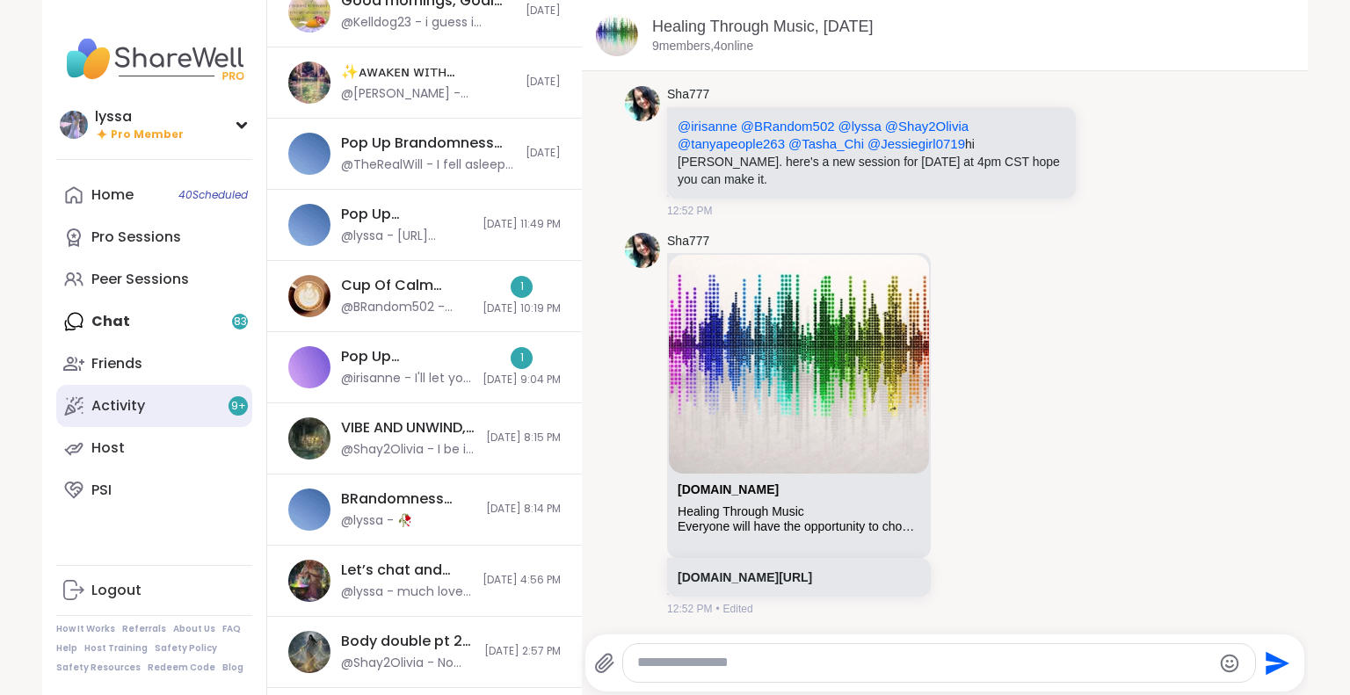
click at [167, 408] on link "Activity 9 +" at bounding box center [154, 406] width 196 height 42
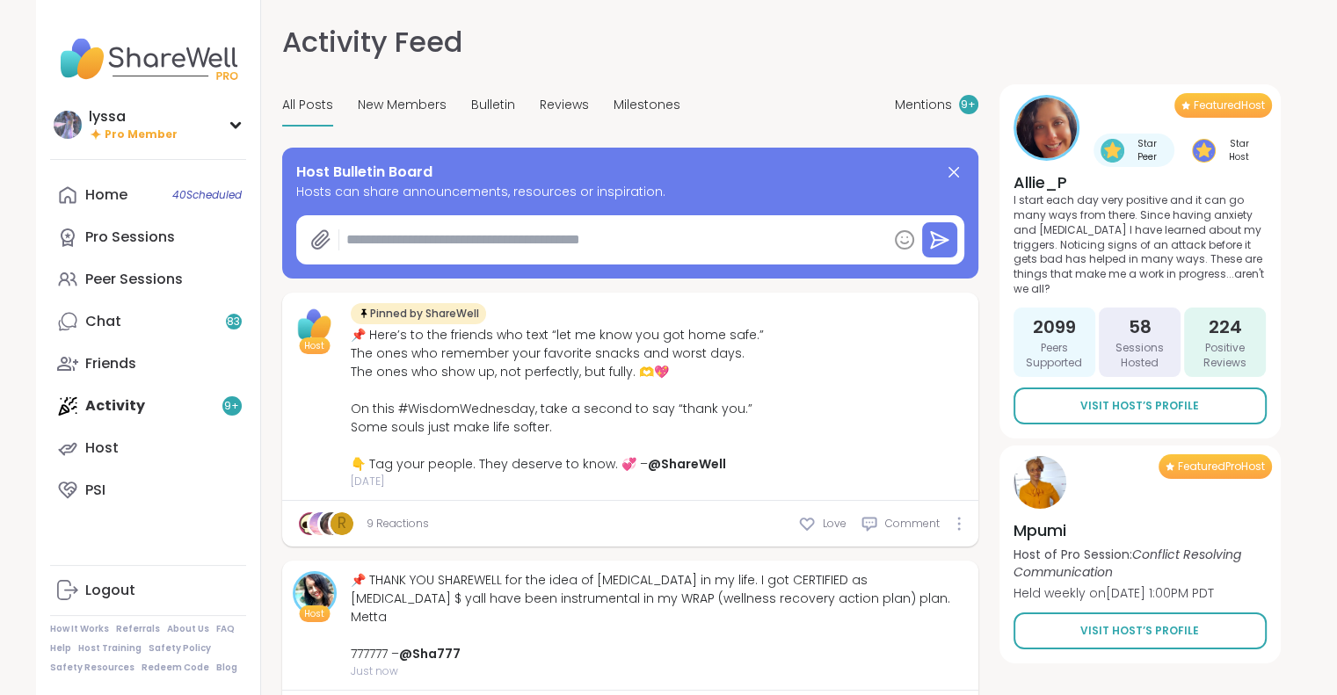
type textarea "*"
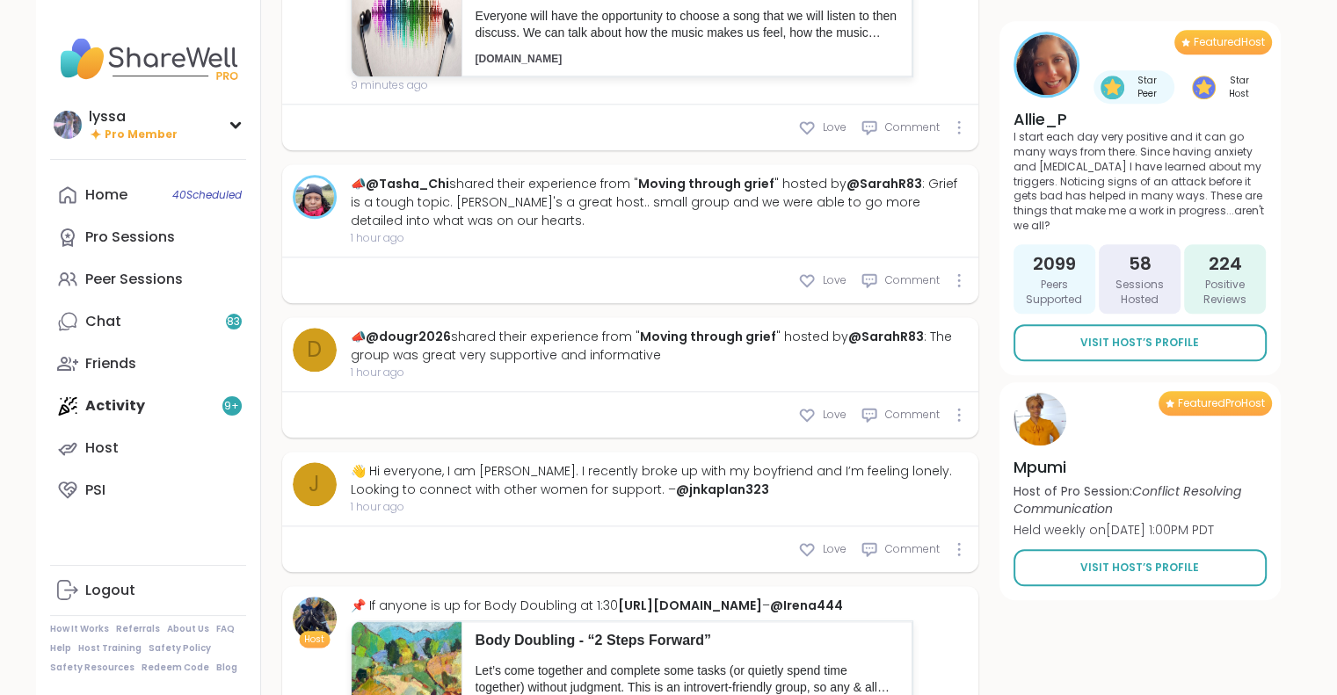
scroll to position [1871, 0]
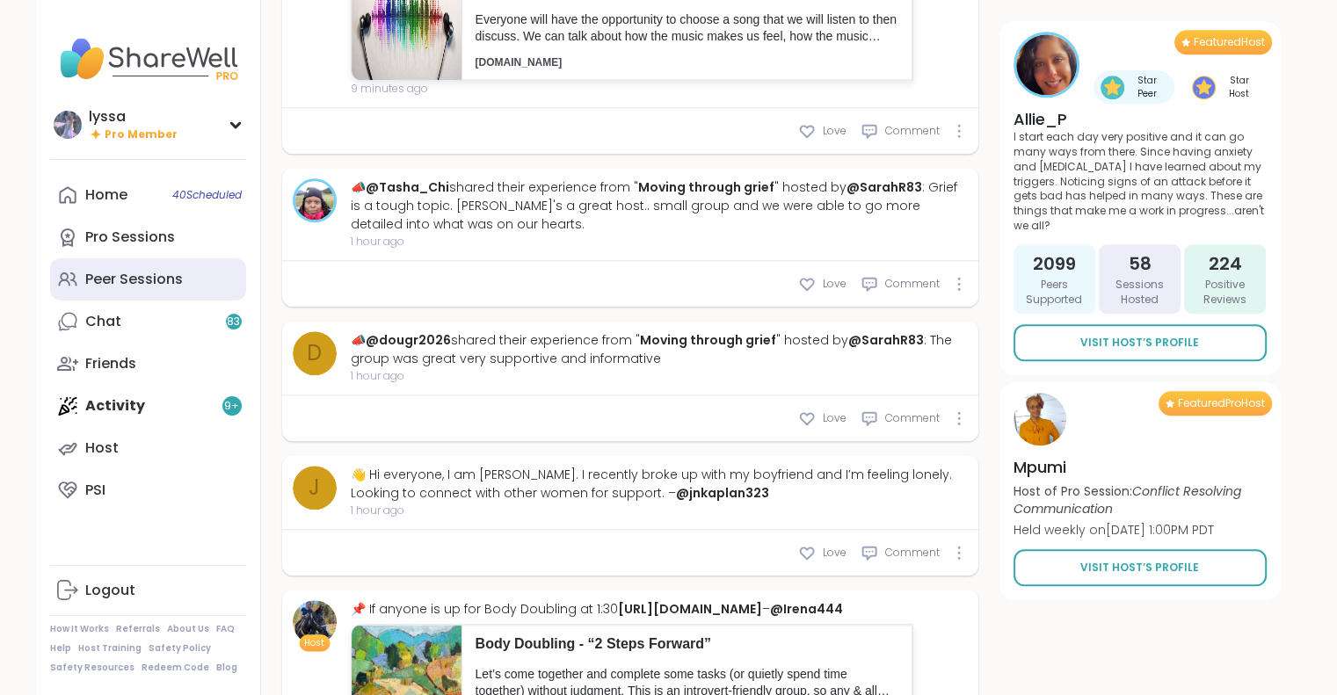
click at [120, 284] on div "Peer Sessions" at bounding box center [134, 279] width 98 height 19
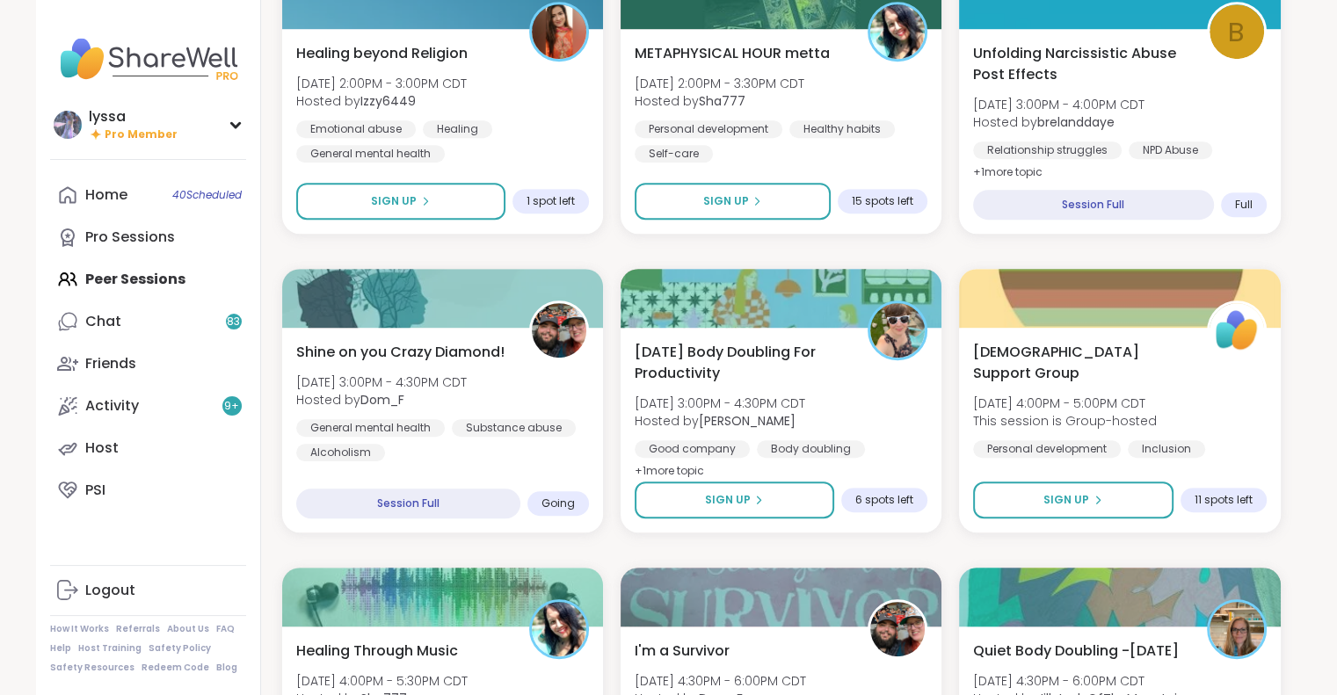
scroll to position [877, 0]
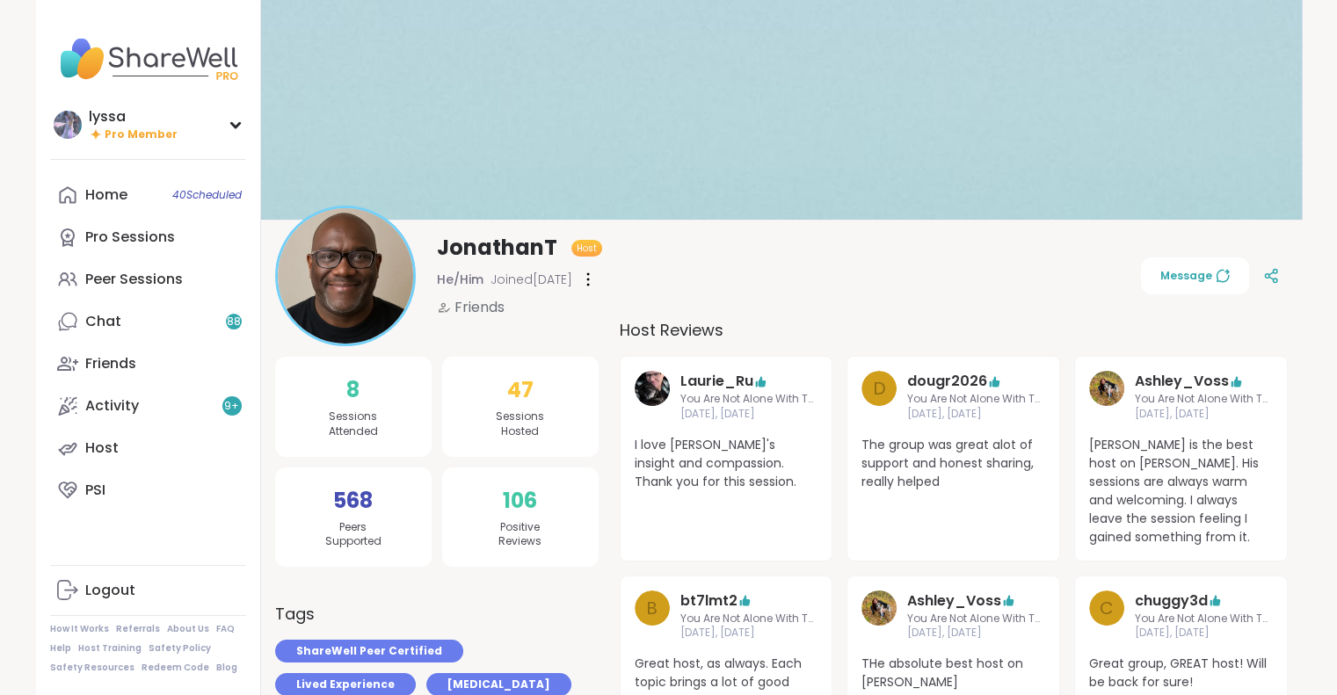
click at [756, 266] on div "JonathanT Host He/Him Joined Jul 2025 Friends Message" at bounding box center [781, 276] width 1013 height 141
click at [1188, 279] on span "Message" at bounding box center [1194, 276] width 69 height 16
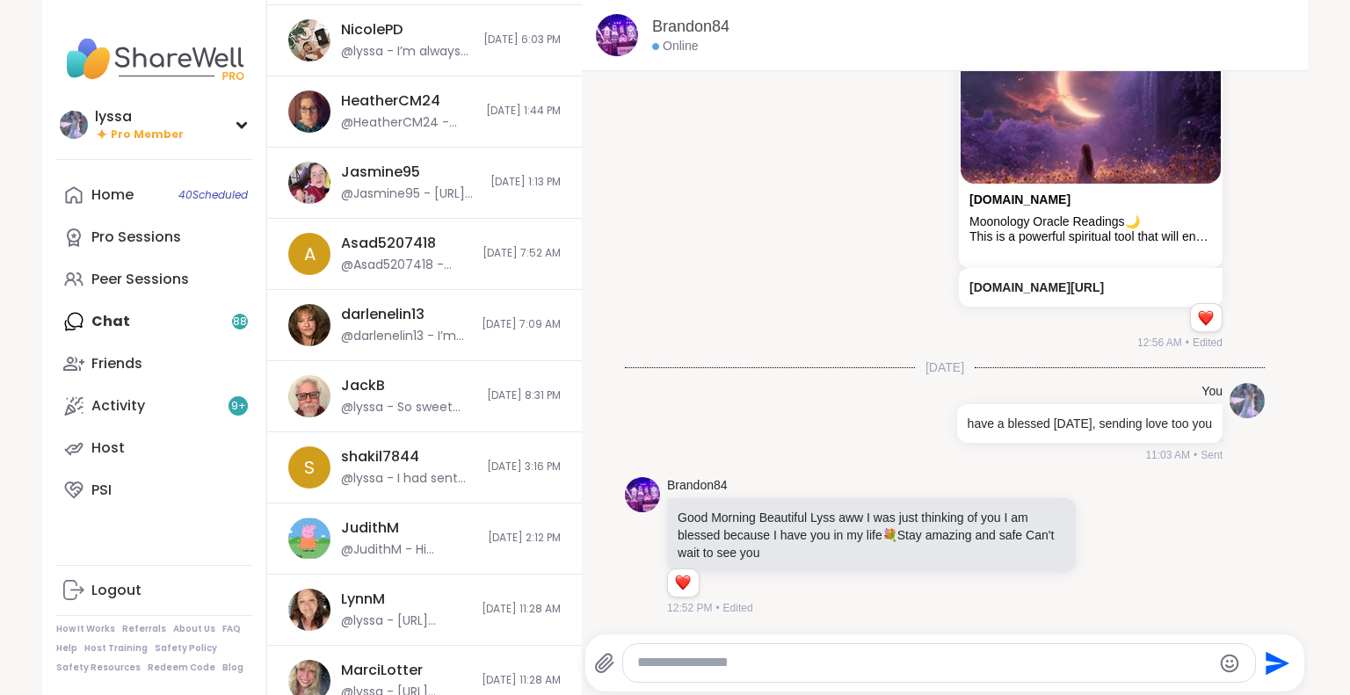
scroll to position [1245, 0]
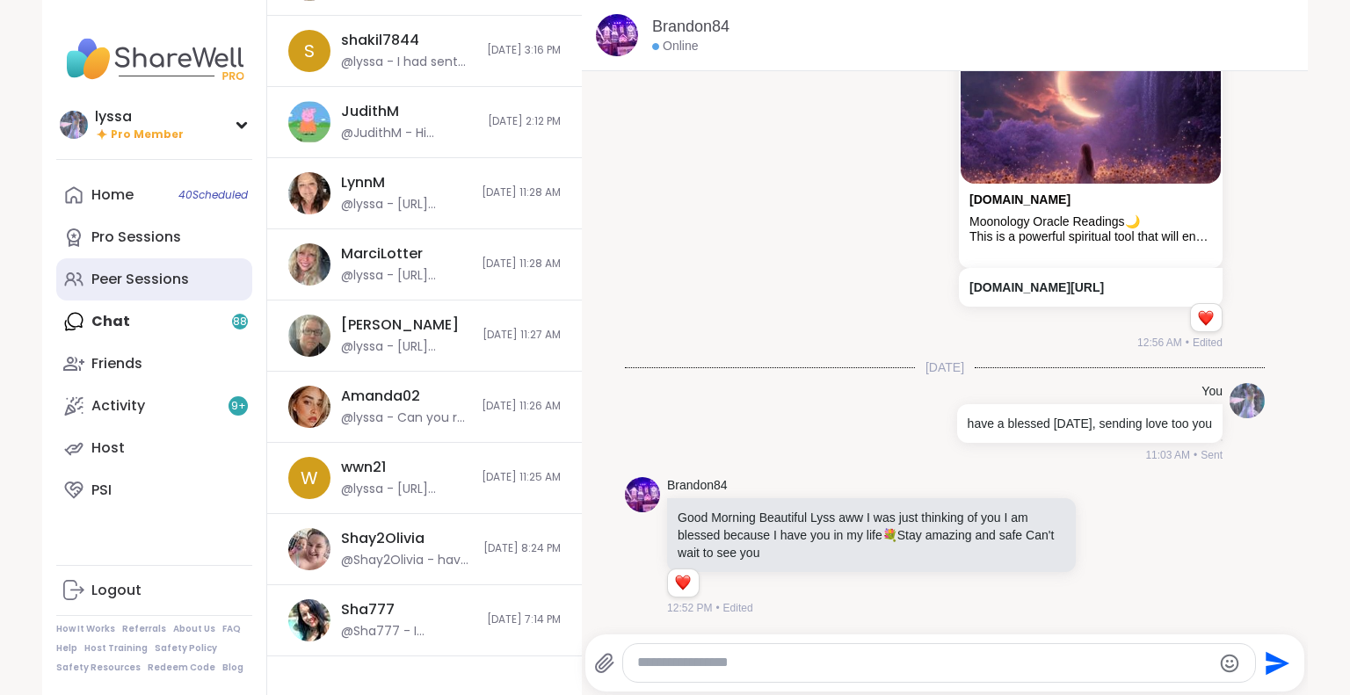
click at [193, 266] on link "Peer Sessions" at bounding box center [154, 279] width 196 height 42
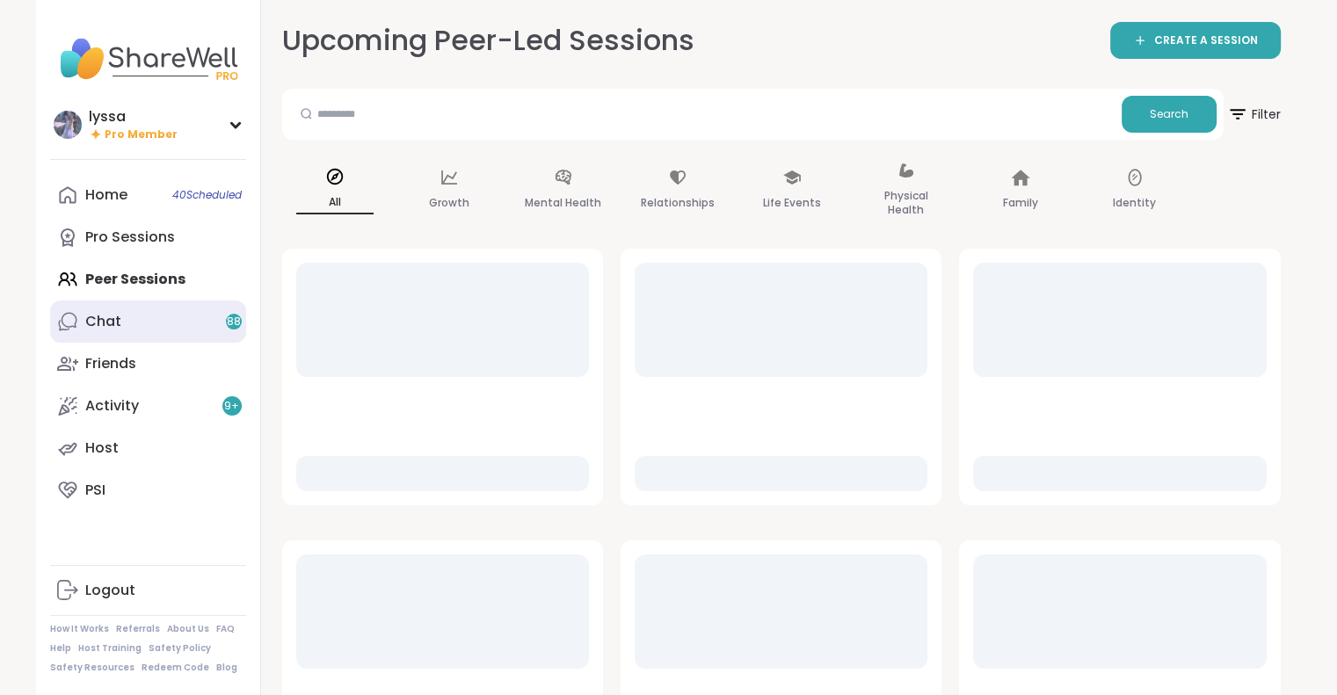
click at [193, 321] on link "Chat 88" at bounding box center [148, 322] width 196 height 42
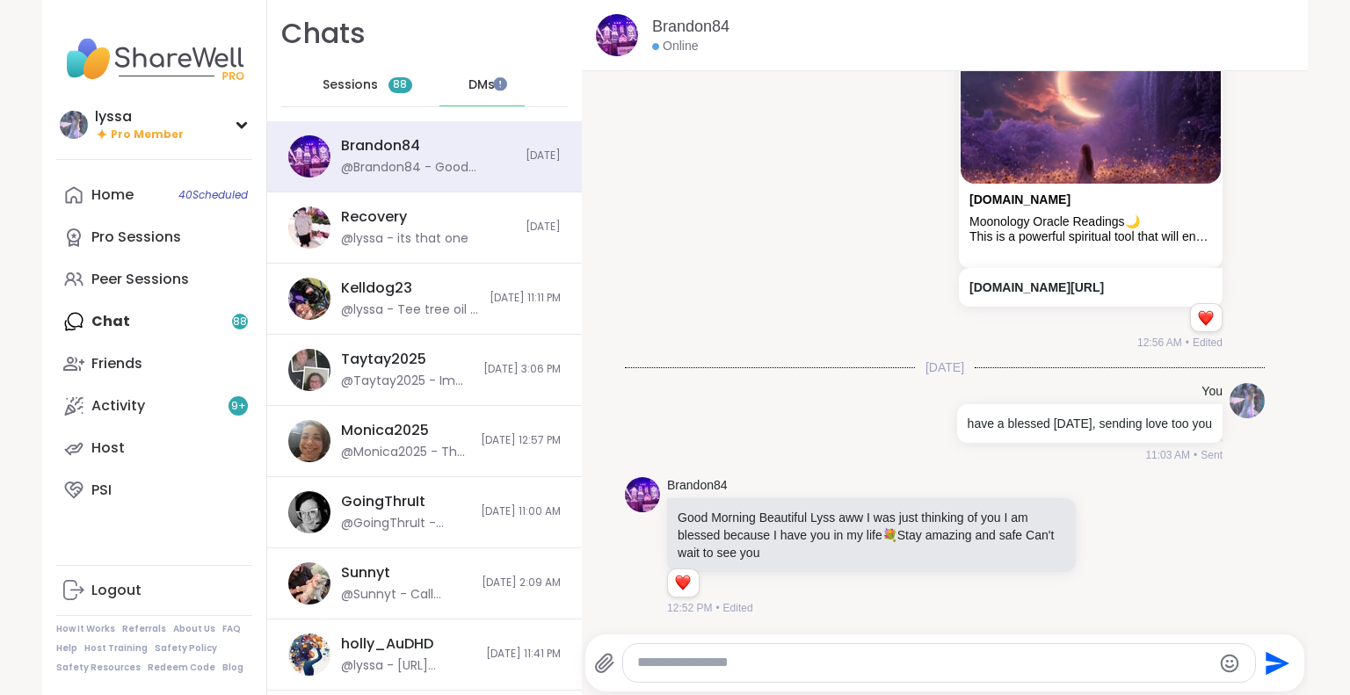
click at [470, 86] on span "DMs" at bounding box center [482, 85] width 26 height 18
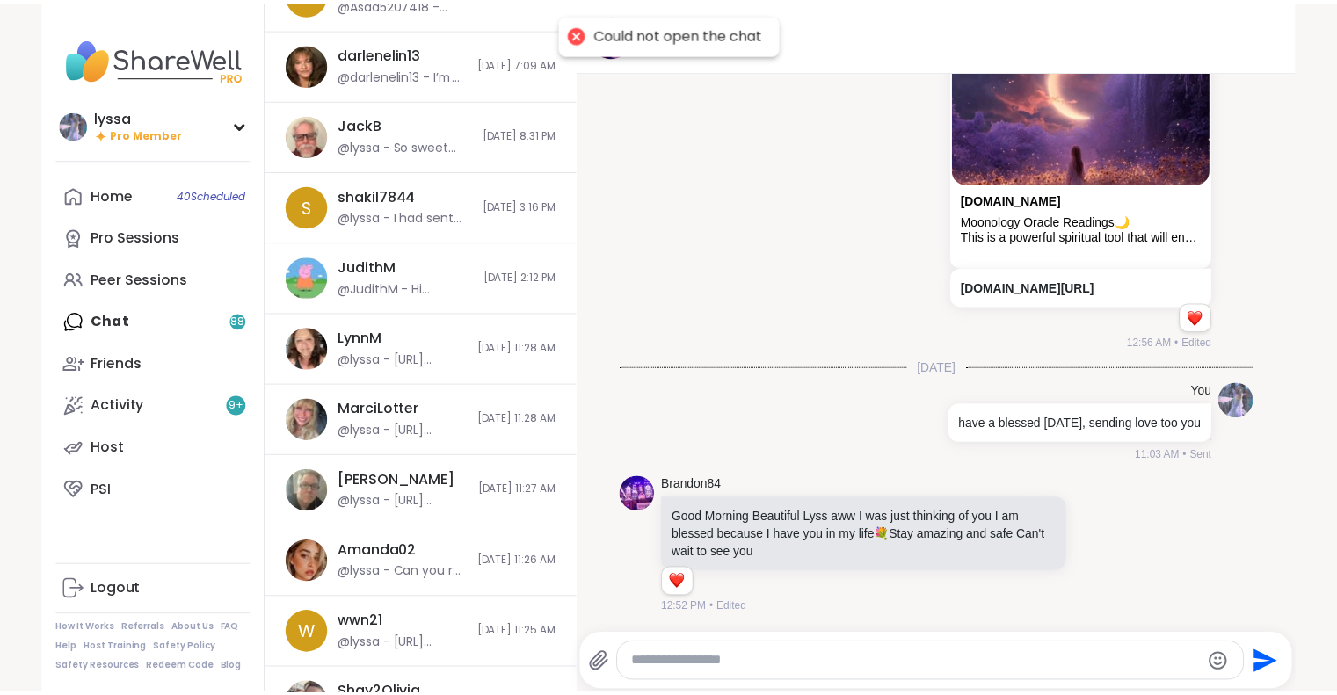
scroll to position [1245, 0]
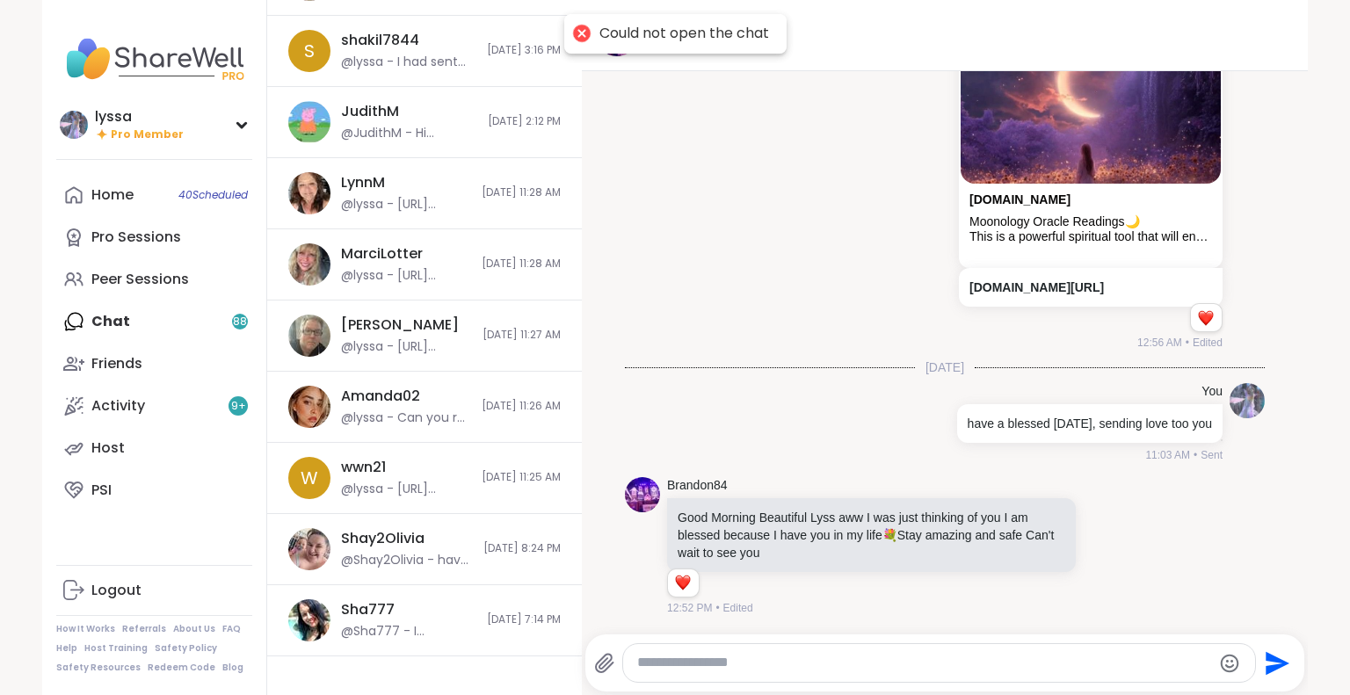
click at [617, 32] on div "Could not open the chat" at bounding box center [685, 34] width 170 height 18
click at [575, 33] on div at bounding box center [581, 33] width 25 height 25
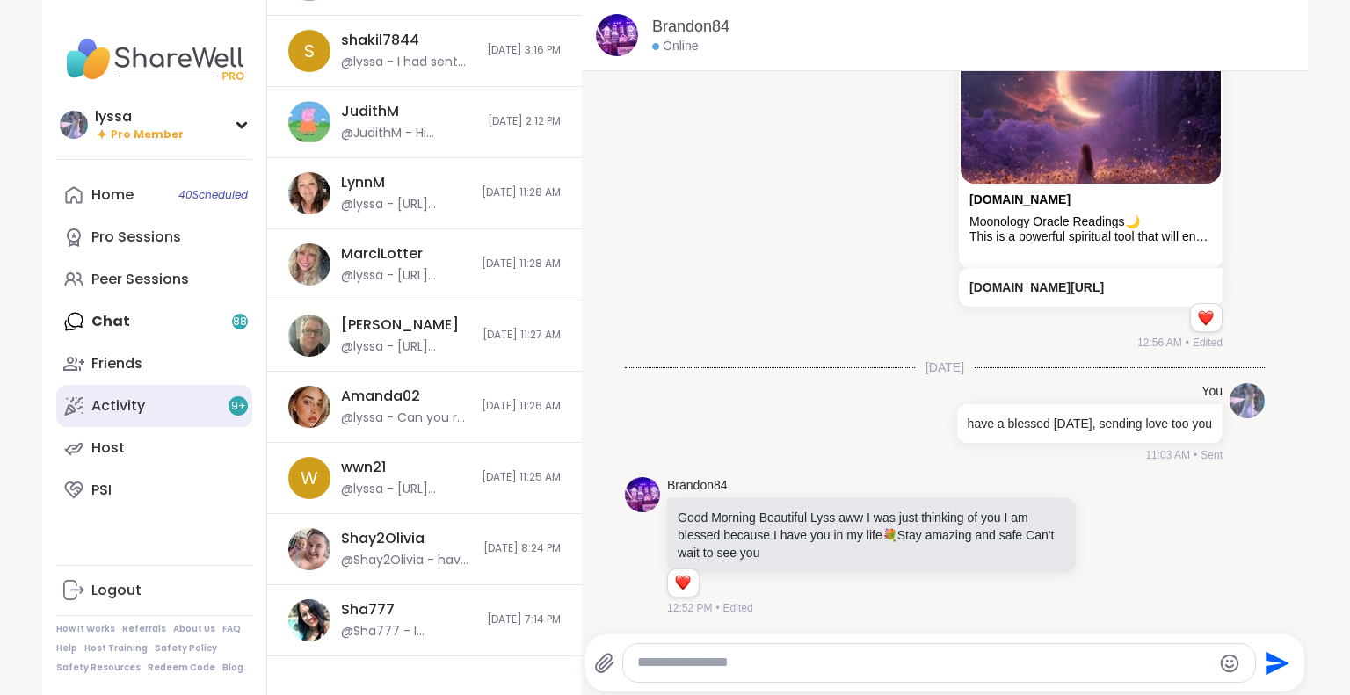
click at [130, 413] on div "Activity 9 +" at bounding box center [118, 405] width 54 height 19
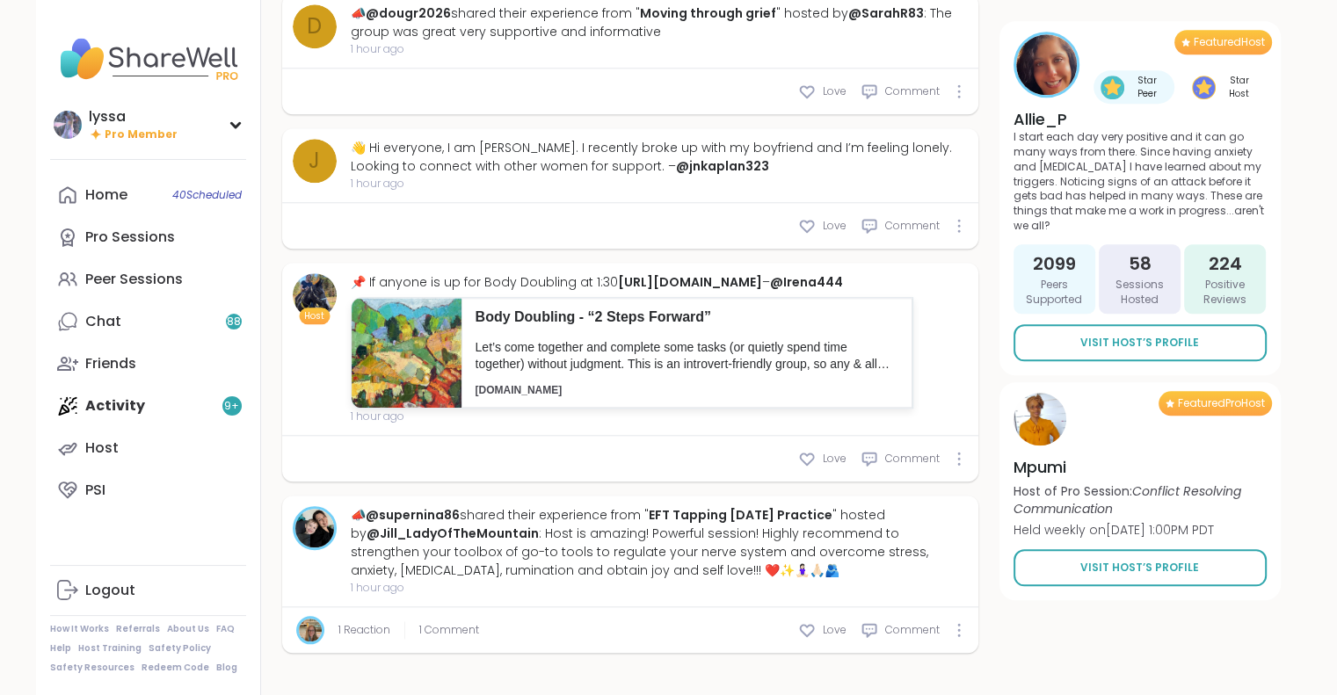
scroll to position [1823, 0]
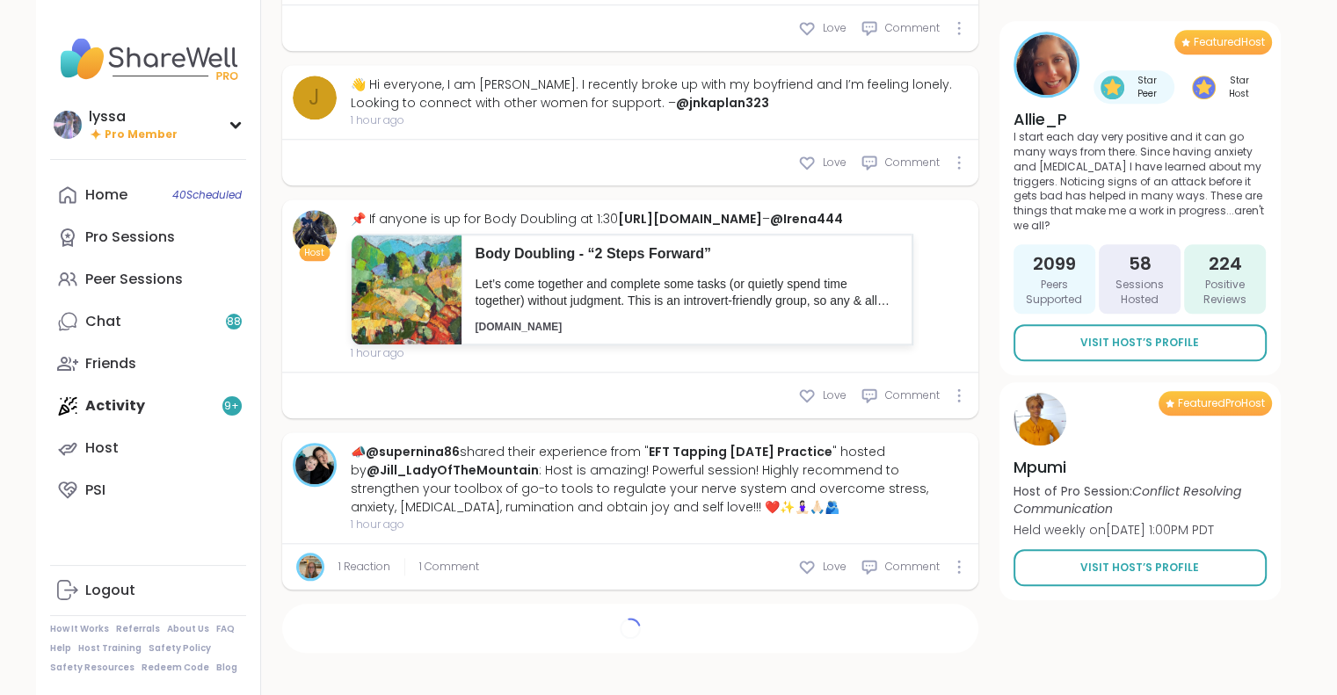
type textarea "*"
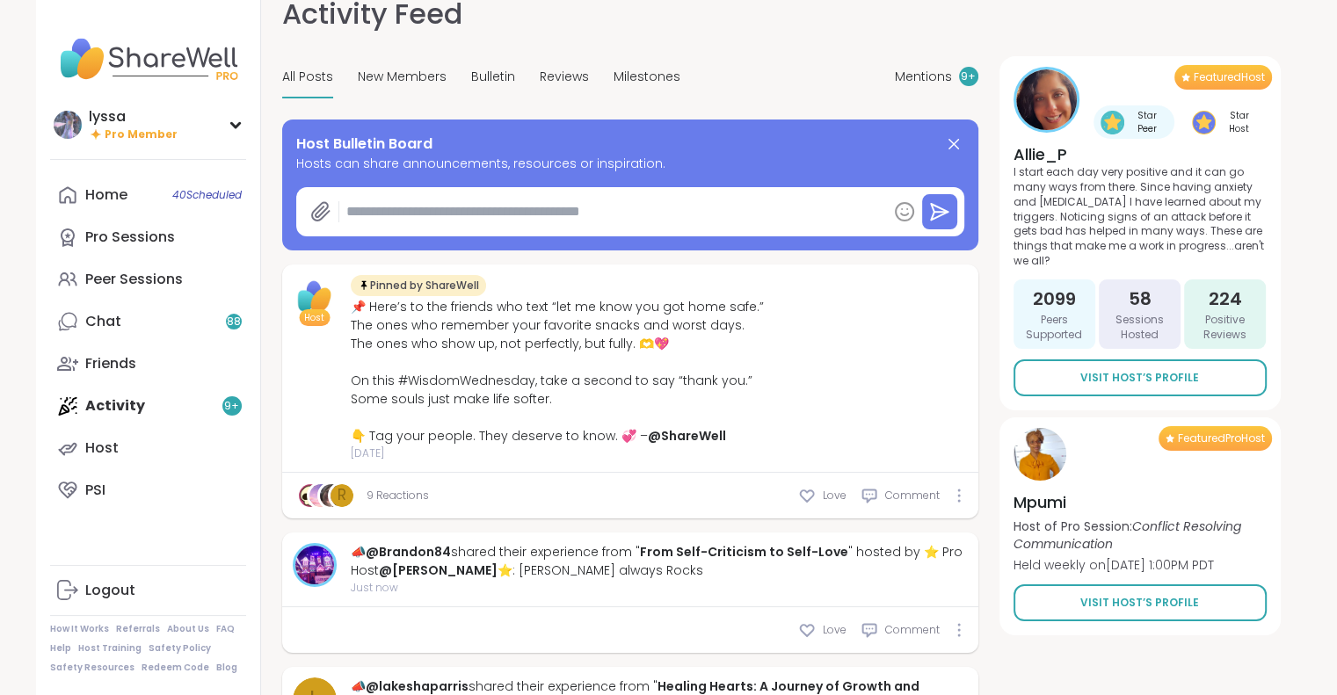
scroll to position [0, 0]
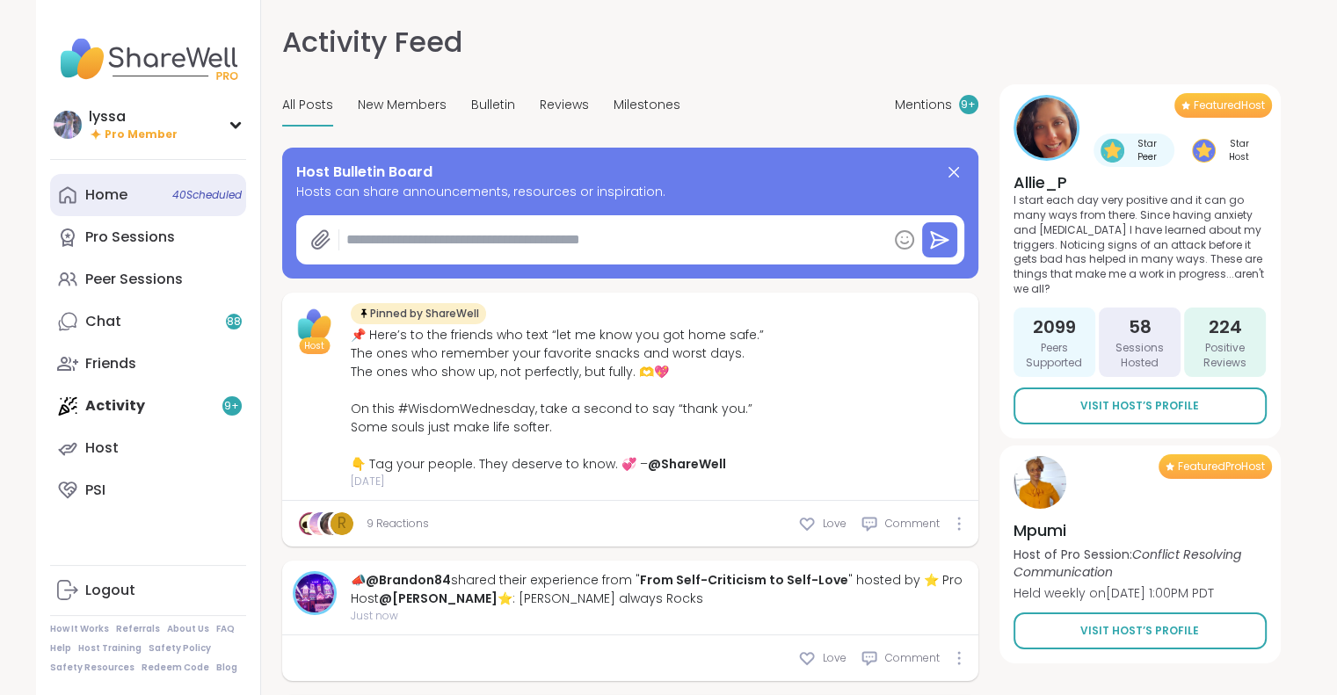
click at [94, 195] on div "Home 40 Scheduled" at bounding box center [106, 194] width 42 height 19
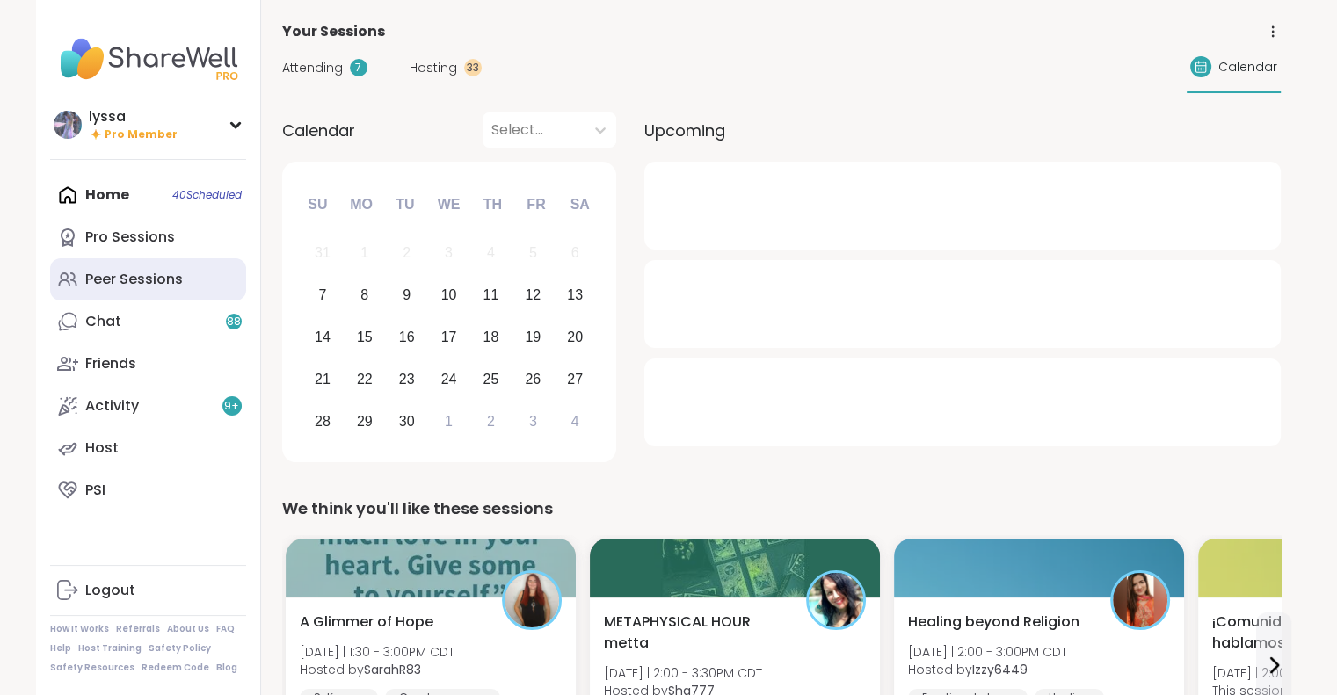
click at [113, 296] on link "Peer Sessions" at bounding box center [148, 279] width 196 height 42
